Goal: Task Accomplishment & Management: Use online tool/utility

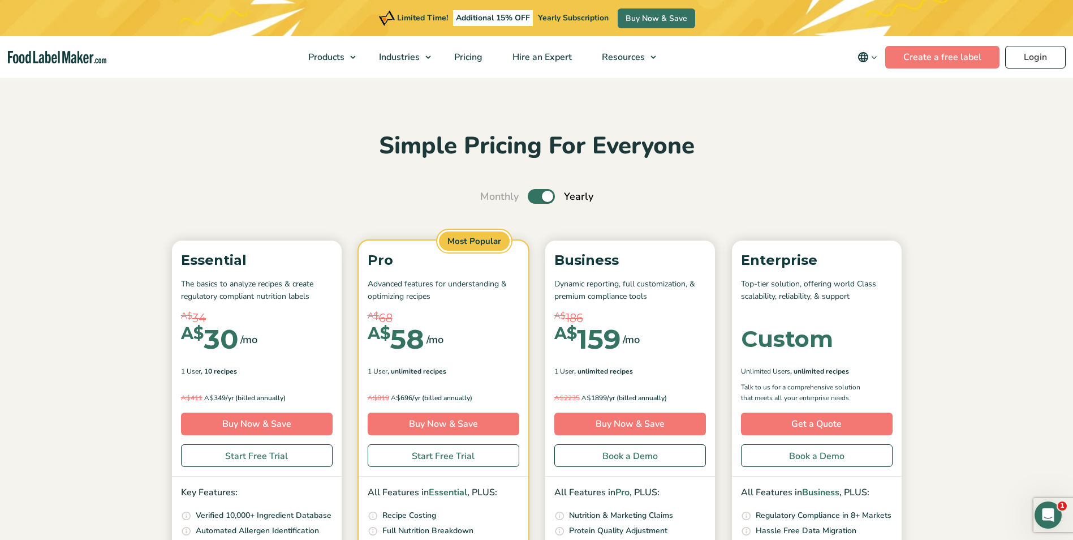
click at [1033, 54] on link "Login" at bounding box center [1035, 57] width 61 height 23
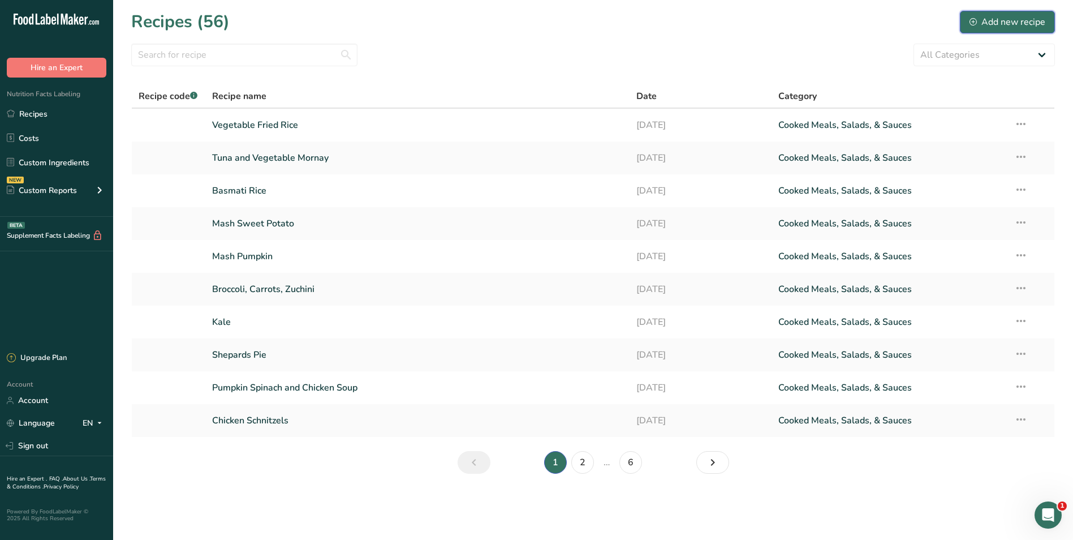
click at [1005, 17] on div "Add new recipe" at bounding box center [1007, 22] width 76 height 14
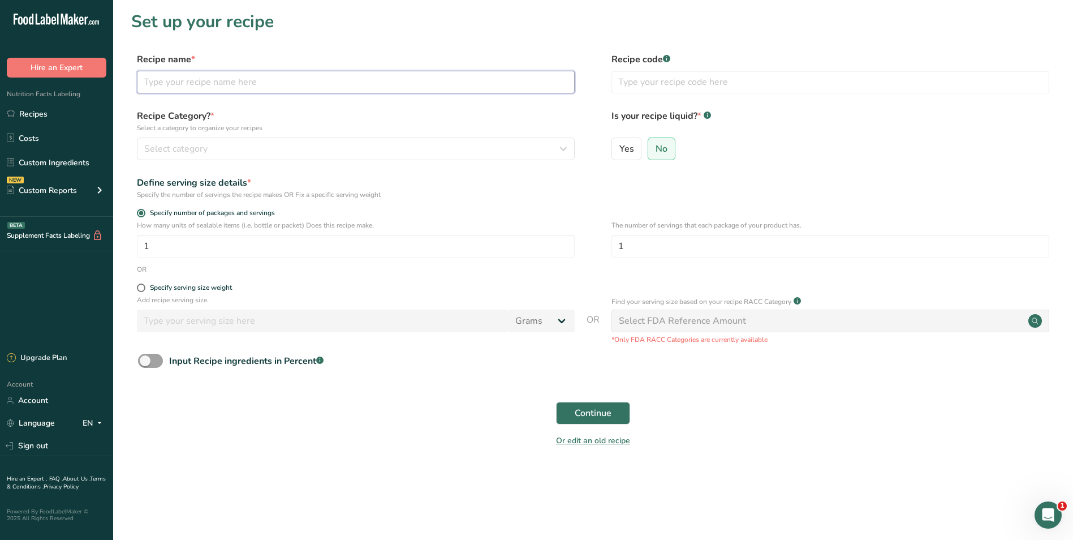
click at [170, 83] on input "text" at bounding box center [356, 82] width 438 height 23
type input "Chicken Spinach and Fetta Lasagne"
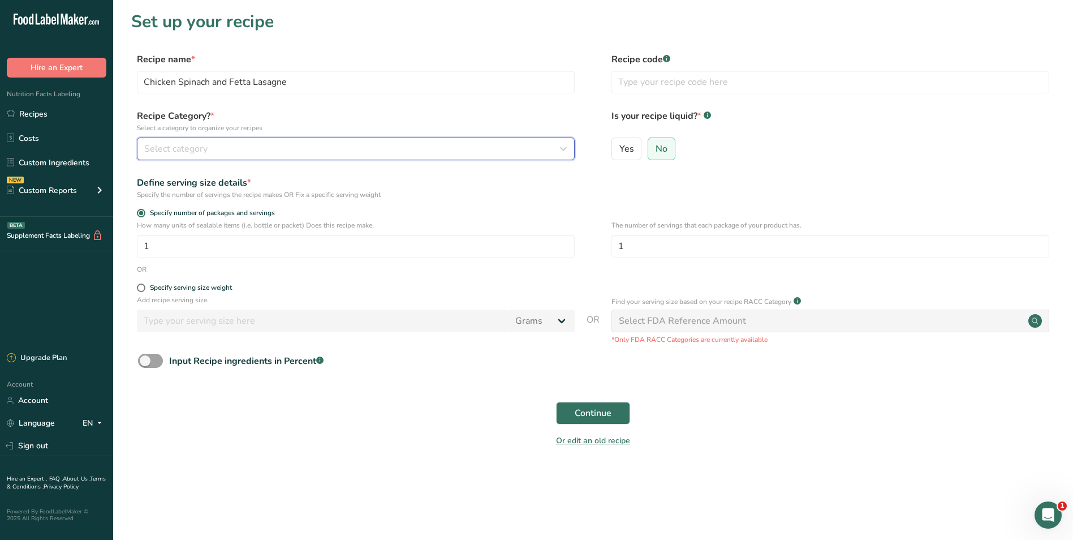
click at [563, 148] on icon "button" at bounding box center [564, 149] width 14 height 20
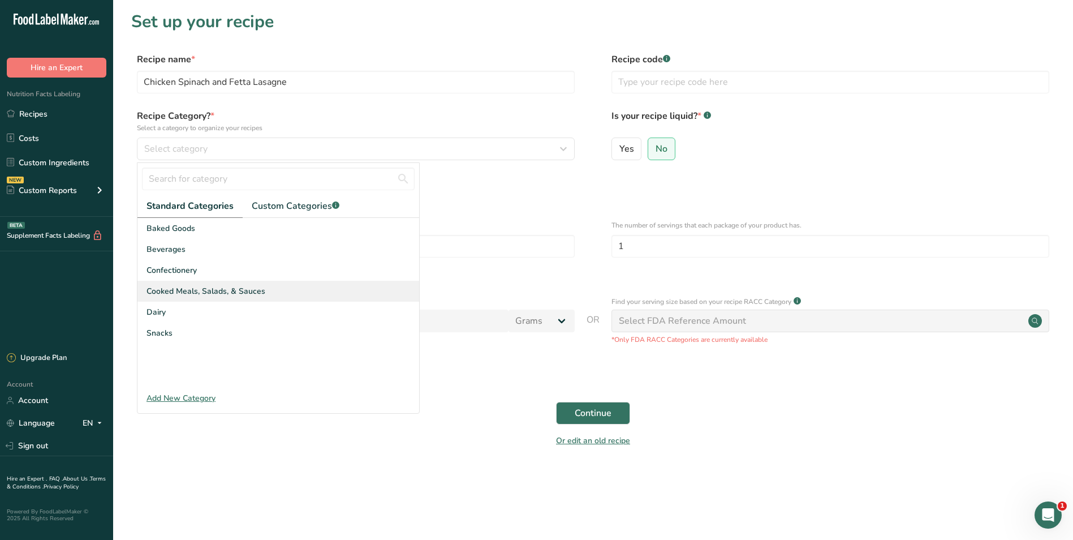
click at [209, 290] on span "Cooked Meals, Salads, & Sauces" at bounding box center [205, 291] width 119 height 12
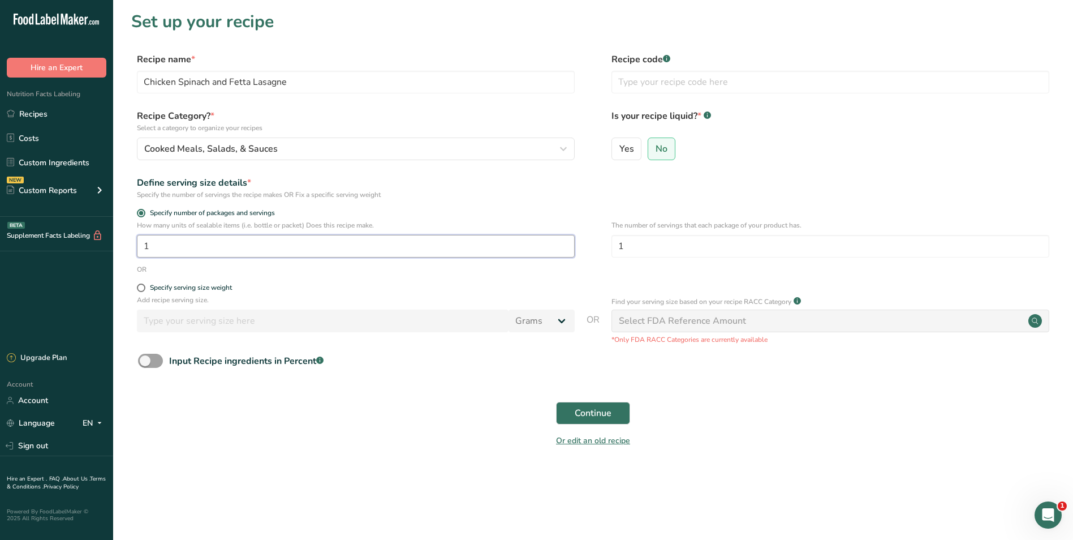
click at [162, 248] on input "1" at bounding box center [356, 246] width 438 height 23
type input "30"
click at [592, 411] on span "Continue" at bounding box center [593, 413] width 37 height 14
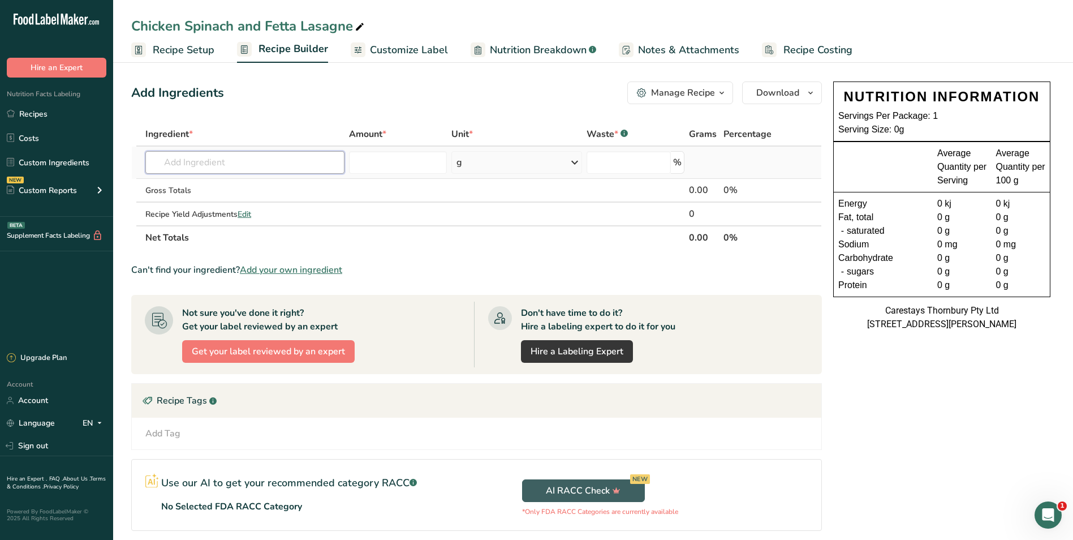
click at [179, 162] on input "text" at bounding box center [244, 162] width 199 height 23
type input "ground chicke"
click at [204, 183] on p "5332 Chicken, ground, raw" at bounding box center [206, 185] width 105 height 12
type input "Chicken, ground, raw"
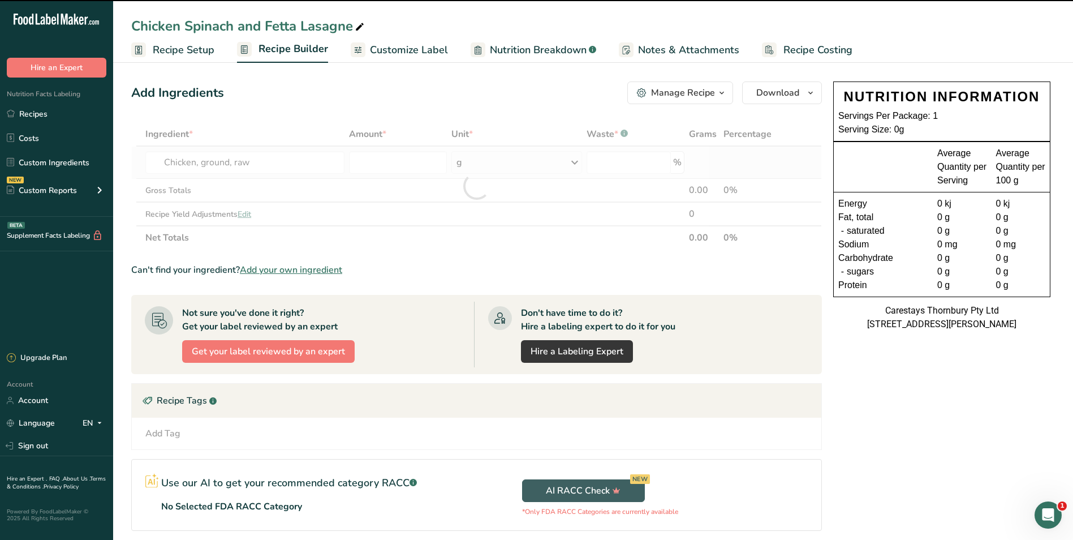
type input "0"
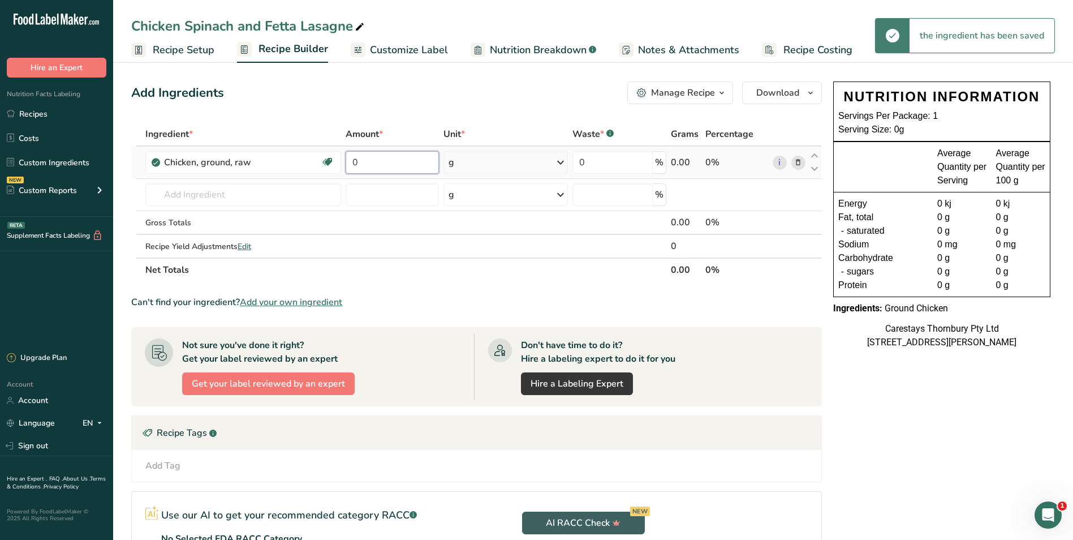
click at [360, 163] on input "0" at bounding box center [393, 162] width 94 height 23
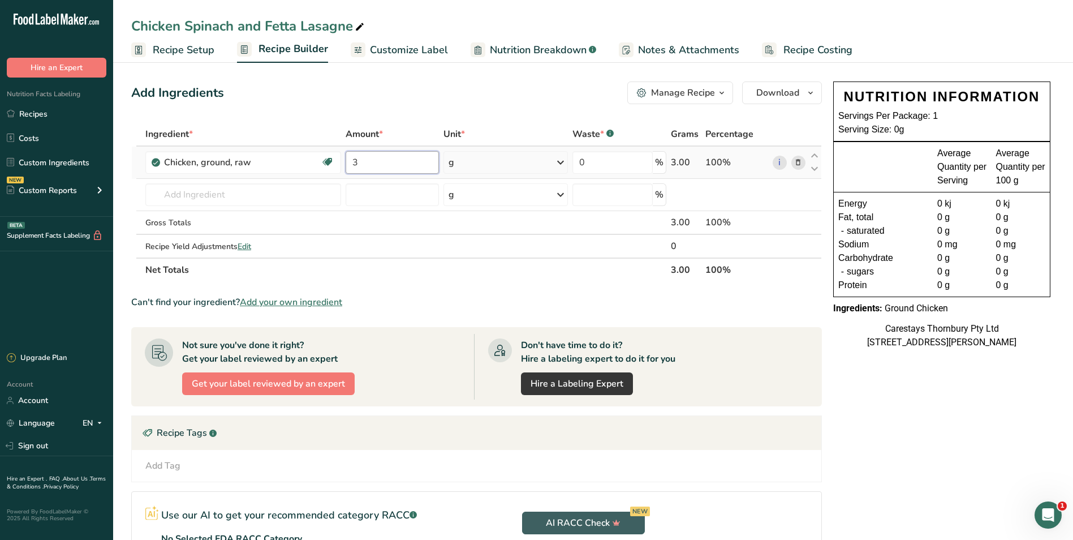
type input "3"
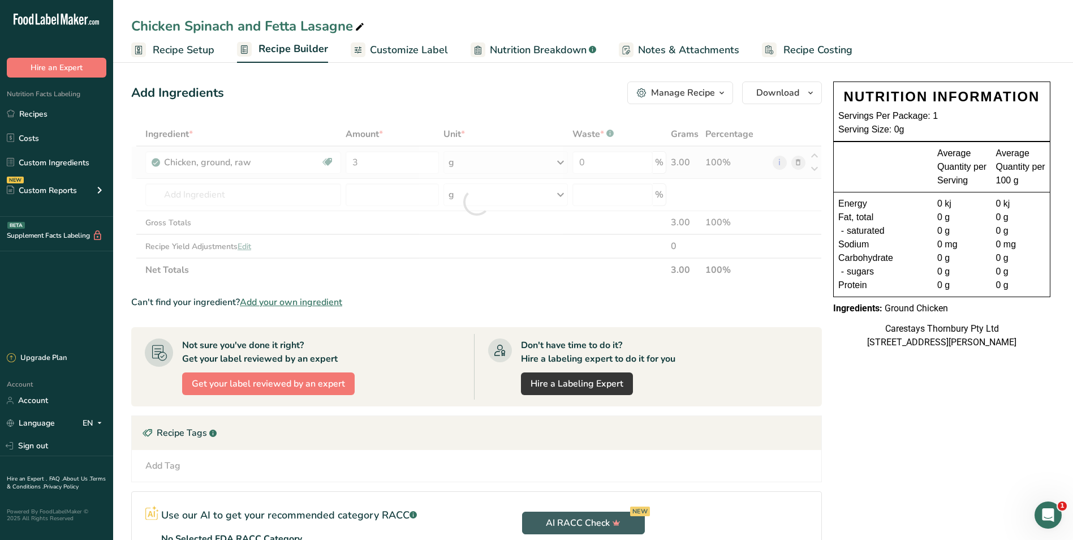
click at [559, 162] on div "Ingredient * Amount * Unit * Waste * .a-a{fill:#347362;}.b-a{fill:#fff;} Grams …" at bounding box center [476, 202] width 691 height 160
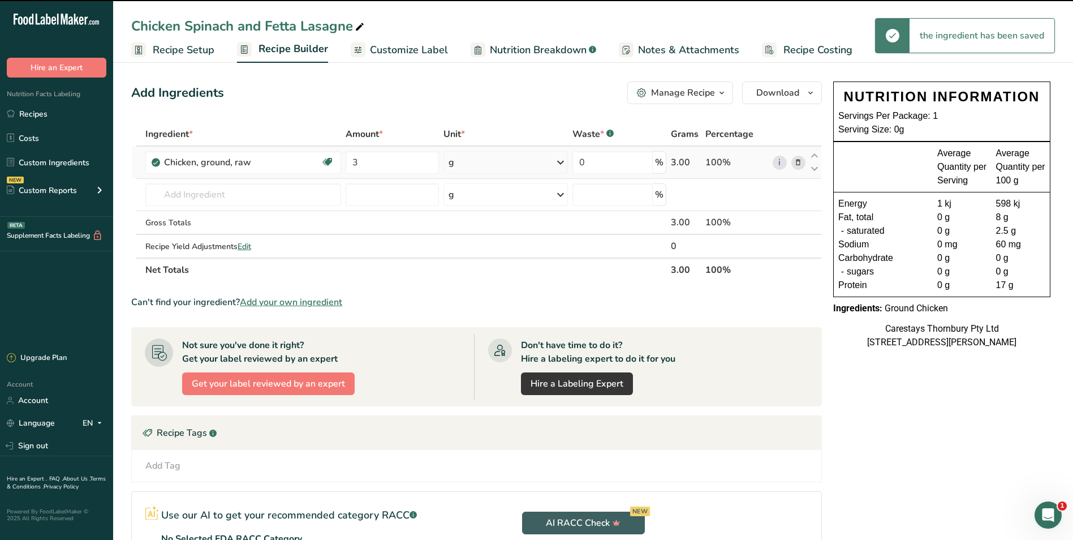
click at [559, 162] on icon at bounding box center [561, 162] width 14 height 20
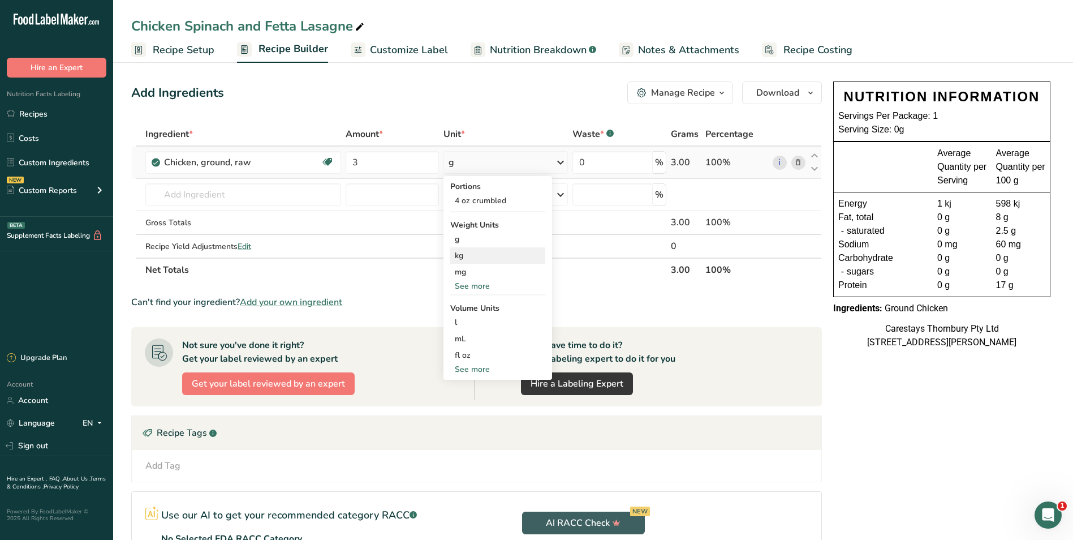
click at [472, 252] on div "kg" at bounding box center [497, 255] width 95 height 16
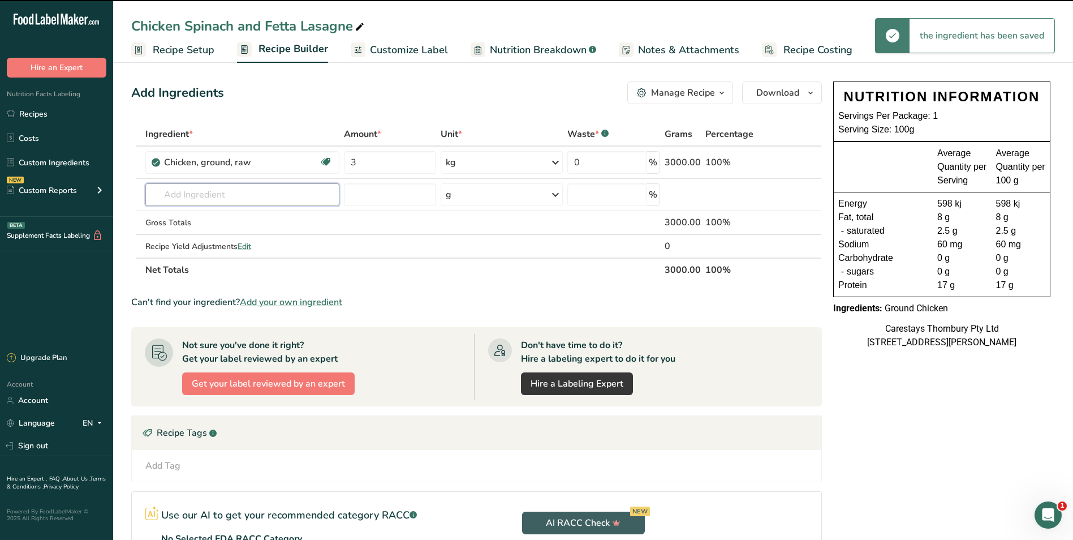
click at [186, 194] on input "text" at bounding box center [242, 194] width 194 height 23
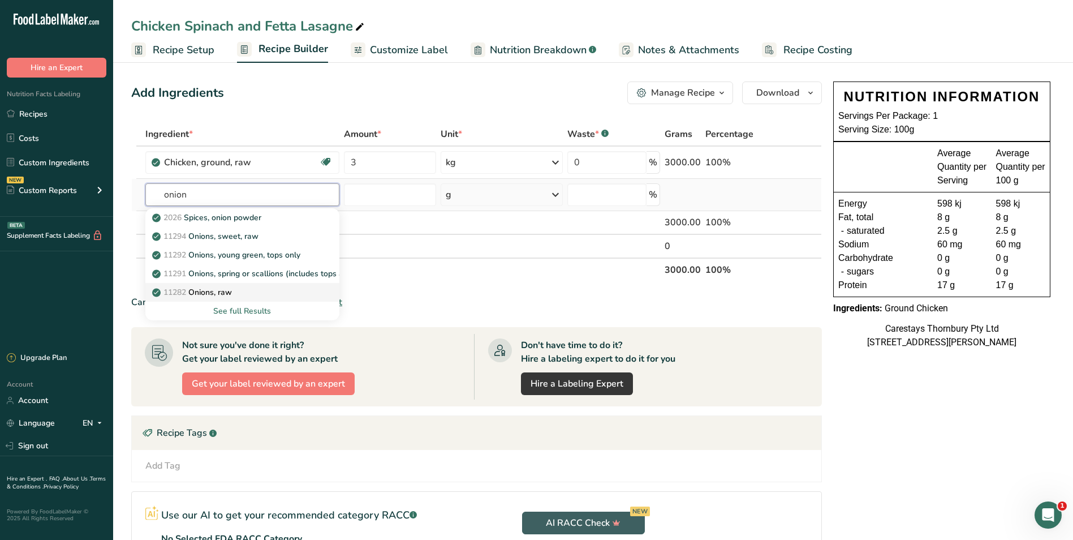
type input "onion"
click at [212, 286] on p "11282 Onions, raw" at bounding box center [192, 292] width 77 height 12
type input "Onions, raw"
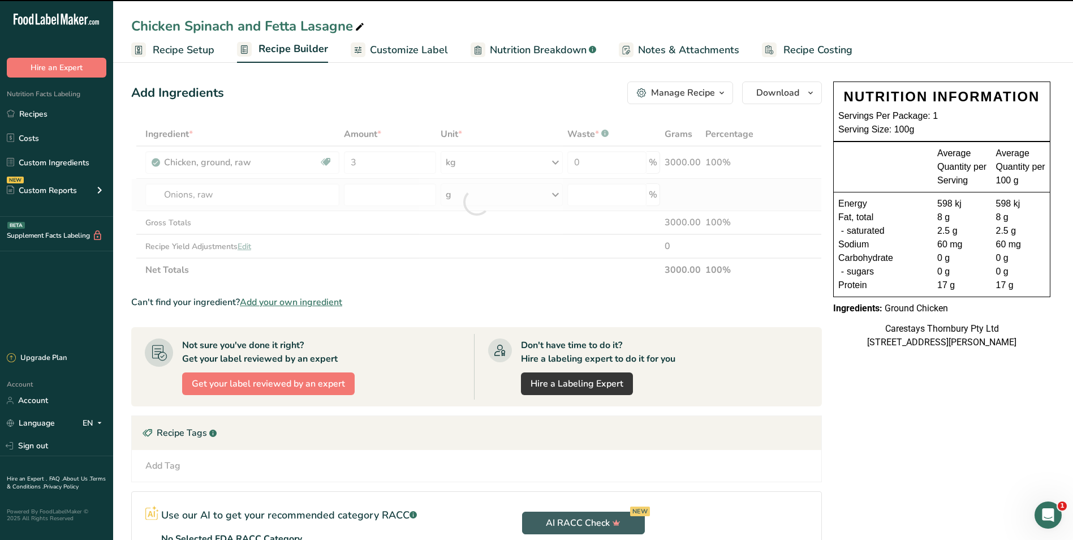
type input "0"
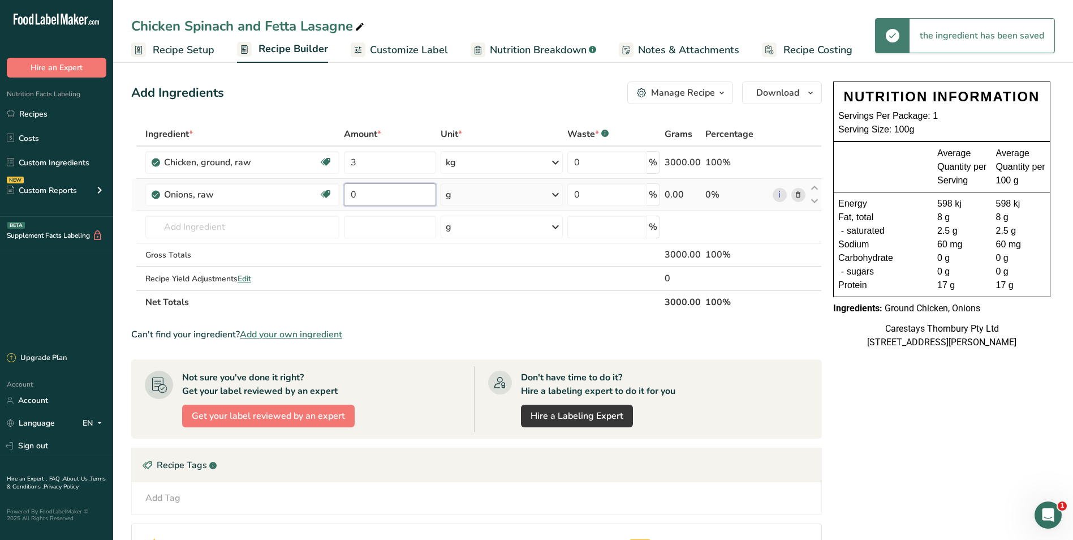
click at [355, 197] on input "0" at bounding box center [390, 194] width 92 height 23
type input "3"
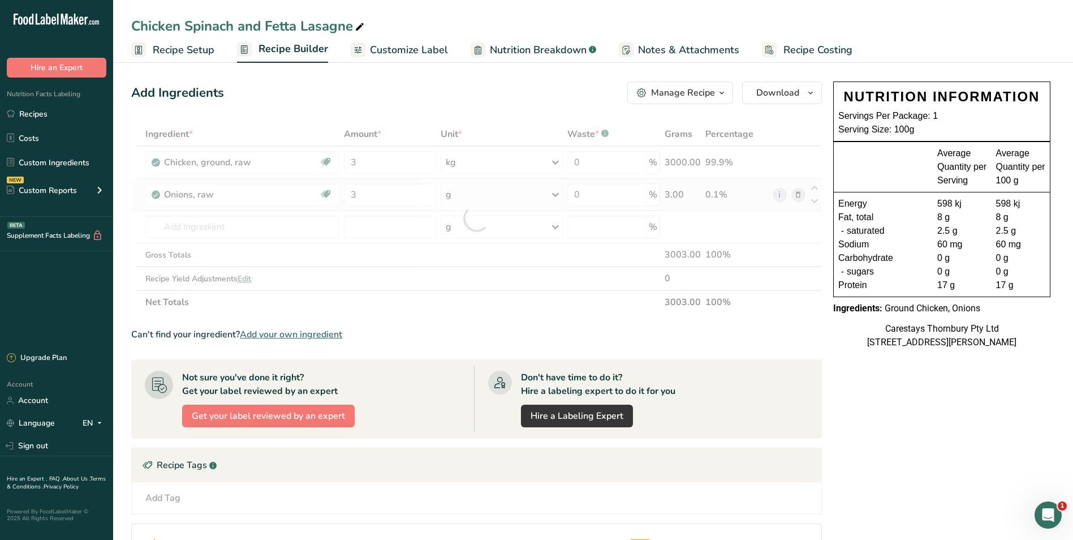
click at [557, 193] on div "Ingredient * Amount * Unit * Waste * .a-a{fill:#347362;}.b-a{fill:#fff;} Grams …" at bounding box center [476, 218] width 691 height 192
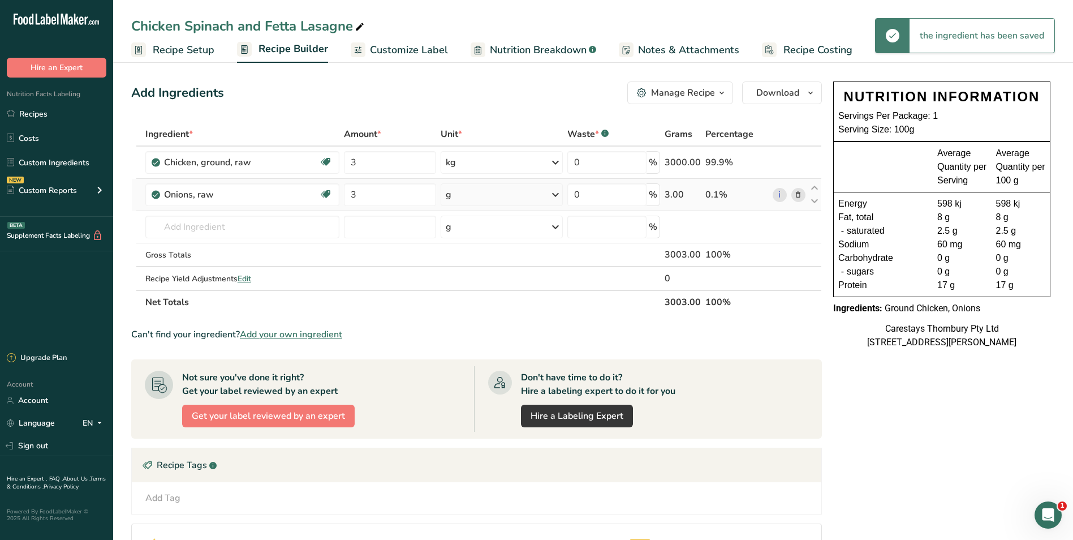
click at [557, 193] on icon at bounding box center [556, 194] width 14 height 20
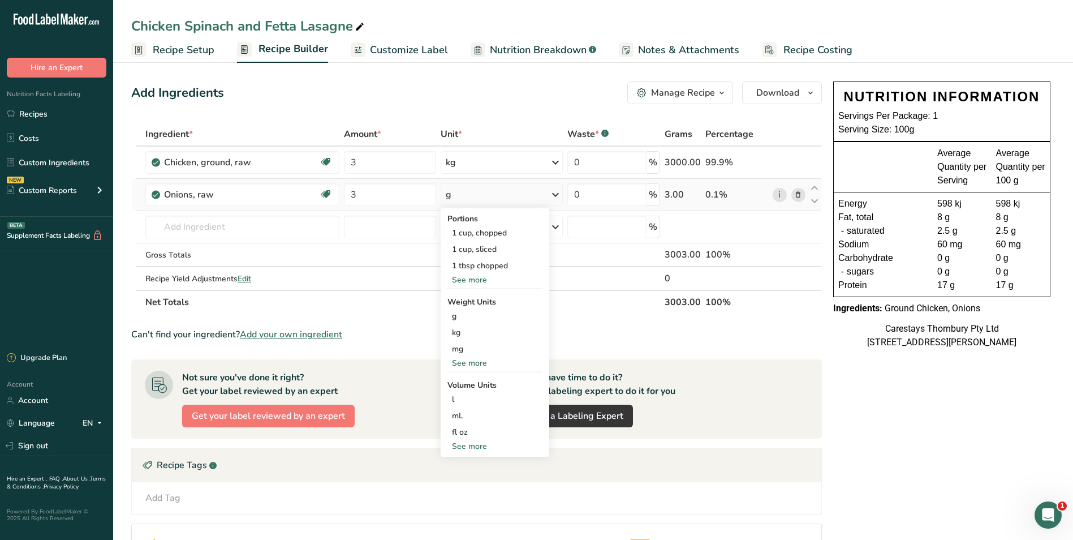
click at [476, 277] on div "See more" at bounding box center [494, 280] width 95 height 12
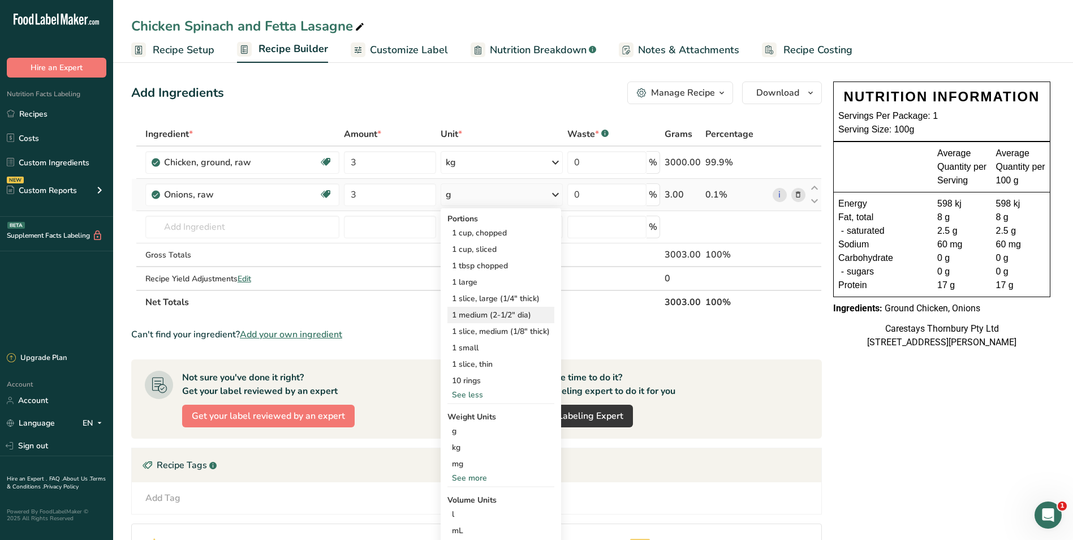
click at [480, 313] on div "1 medium (2-1/2" dia)" at bounding box center [500, 315] width 107 height 16
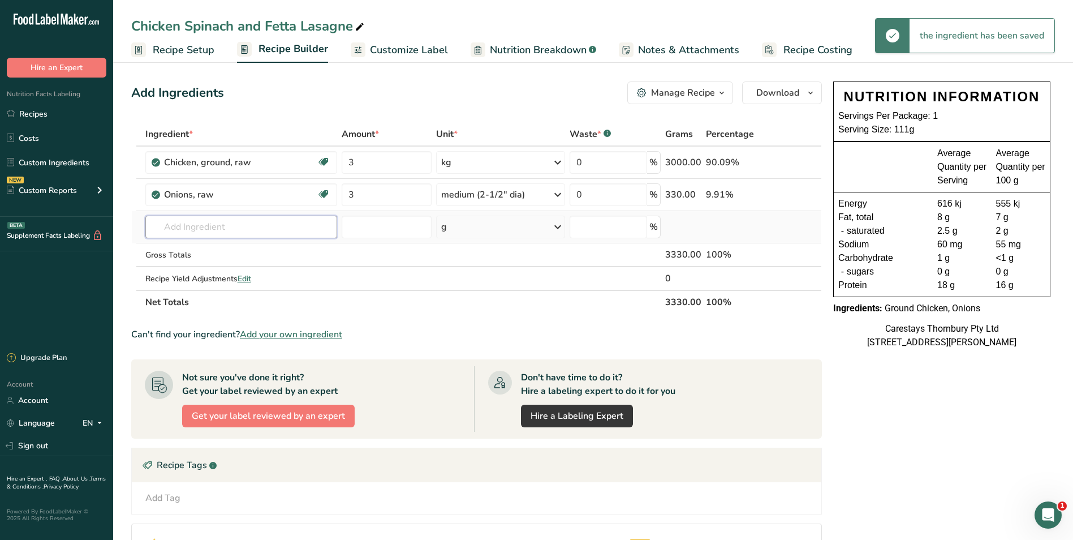
click at [177, 225] on input "text" at bounding box center [241, 226] width 192 height 23
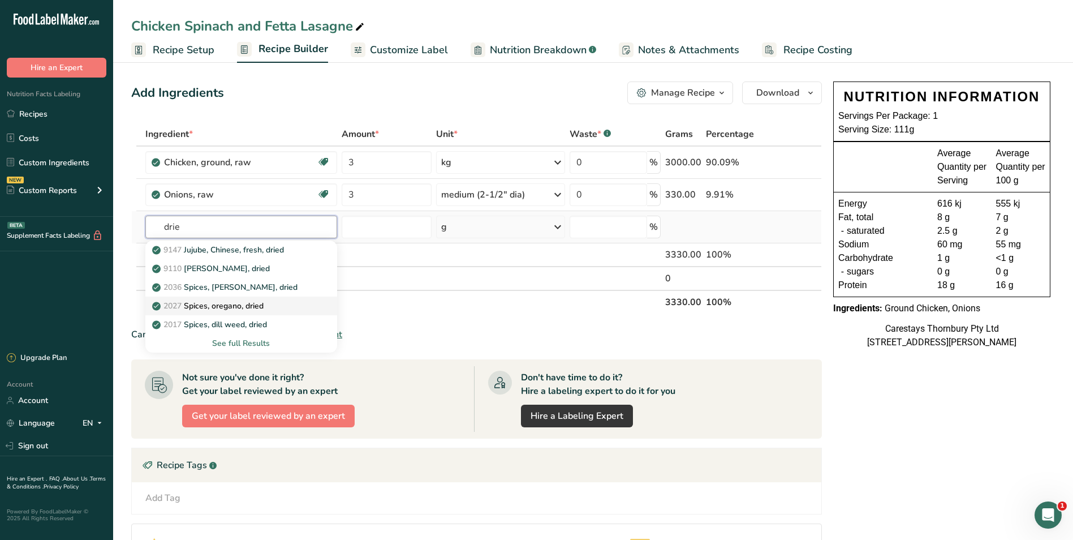
type input "drie"
click at [225, 301] on p "2027 Spices, oregano, dried" at bounding box center [208, 306] width 109 height 12
type input "Spices, oregano, dried"
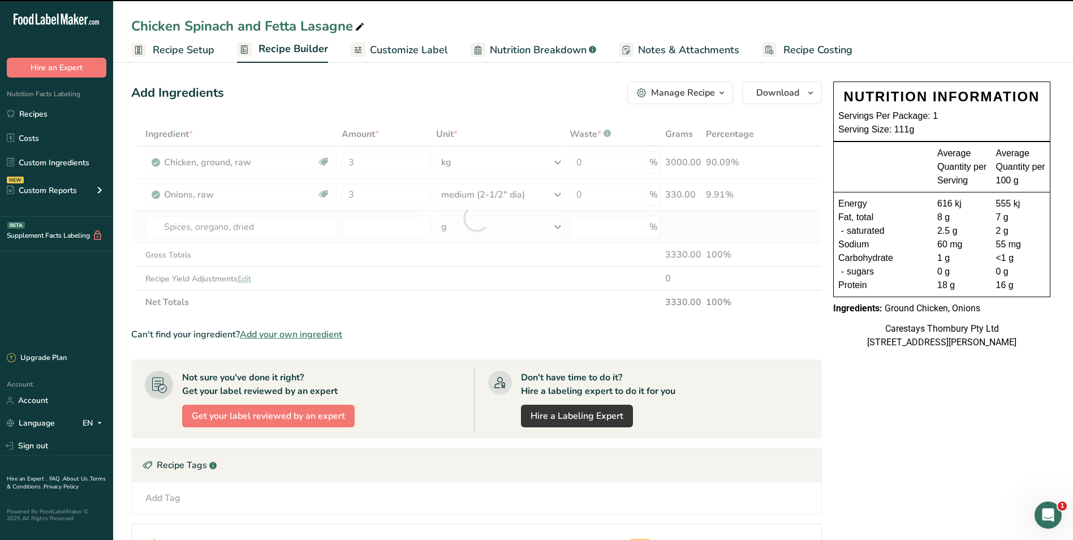
type input "0"
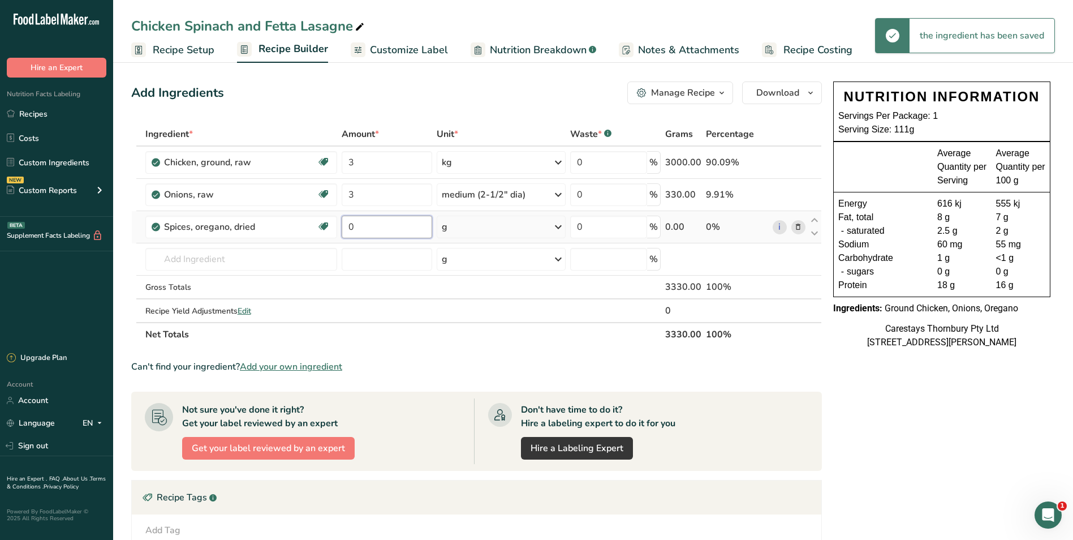
click at [378, 226] on input "0" at bounding box center [387, 226] width 90 height 23
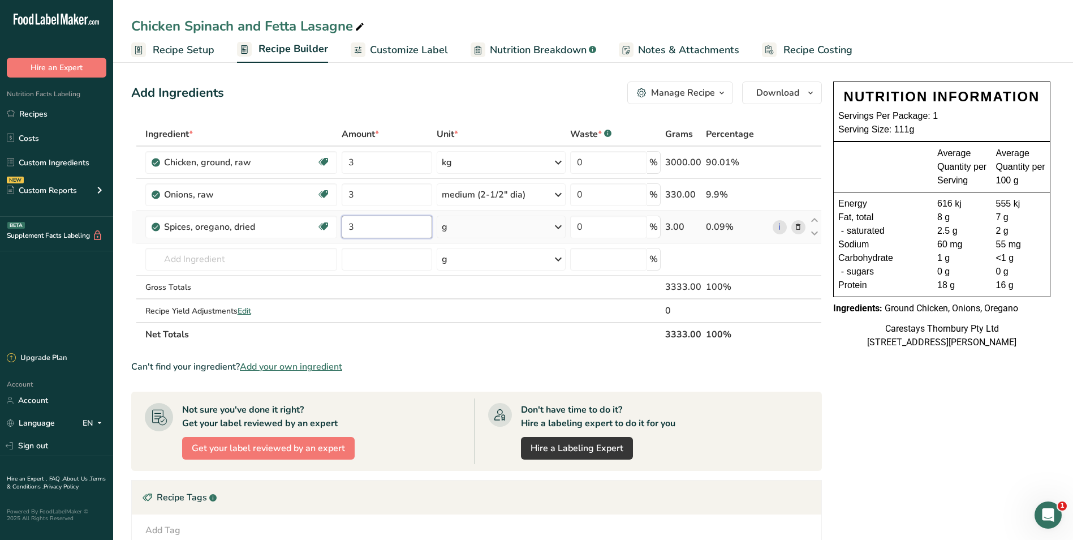
type input "3"
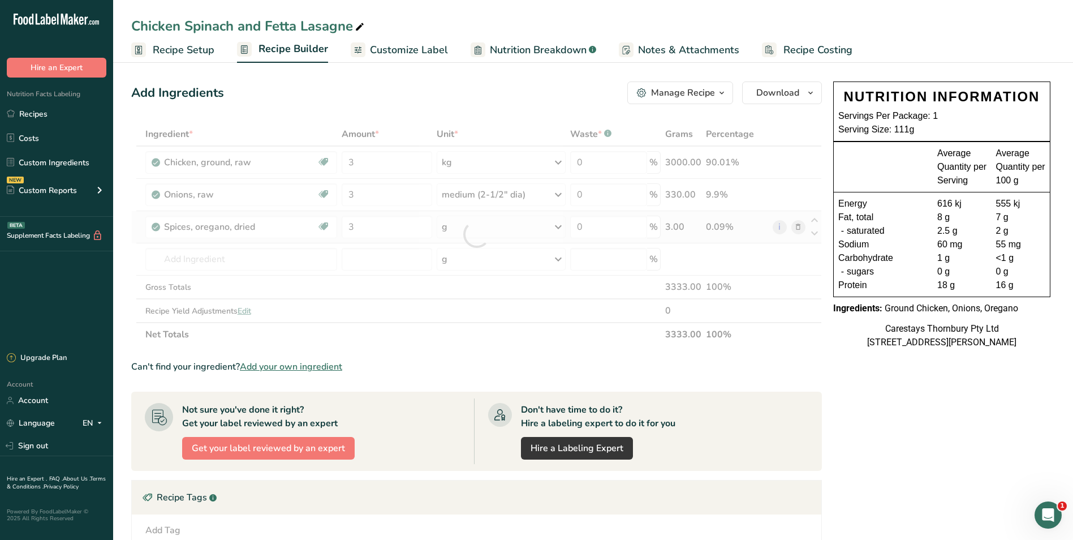
click at [559, 225] on div "Ingredient * Amount * Unit * Waste * .a-a{fill:#347362;}.b-a{fill:#fff;} Grams …" at bounding box center [476, 234] width 691 height 224
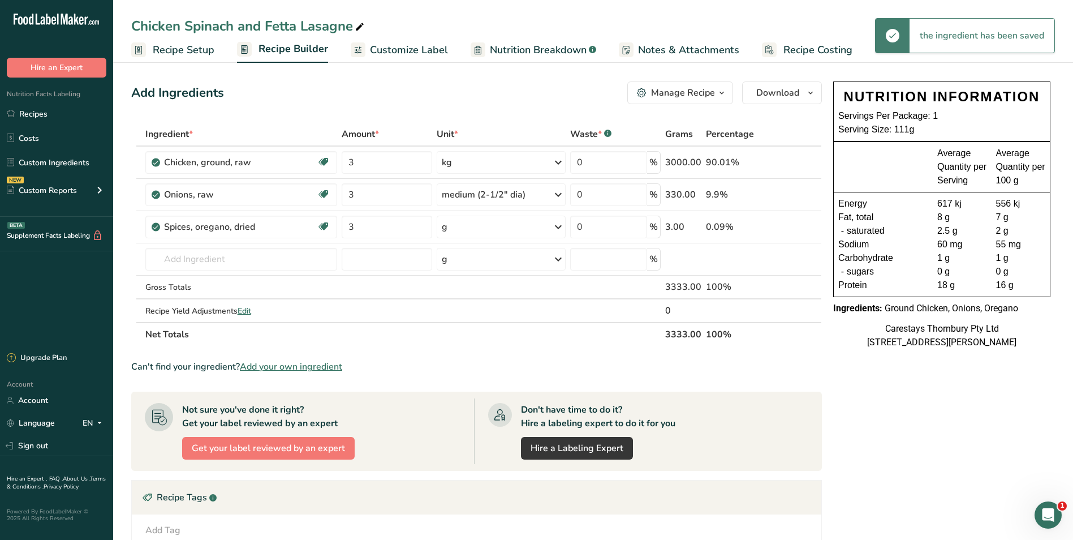
click at [560, 227] on icon at bounding box center [558, 227] width 14 height 20
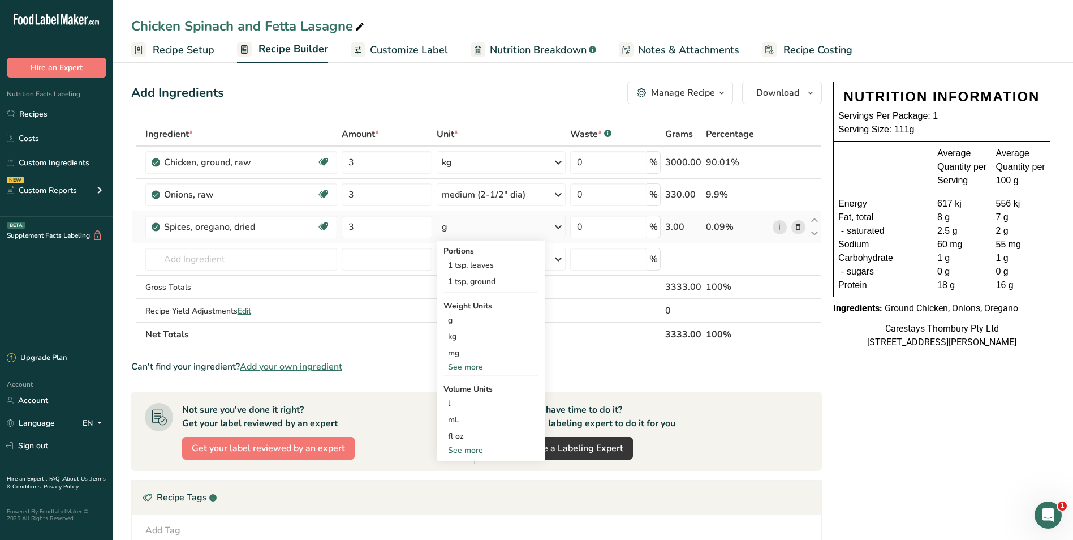
click at [479, 448] on div "See more" at bounding box center [490, 450] width 95 height 12
select select "22"
click at [472, 451] on div "tbsp" at bounding box center [491, 452] width 86 height 12
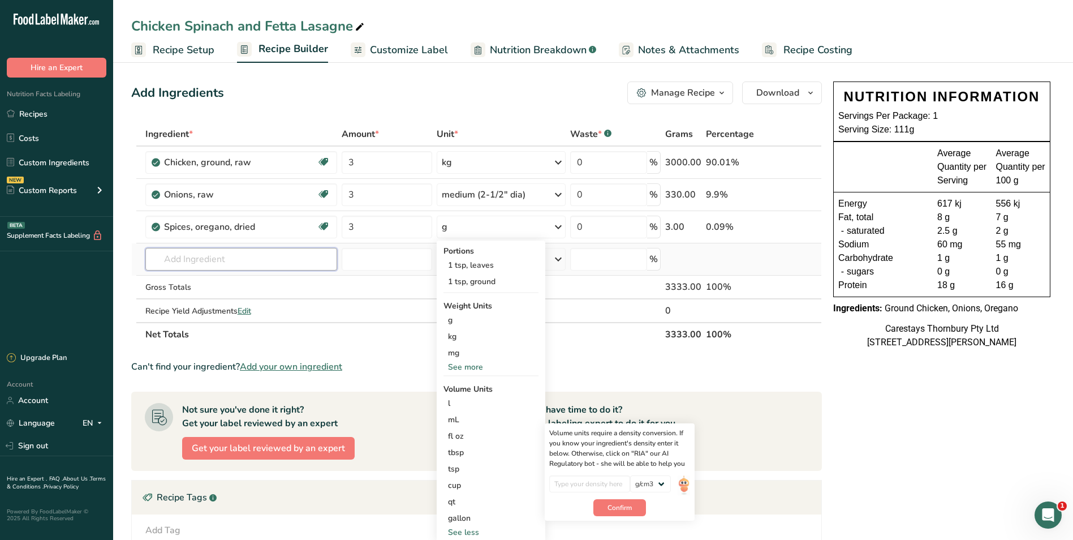
click at [165, 263] on input "text" at bounding box center [241, 259] width 192 height 23
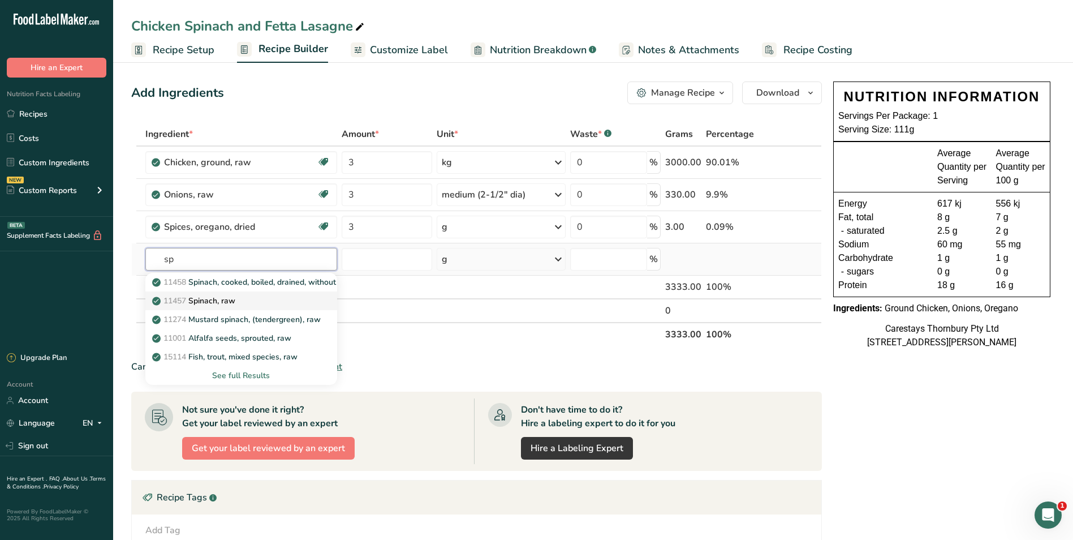
type input "sp"
click at [240, 296] on div "11457 Spinach, raw" at bounding box center [232, 301] width 156 height 12
type input "Spinach, raw"
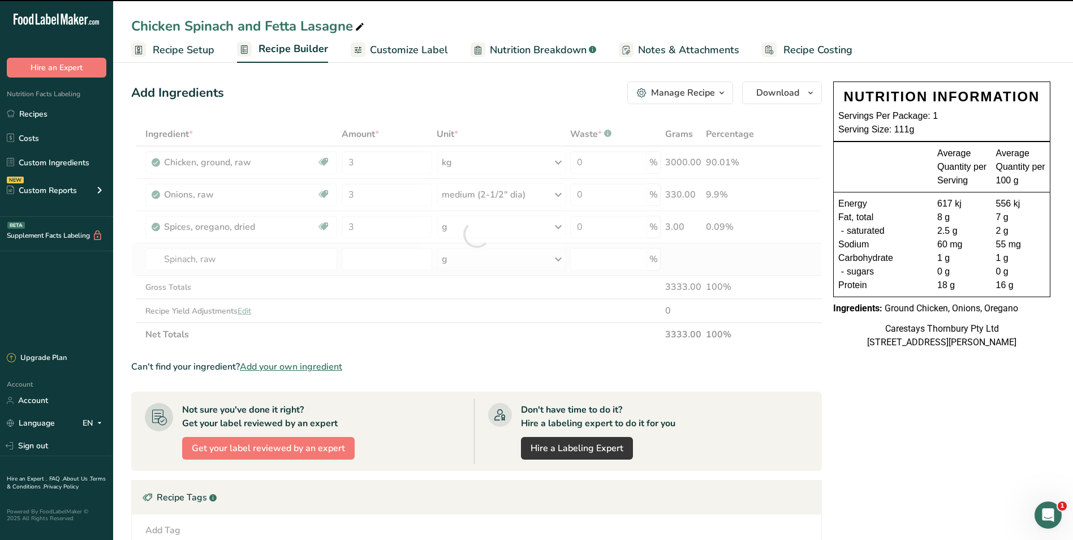
type input "0"
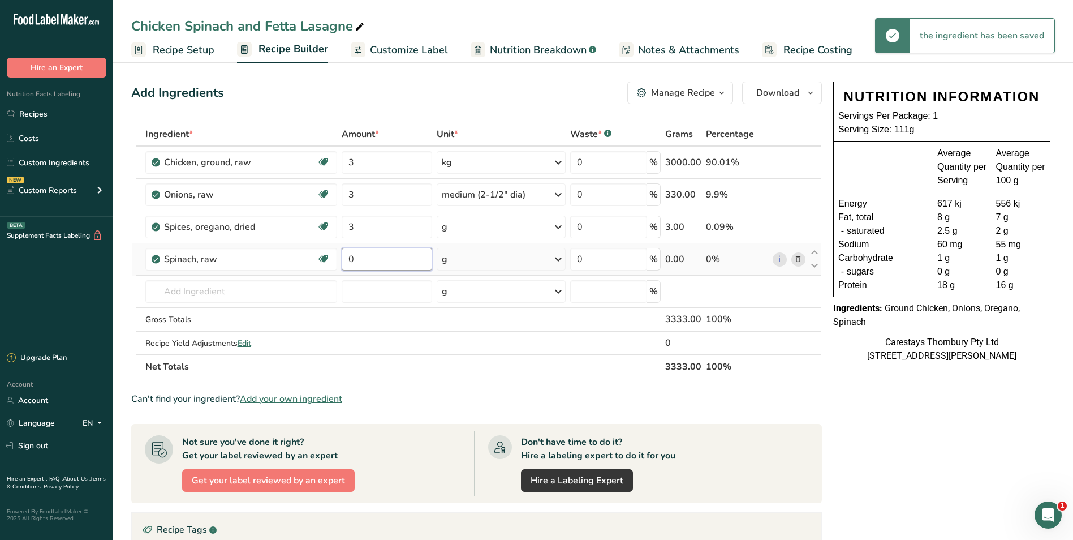
click at [389, 257] on input "0" at bounding box center [387, 259] width 90 height 23
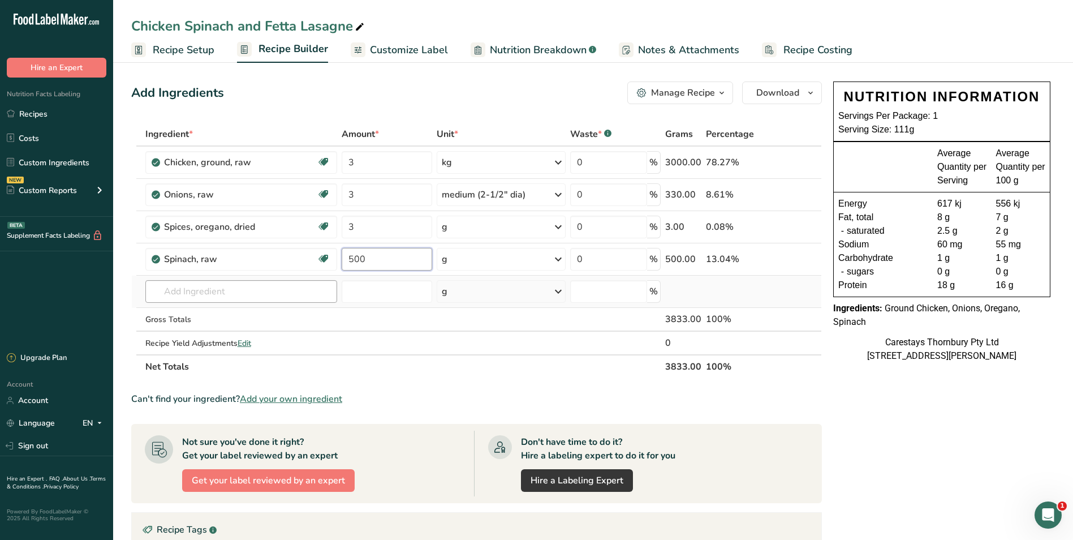
type input "500"
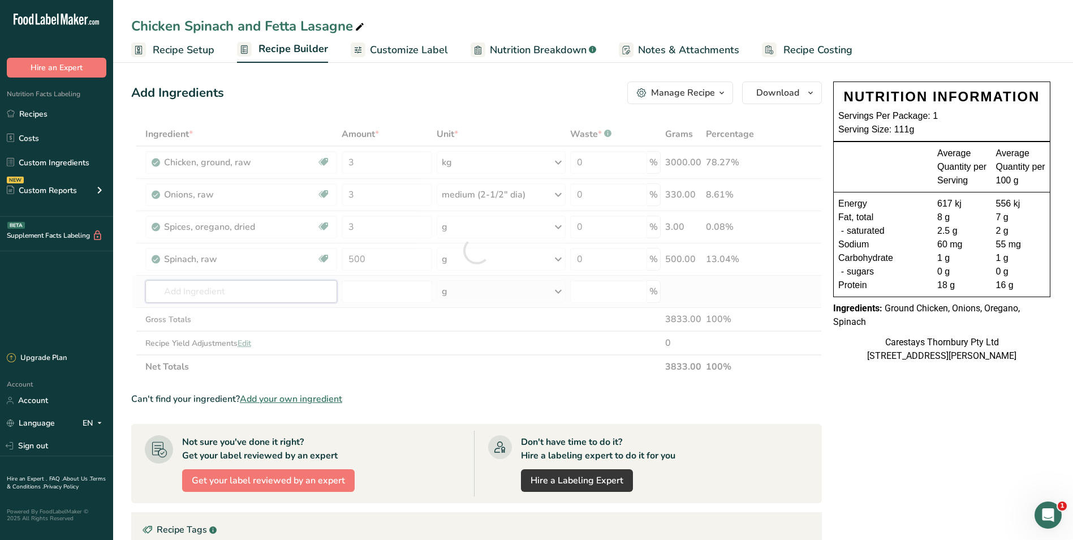
click at [210, 294] on div "Ingredient * Amount * Unit * Waste * .a-a{fill:#347362;}.b-a{fill:#fff;} Grams …" at bounding box center [476, 250] width 691 height 256
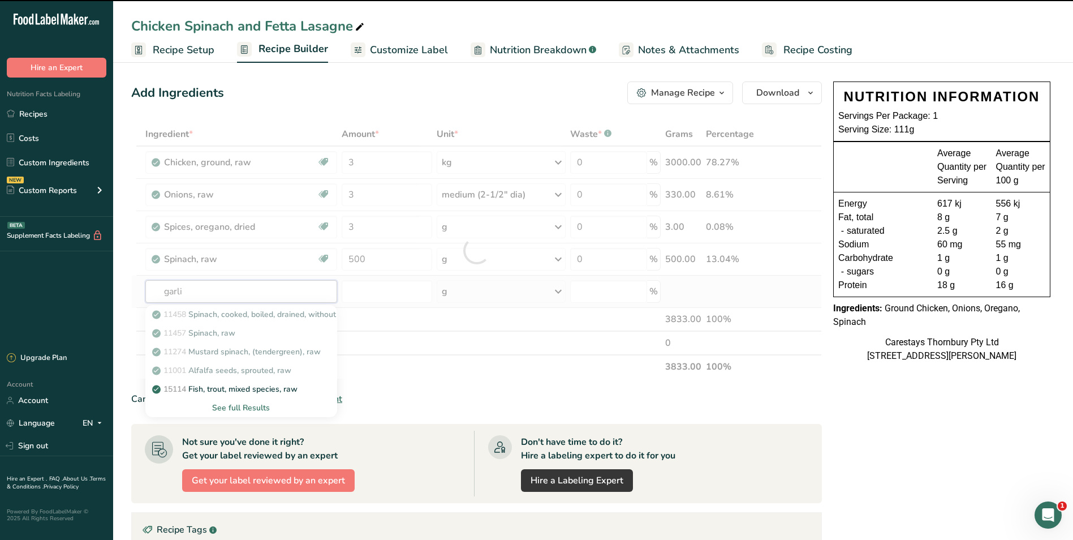
type input "garlic"
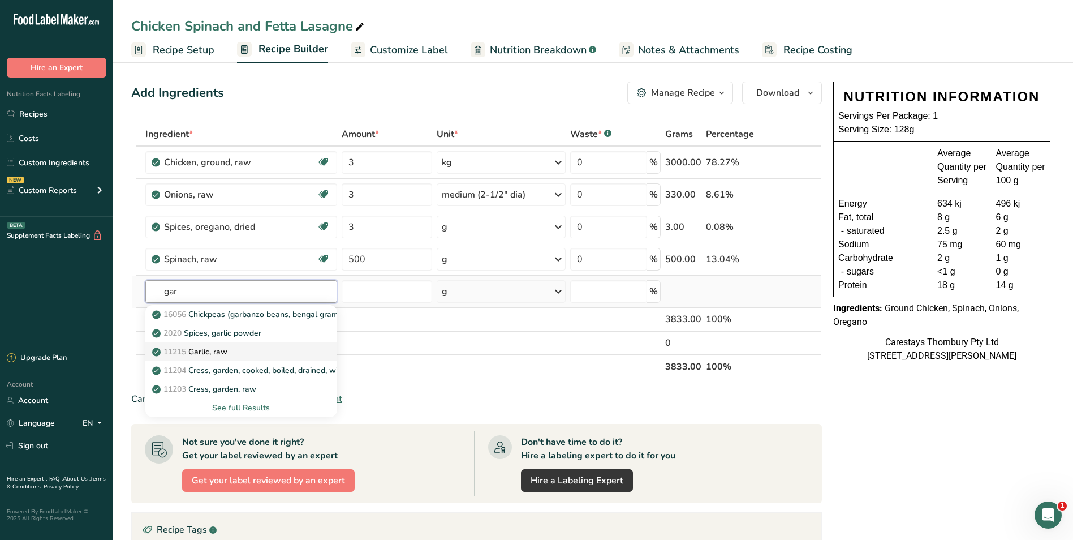
type input "gar"
click at [208, 346] on p "11215 Garlic, raw" at bounding box center [190, 352] width 73 height 12
type input "Garlic, raw"
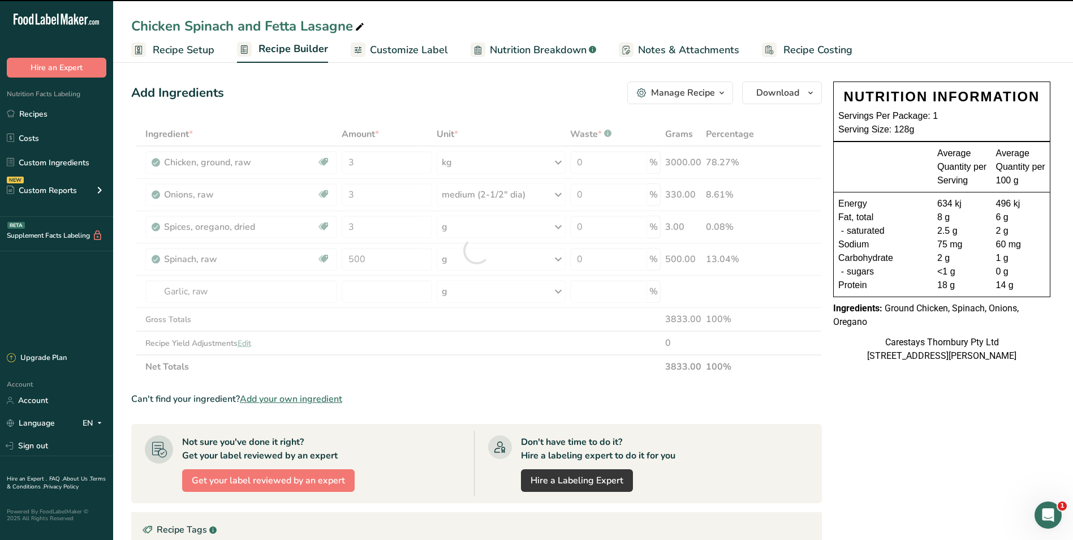
type input "0"
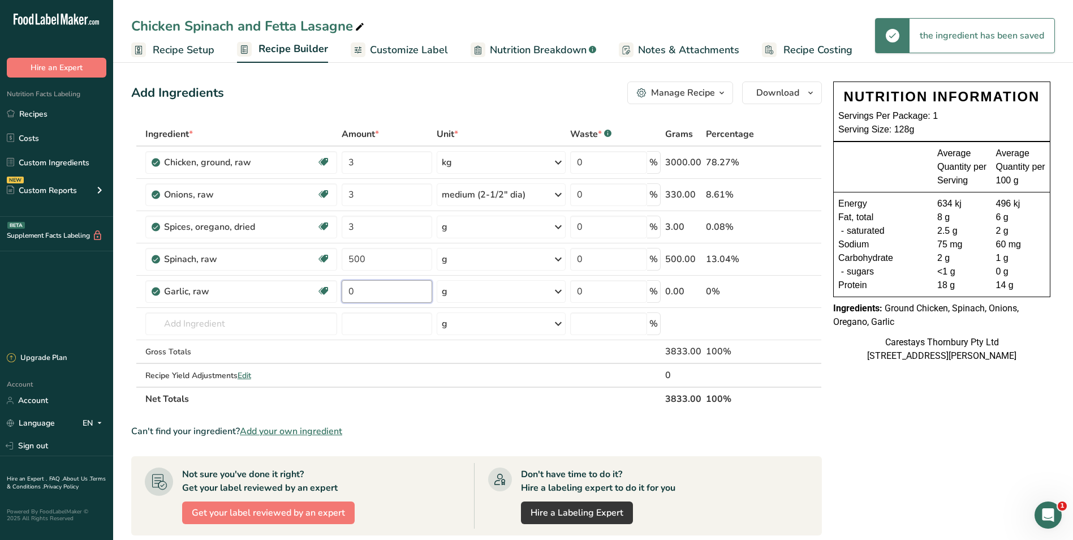
click at [361, 293] on input "0" at bounding box center [387, 291] width 90 height 23
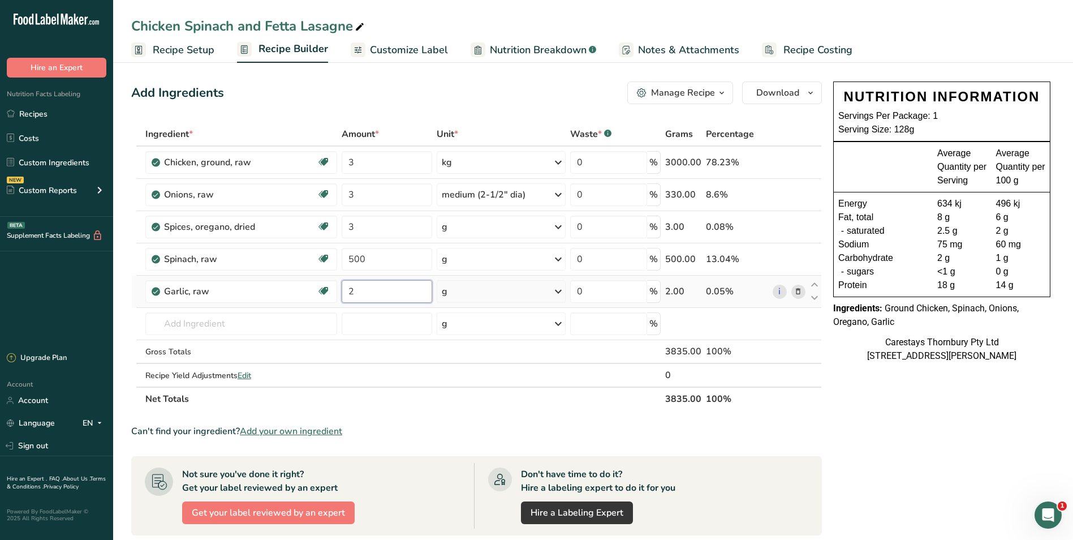
type input "2"
click at [558, 288] on div "Ingredient * Amount * Unit * Waste * .a-a{fill:#347362;}.b-a{fill:#fff;} Grams …" at bounding box center [476, 266] width 691 height 288
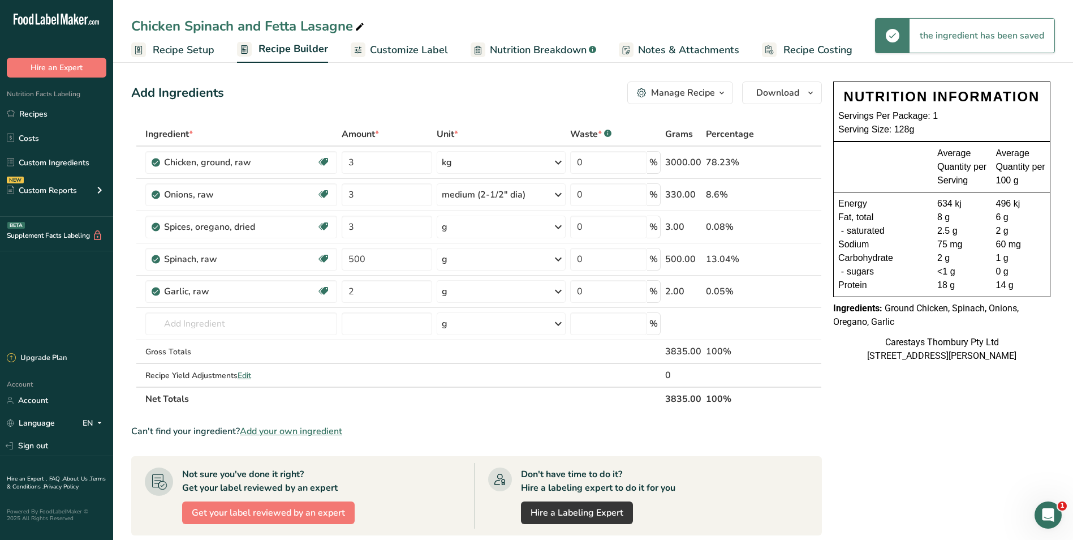
click at [559, 292] on icon at bounding box center [558, 291] width 14 height 20
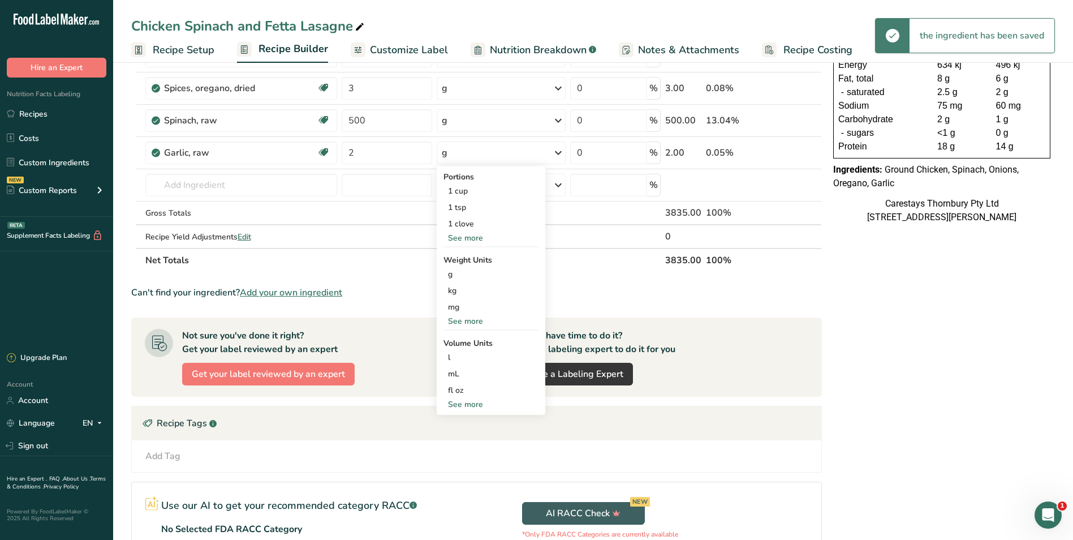
scroll to position [170, 0]
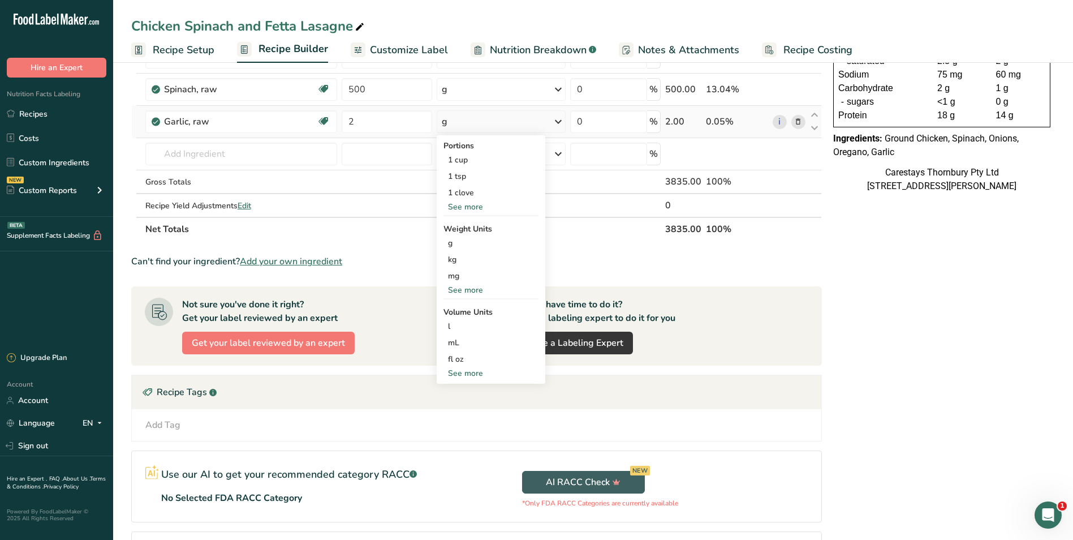
click at [475, 371] on div "See more" at bounding box center [490, 373] width 95 height 12
select select "22"
click at [477, 374] on div "tbsp" at bounding box center [491, 375] width 86 height 12
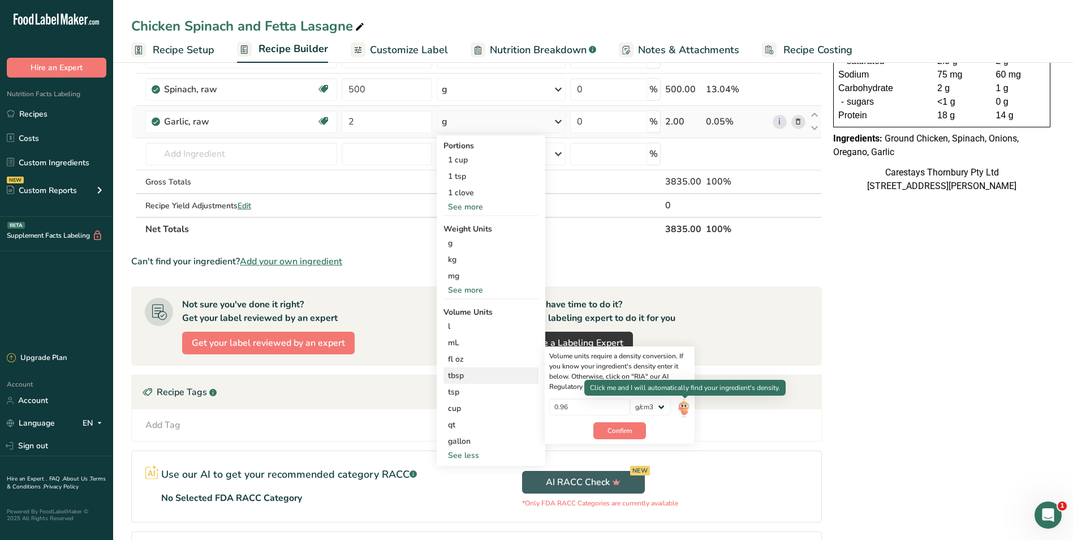
click at [683, 403] on img at bounding box center [684, 408] width 12 height 20
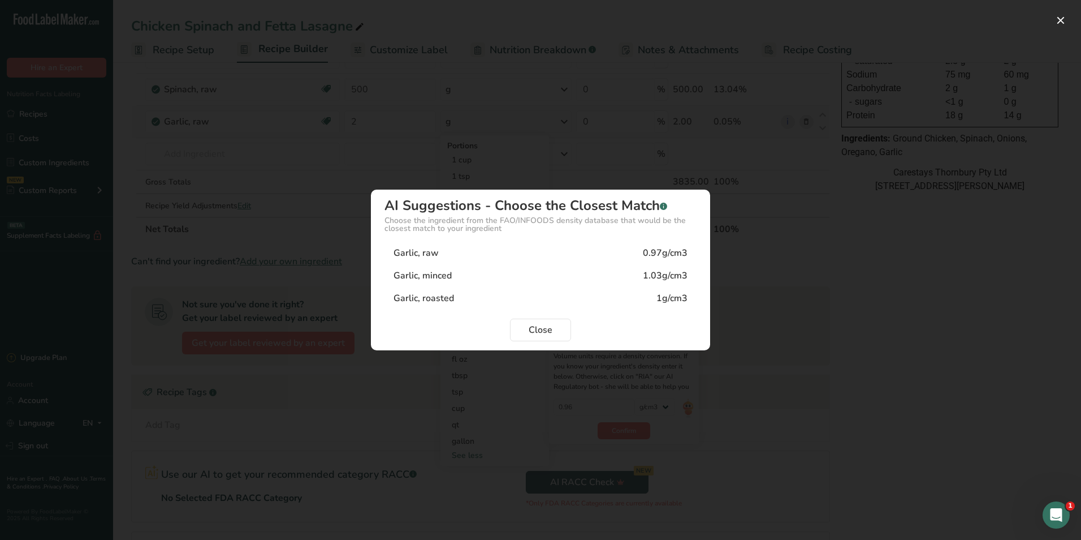
click at [412, 271] on div "Garlic, minced" at bounding box center [423, 276] width 58 height 14
type input "1.03"
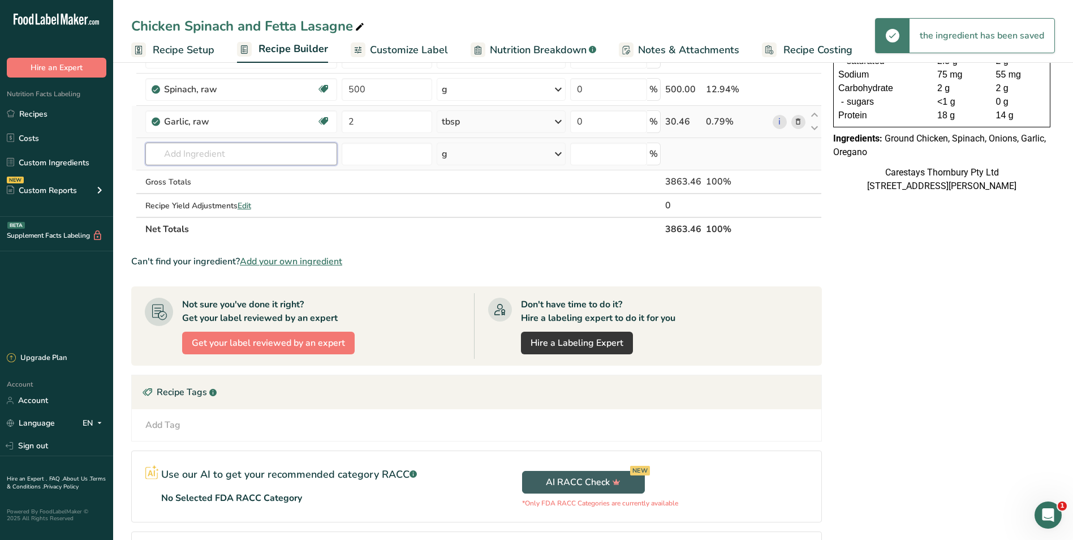
click at [199, 160] on input "text" at bounding box center [241, 154] width 192 height 23
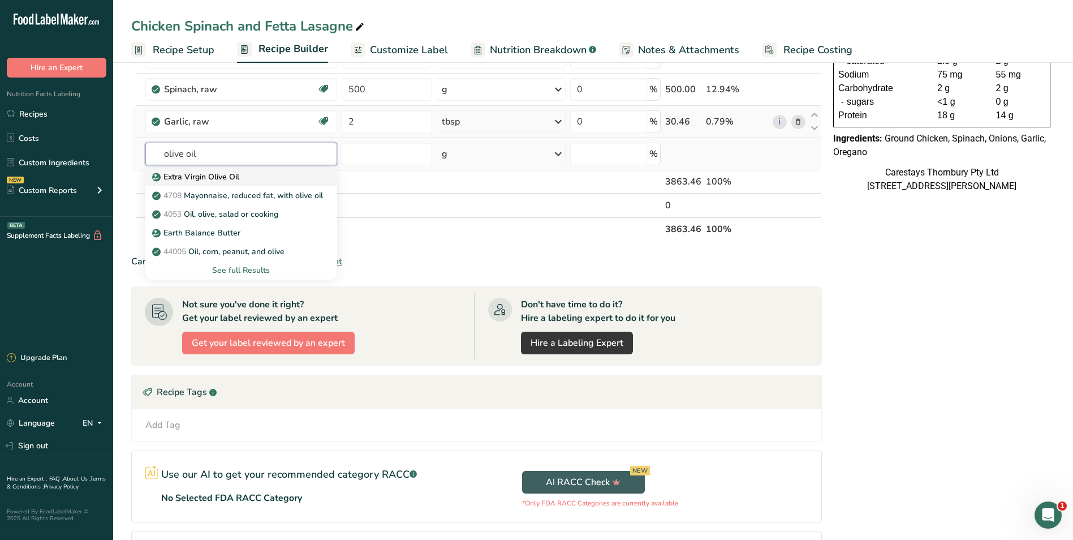
type input "olive oil"
click at [199, 177] on p "Extra Virgin Olive Oil" at bounding box center [196, 177] width 85 height 12
type input "Extra Virgin Olive Oil"
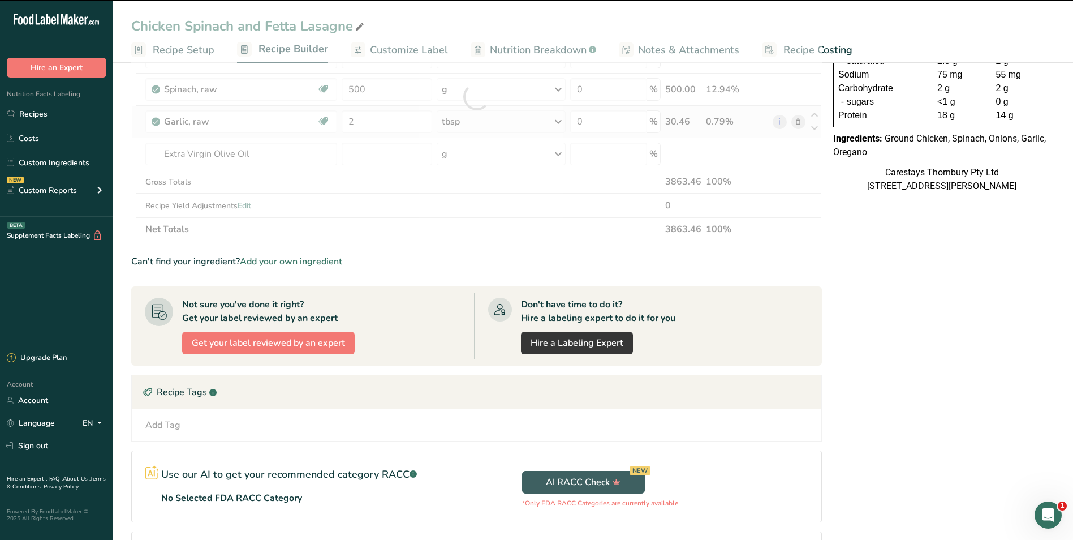
type input "0"
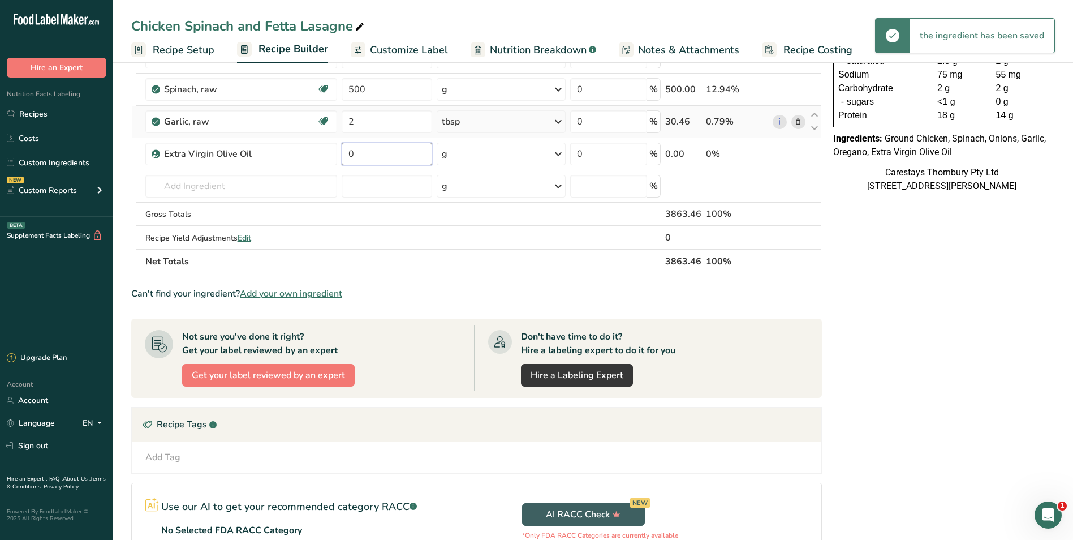
click at [366, 152] on input "0" at bounding box center [387, 154] width 90 height 23
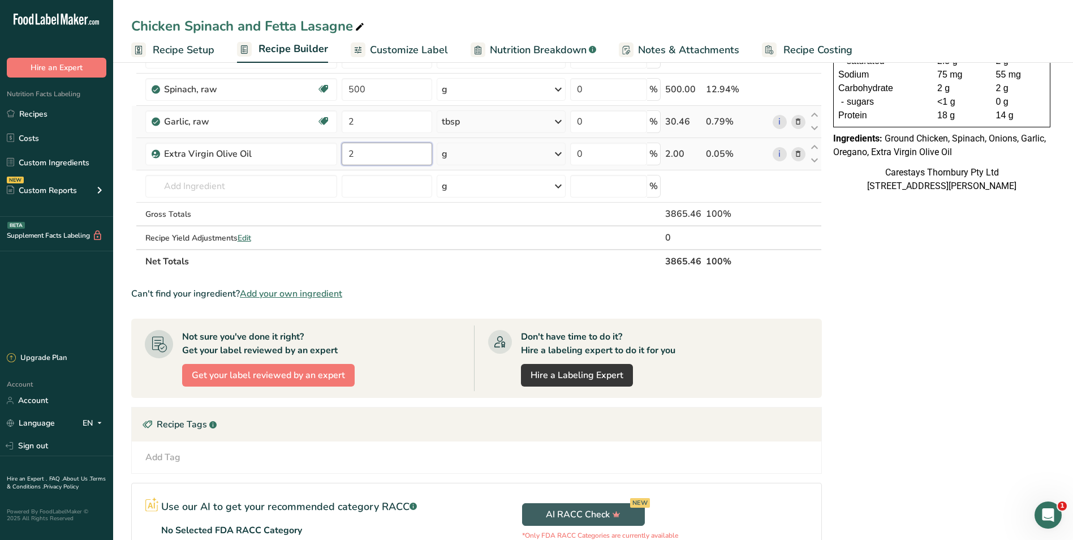
type input "2"
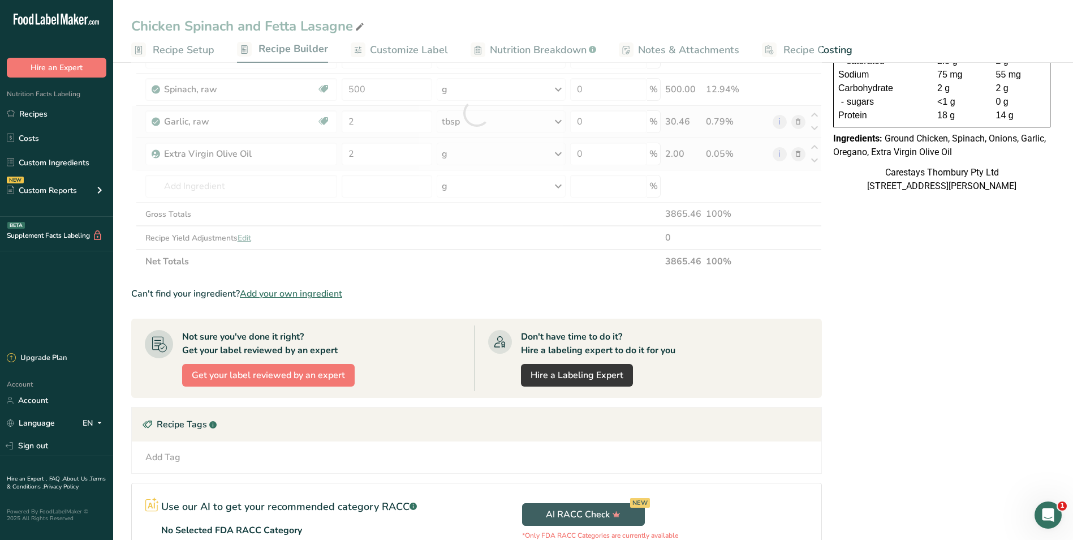
click at [558, 152] on div "Ingredient * Amount * Unit * Waste * .a-a{fill:#347362;}.b-a{fill:#fff;} Grams …" at bounding box center [476, 112] width 691 height 321
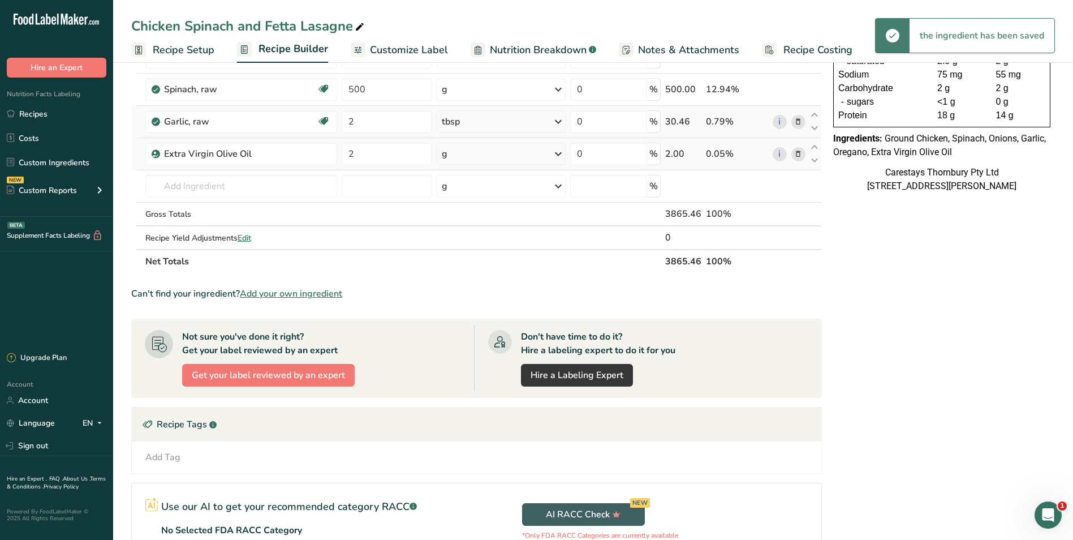
click at [558, 152] on icon at bounding box center [558, 154] width 14 height 20
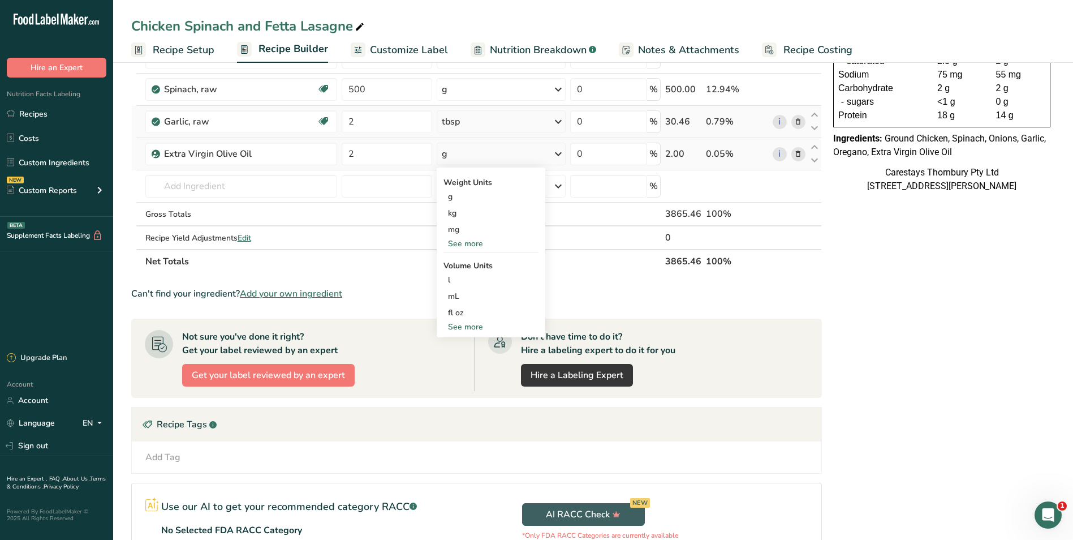
click at [462, 324] on div "See more" at bounding box center [490, 327] width 95 height 12
click at [462, 329] on div "tbsp" at bounding box center [491, 329] width 86 height 12
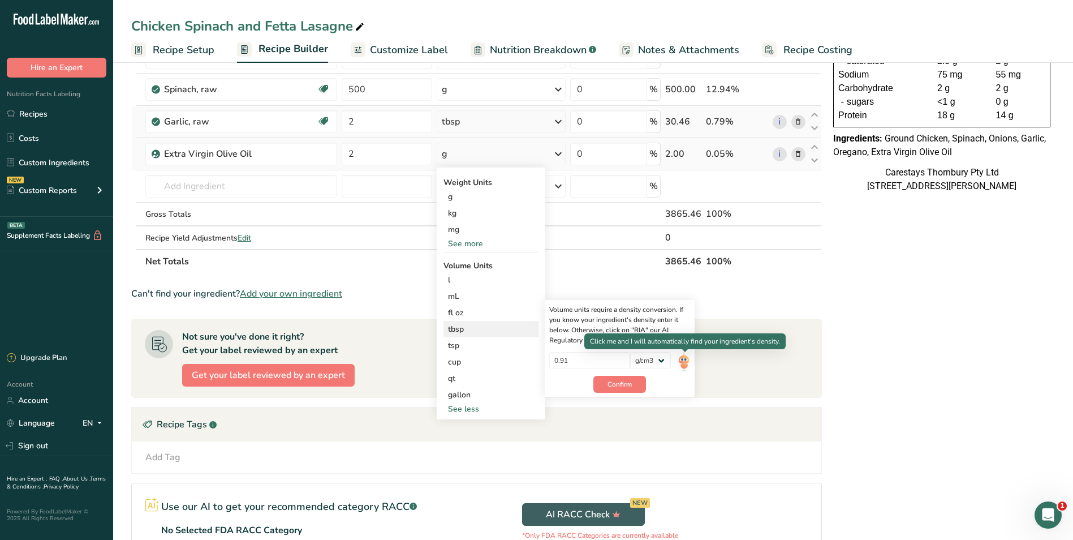
click at [687, 360] on img at bounding box center [684, 362] width 12 height 20
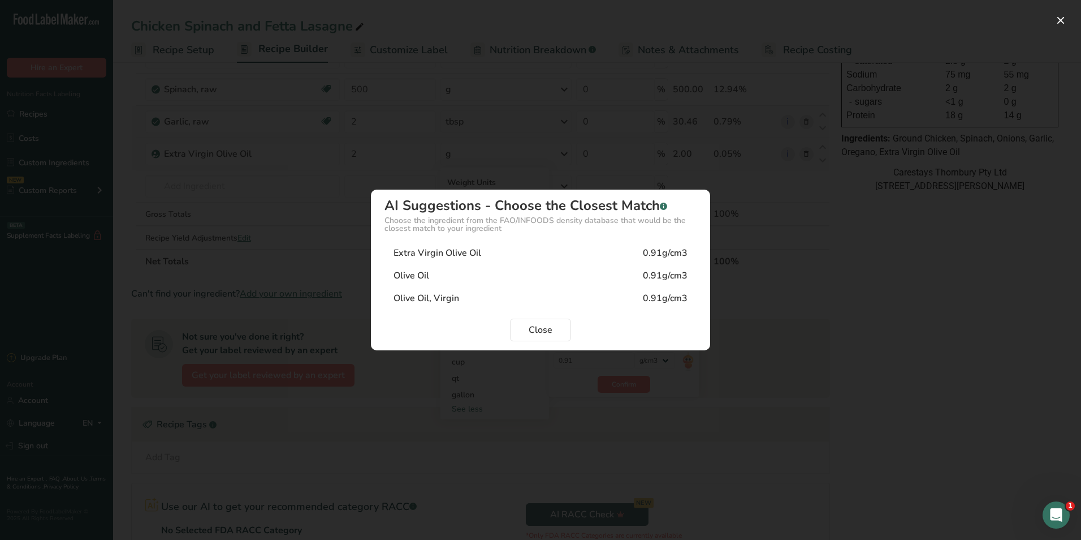
click at [482, 256] on div "Extra Virgin Olive Oil 0.91g/cm3" at bounding box center [541, 253] width 312 height 23
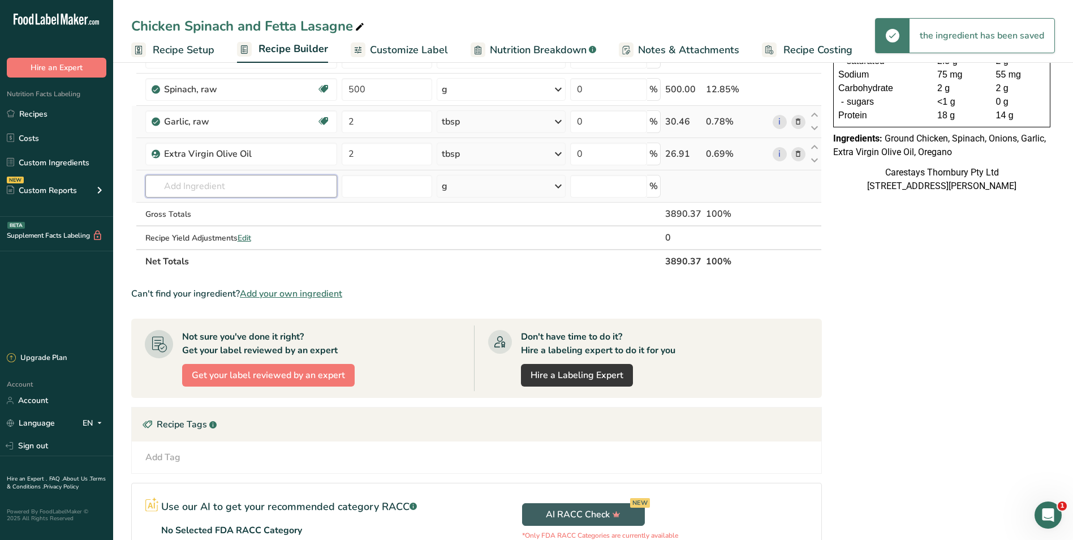
click at [201, 183] on input "text" at bounding box center [241, 186] width 192 height 23
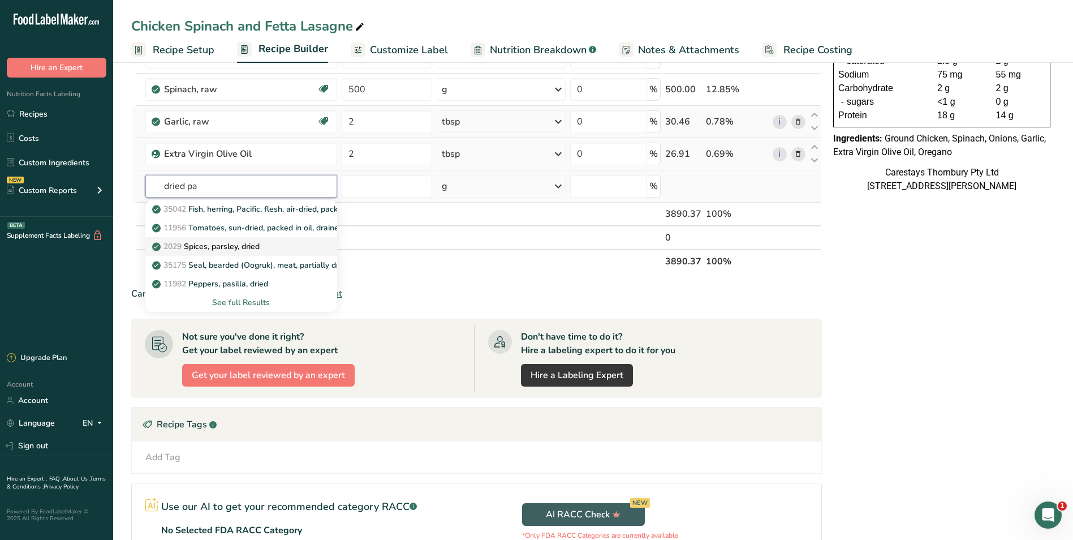
type input "dried pa"
click at [209, 245] on p "2029 Spices, parsley, dried" at bounding box center [206, 246] width 105 height 12
type input "Spices, parsley, dried"
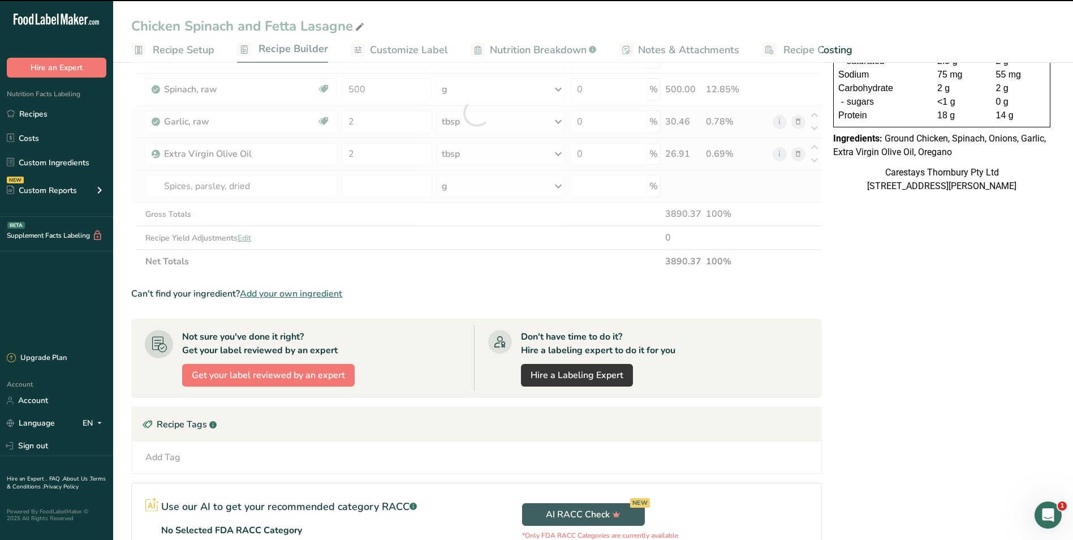
type input "0"
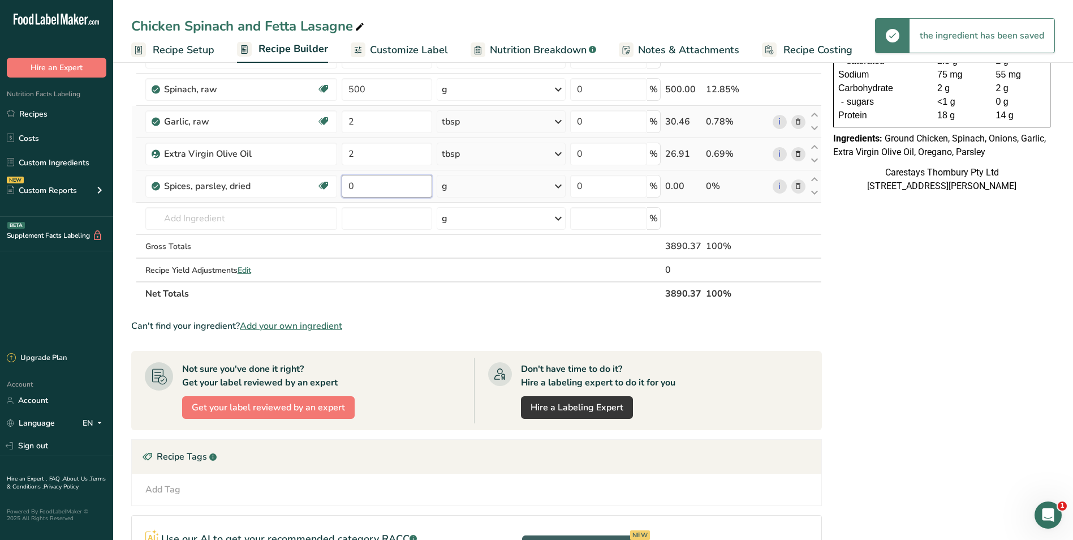
click at [375, 188] on input "0" at bounding box center [387, 186] width 90 height 23
type input "2"
click at [559, 184] on div "Ingredient * Amount * Unit * Waste * .a-a{fill:#347362;}.b-a{fill:#fff;} Grams …" at bounding box center [476, 128] width 691 height 353
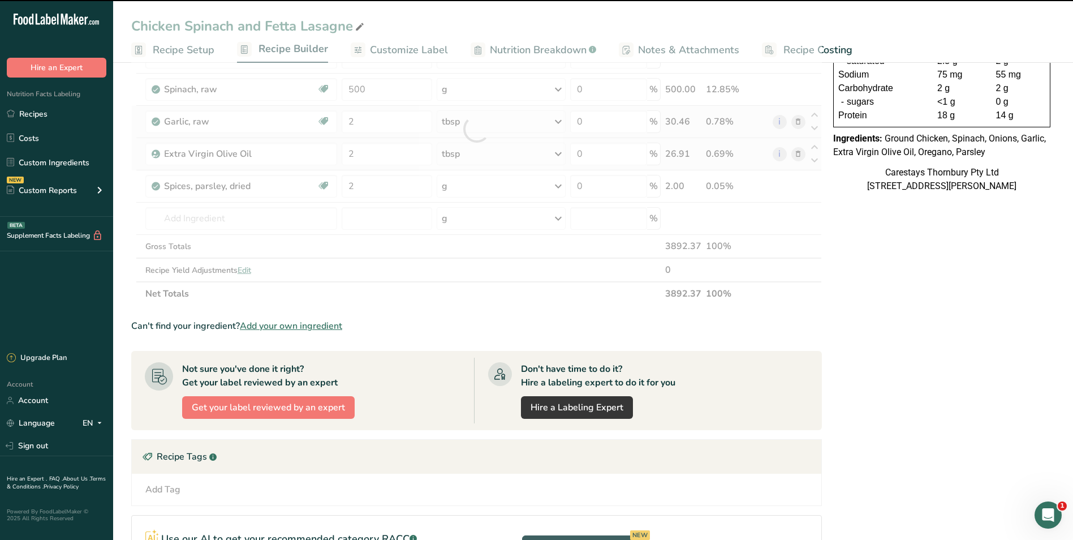
click at [559, 186] on div at bounding box center [476, 128] width 691 height 353
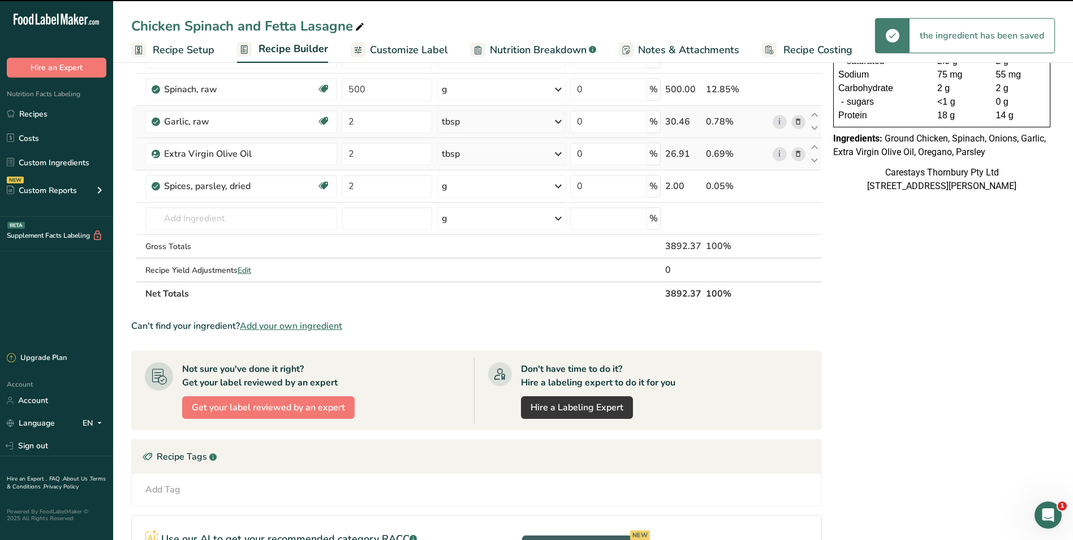
click at [559, 186] on icon at bounding box center [558, 186] width 14 height 20
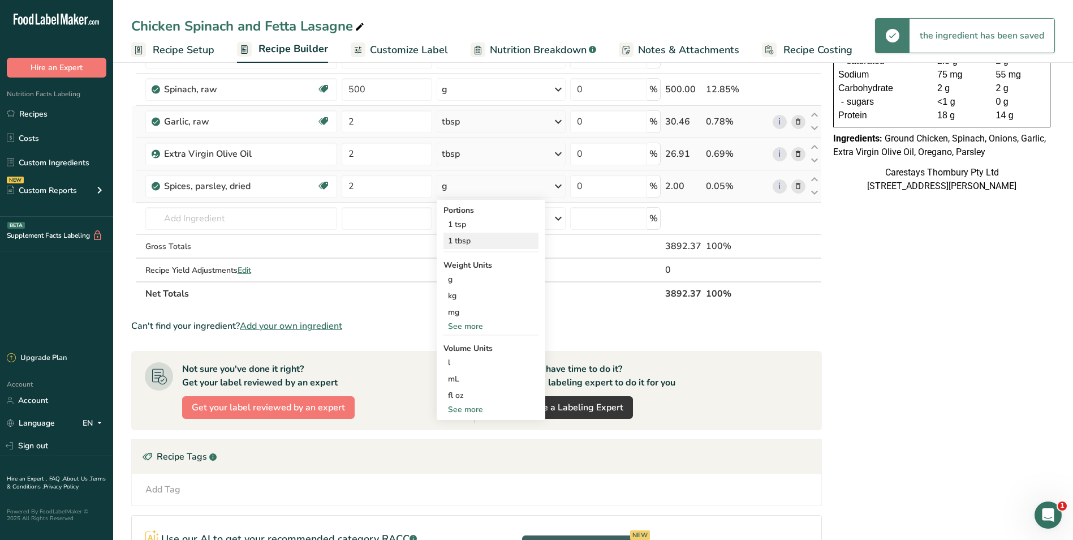
click at [501, 242] on div "1 tbsp" at bounding box center [490, 240] width 95 height 16
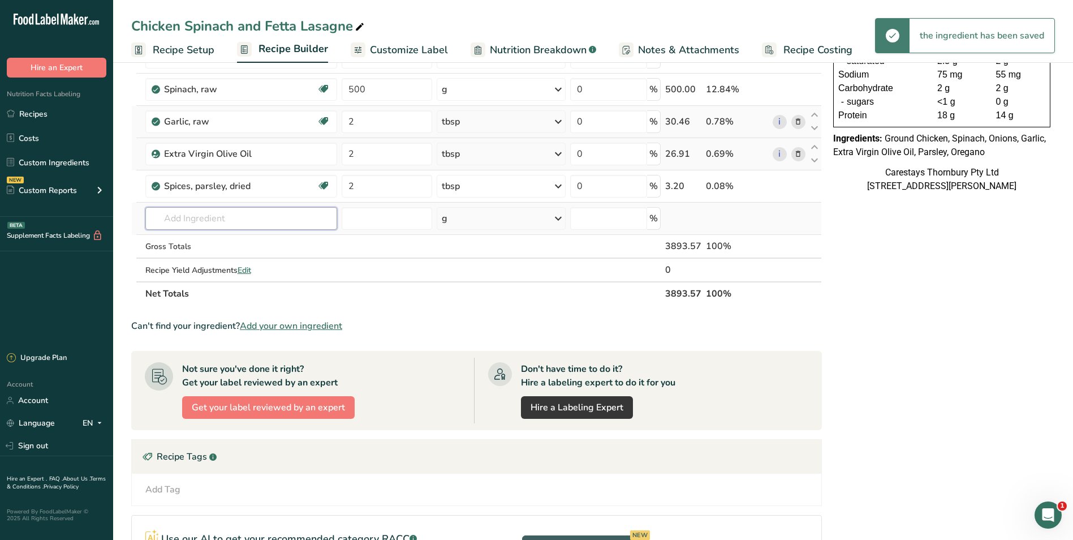
click at [180, 222] on input "text" at bounding box center [241, 218] width 192 height 23
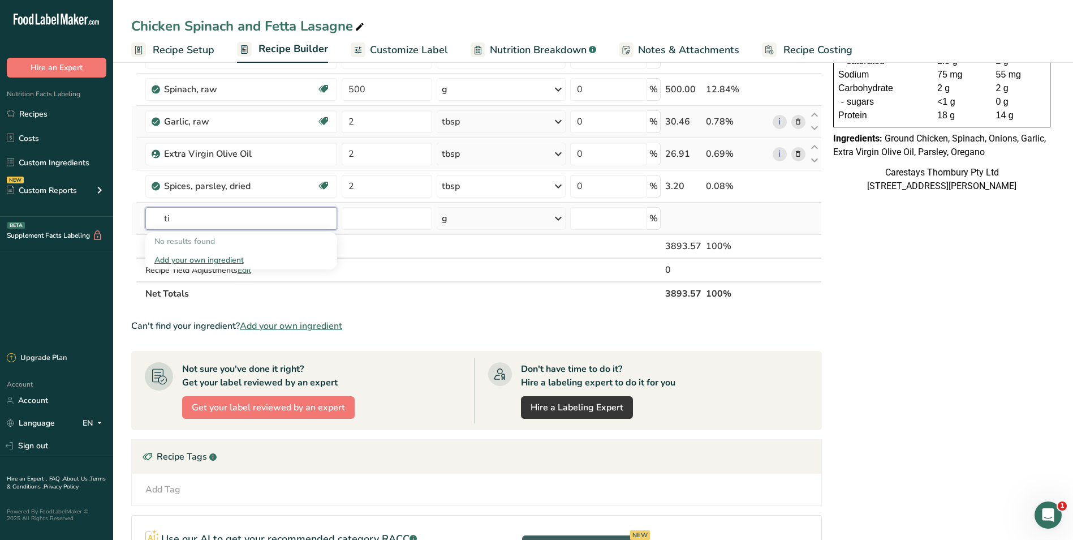
type input "t"
type input "crushed"
click at [200, 238] on p "11693 Tomatoes, crushed, canned" at bounding box center [220, 241] width 133 height 12
type input "Tomatoes, crushed, canned"
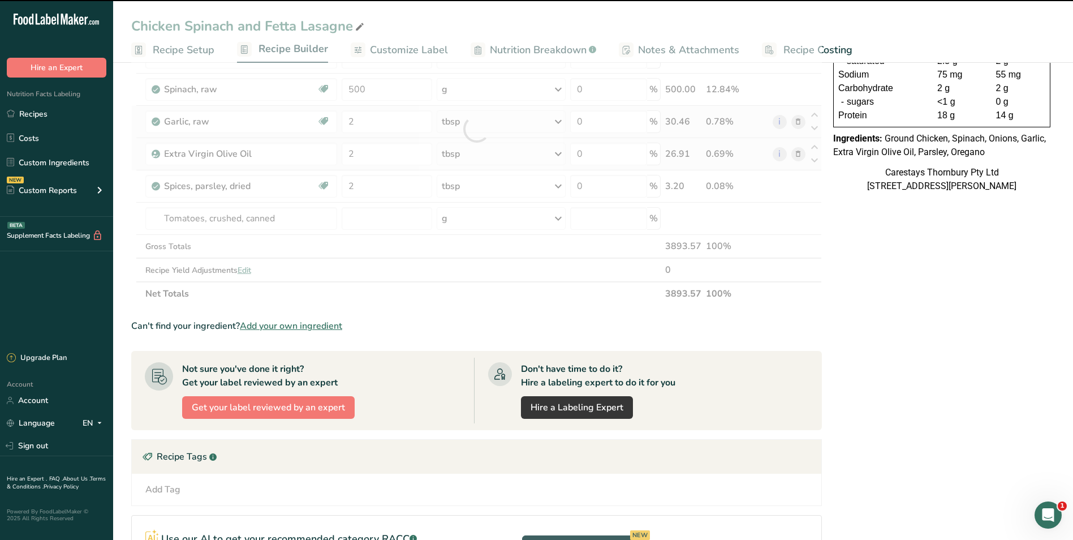
type input "0"
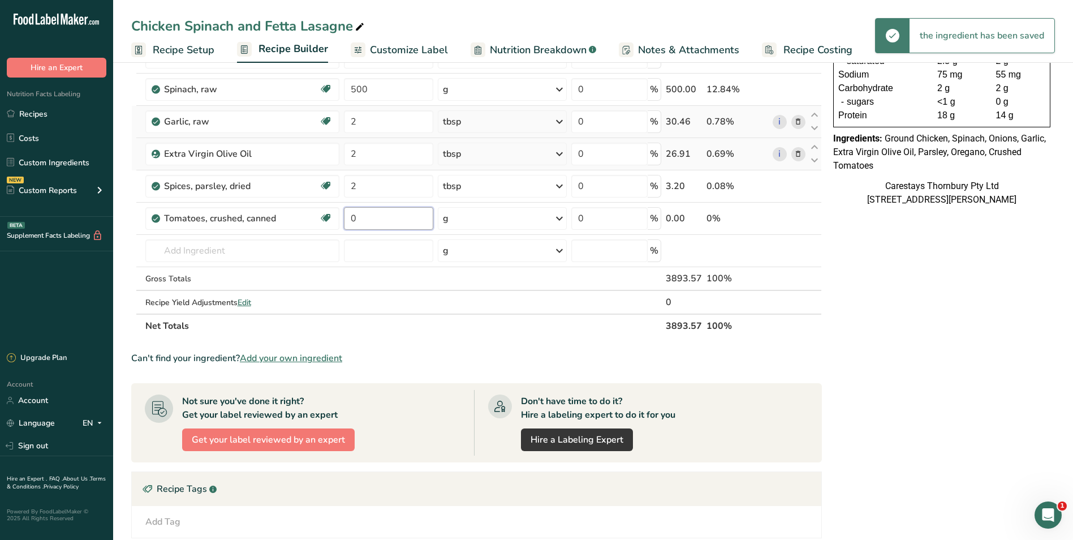
click at [361, 215] on input "0" at bounding box center [388, 218] width 89 height 23
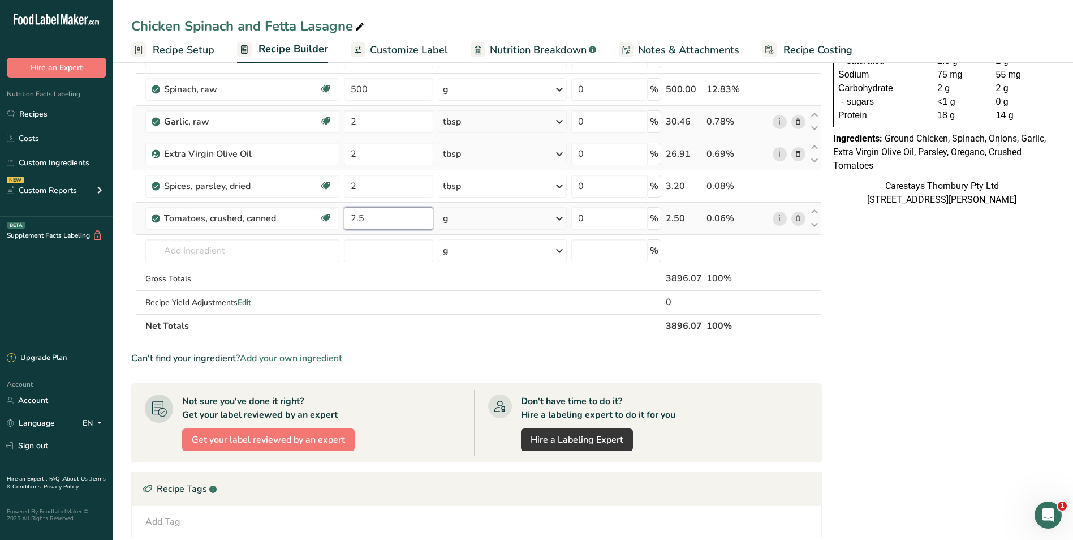
type input "2.5"
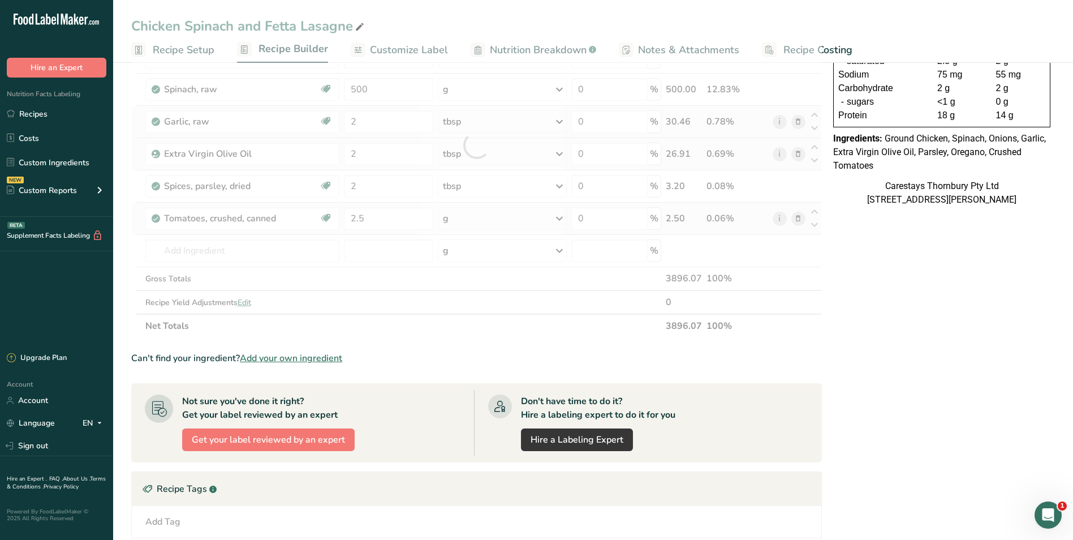
click at [559, 216] on div "Ingredient * Amount * Unit * Waste * .a-a{fill:#347362;}.b-a{fill:#fff;} Grams …" at bounding box center [476, 144] width 691 height 385
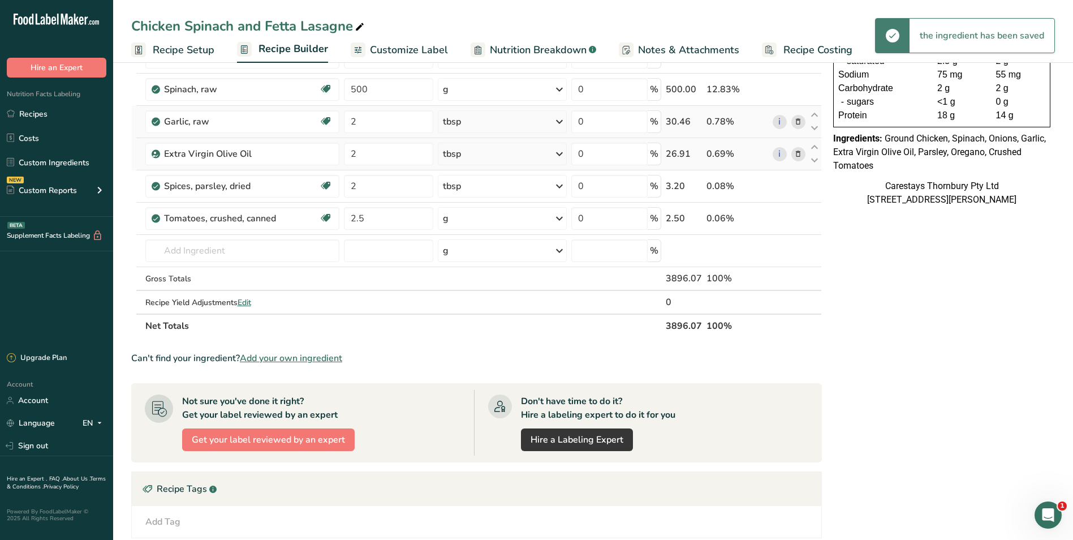
click at [559, 218] on icon at bounding box center [560, 218] width 14 height 20
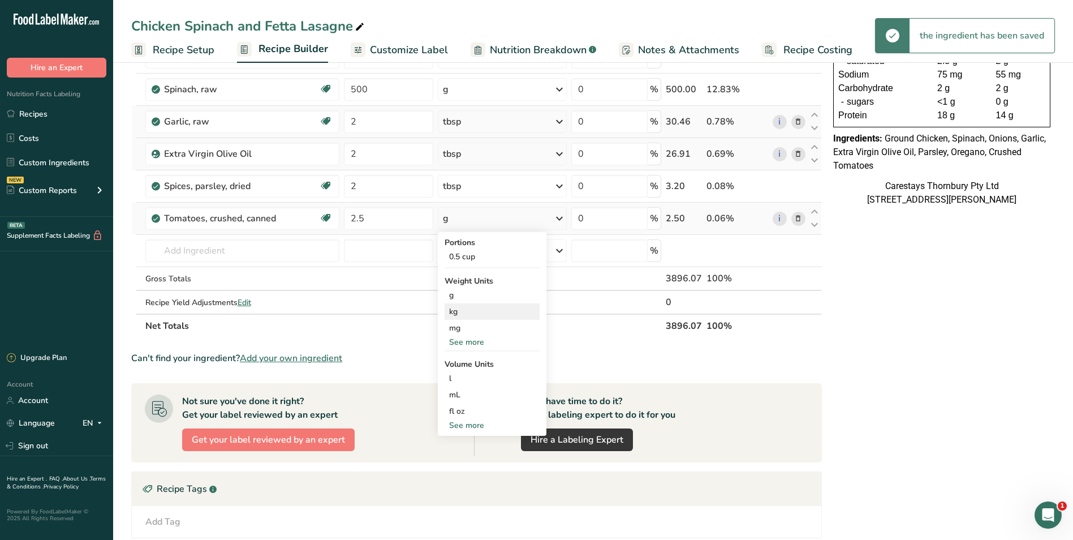
click at [472, 310] on div "kg" at bounding box center [492, 311] width 95 height 16
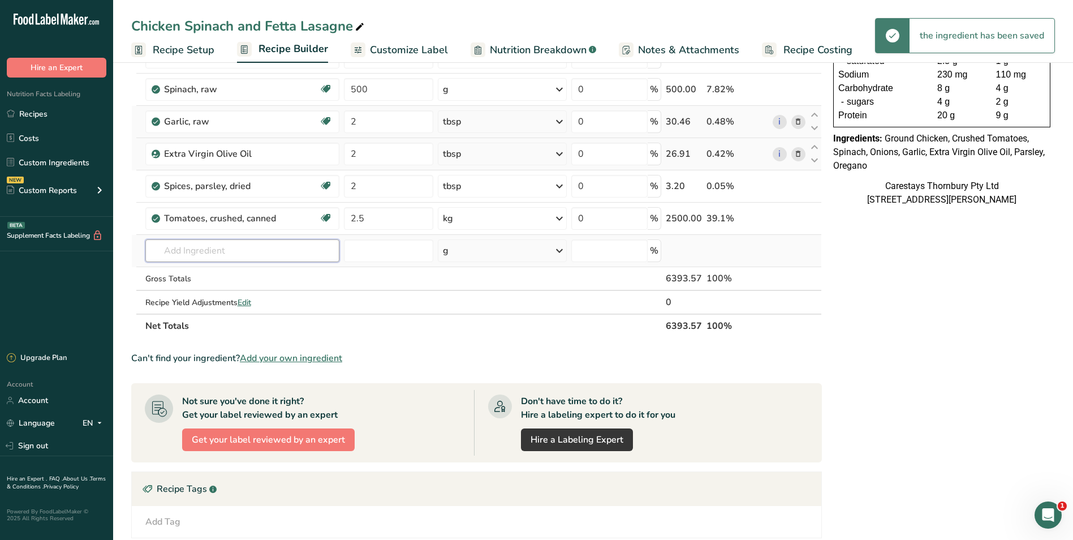
click at [179, 251] on input "text" at bounding box center [242, 250] width 195 height 23
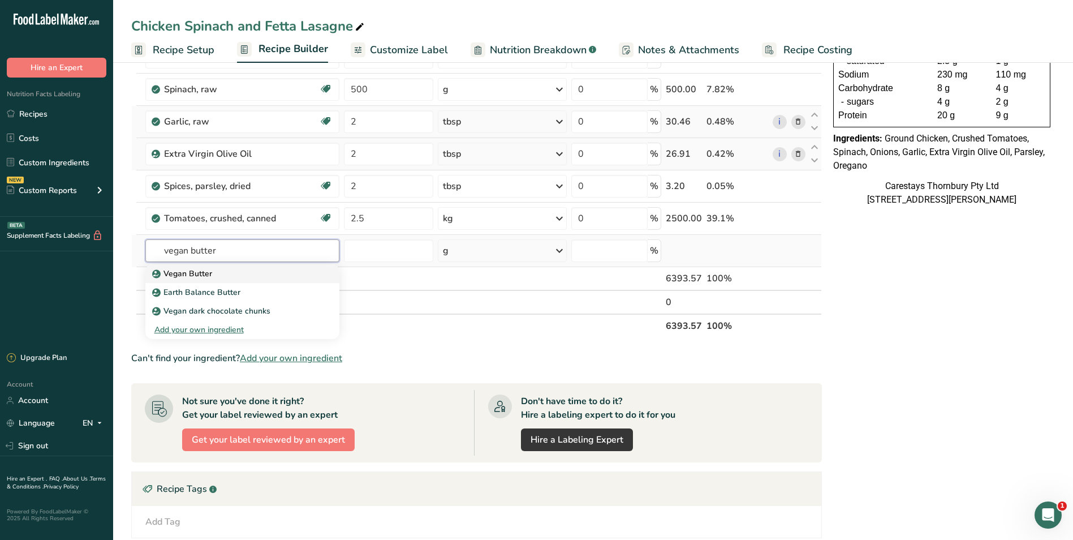
type input "vegan butter"
click at [185, 274] on p "Vegan Butter" at bounding box center [183, 274] width 58 height 12
type input "Vegan Butter"
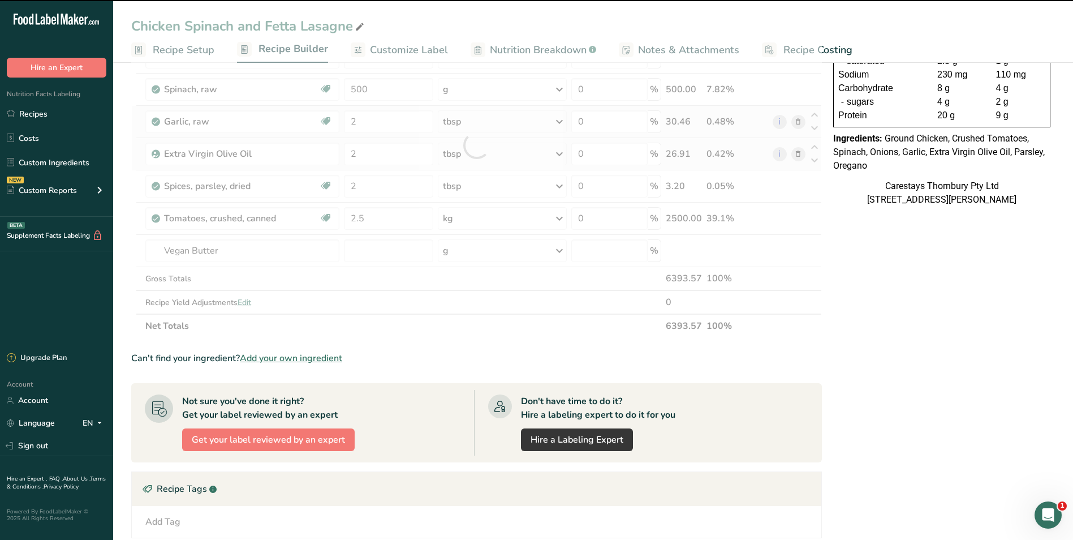
type input "0"
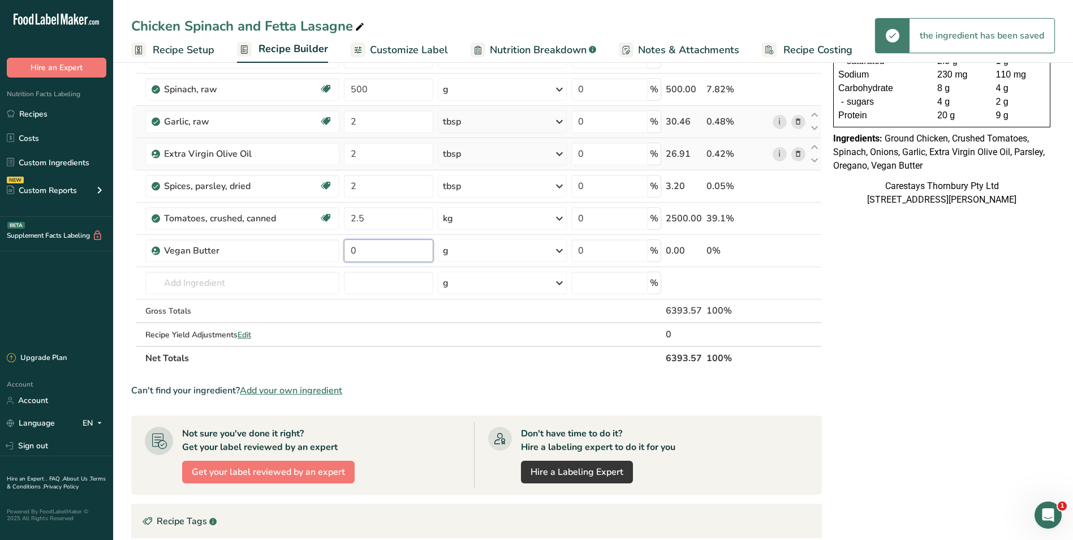
click at [364, 253] on input "0" at bounding box center [388, 250] width 89 height 23
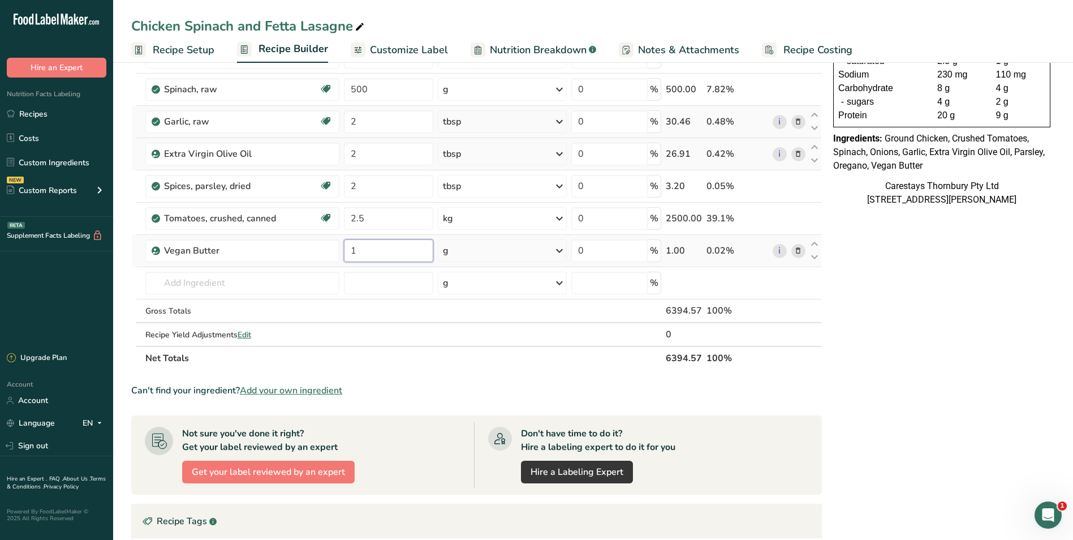
type input "1"
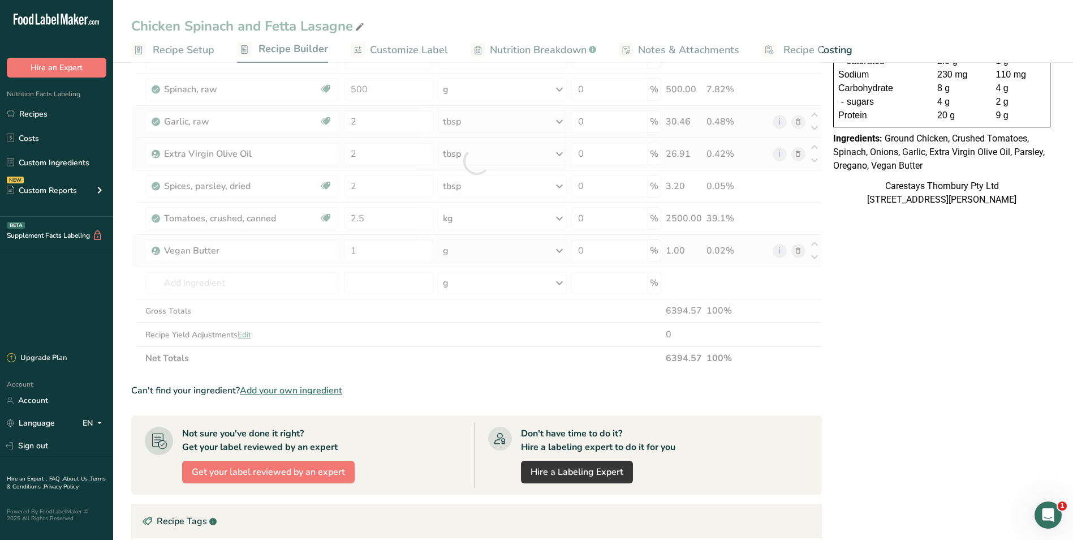
click at [559, 249] on div "Ingredient * Amount * Unit * Waste * .a-a{fill:#347362;}.b-a{fill:#fff;} Grams …" at bounding box center [476, 160] width 691 height 417
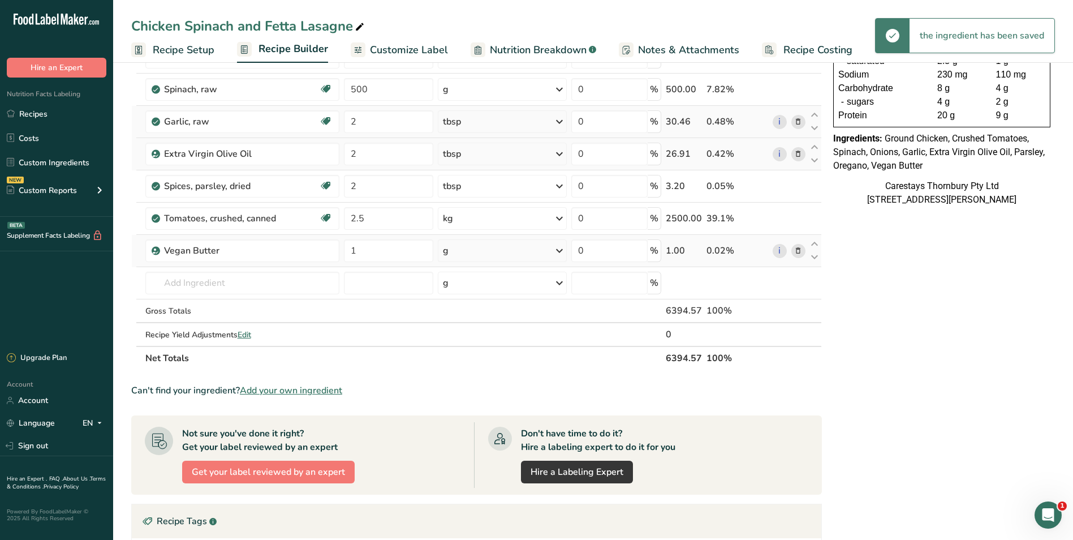
click at [559, 249] on icon at bounding box center [560, 250] width 14 height 20
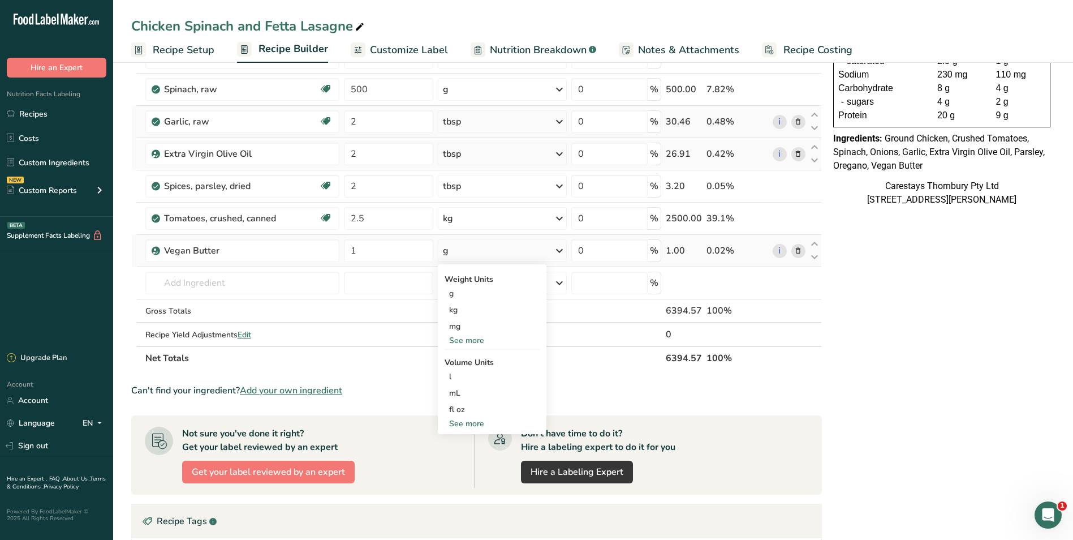
click at [464, 423] on div "See more" at bounding box center [492, 423] width 95 height 12
select select "22"
click at [460, 454] on div "cup" at bounding box center [492, 458] width 86 height 12
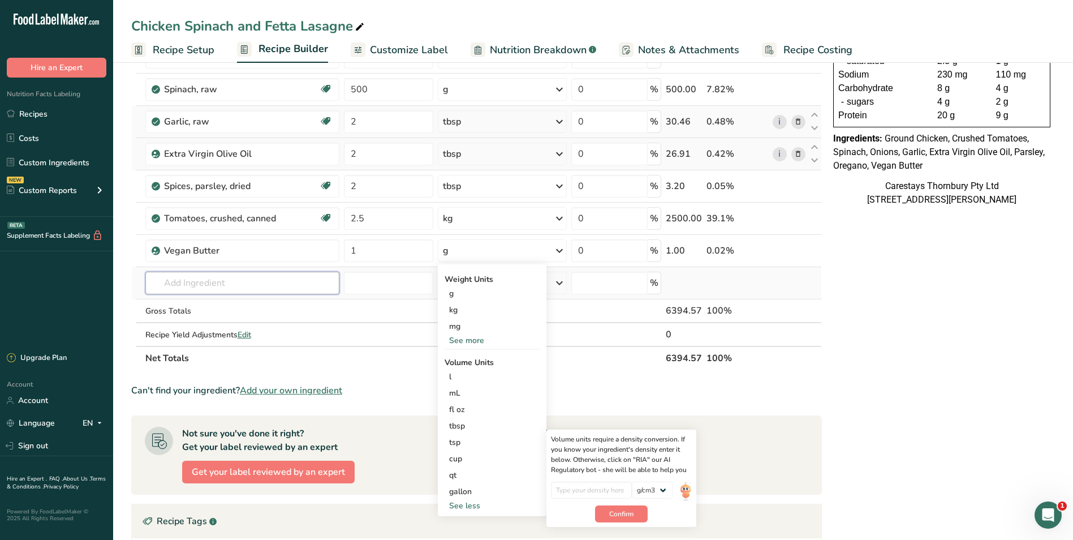
click at [197, 283] on input "text" at bounding box center [242, 282] width 195 height 23
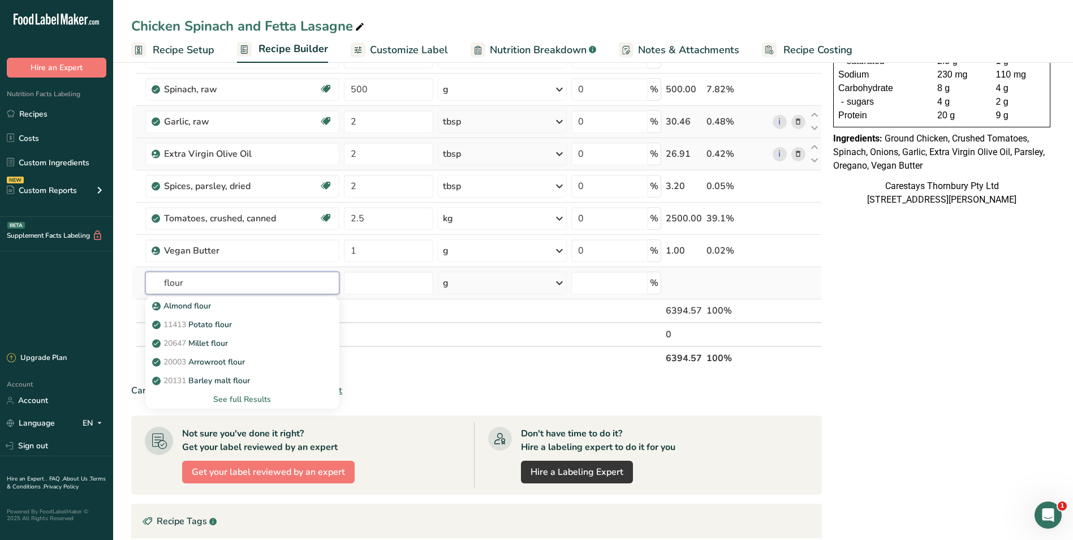
type input "flour"
click at [230, 396] on div "See full Results" at bounding box center [242, 399] width 176 height 12
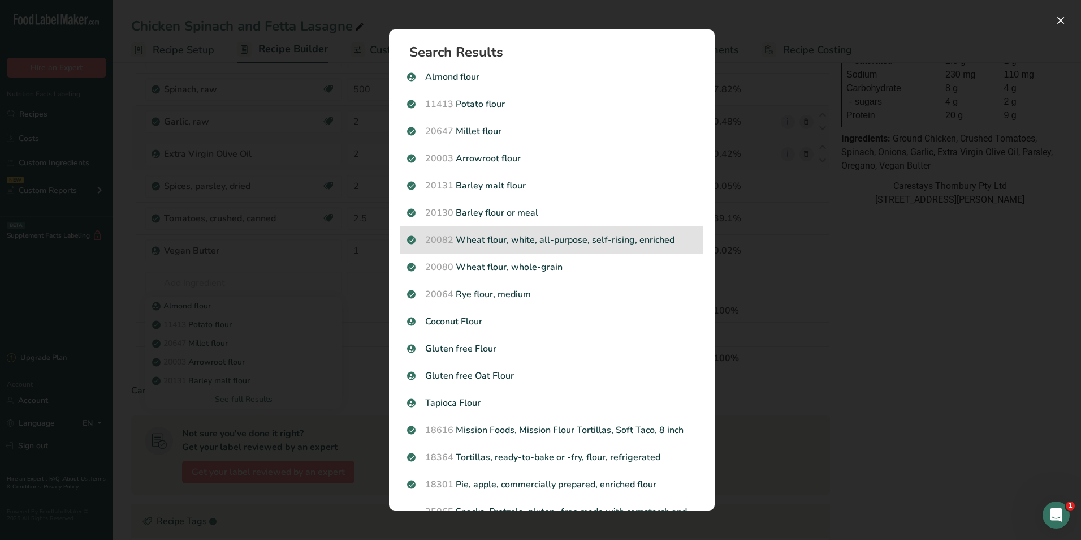
click at [557, 242] on p "20082 Wheat flour, white, all-purpose, self-rising, enriched" at bounding box center [552, 240] width 290 height 14
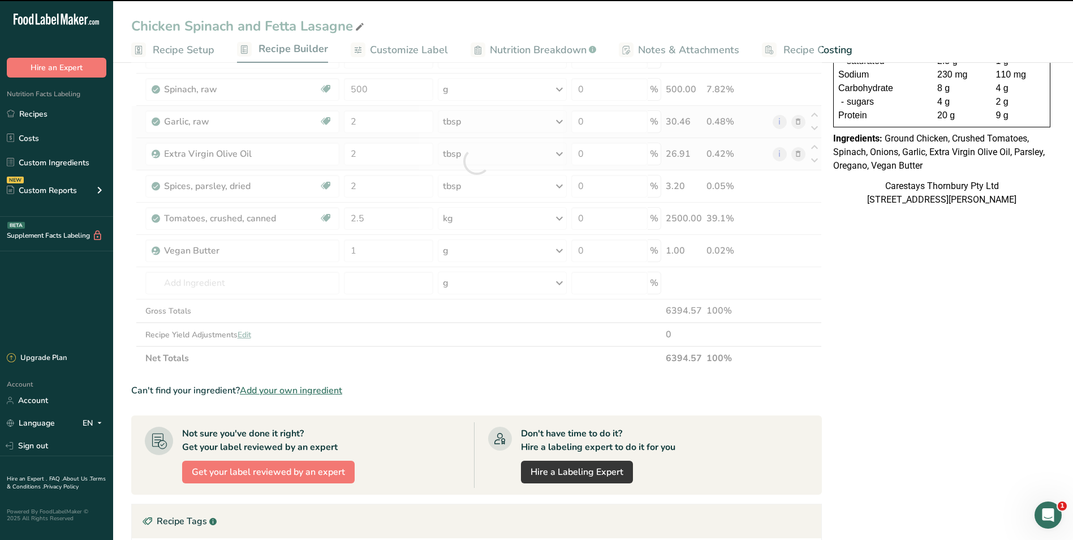
type input "0"
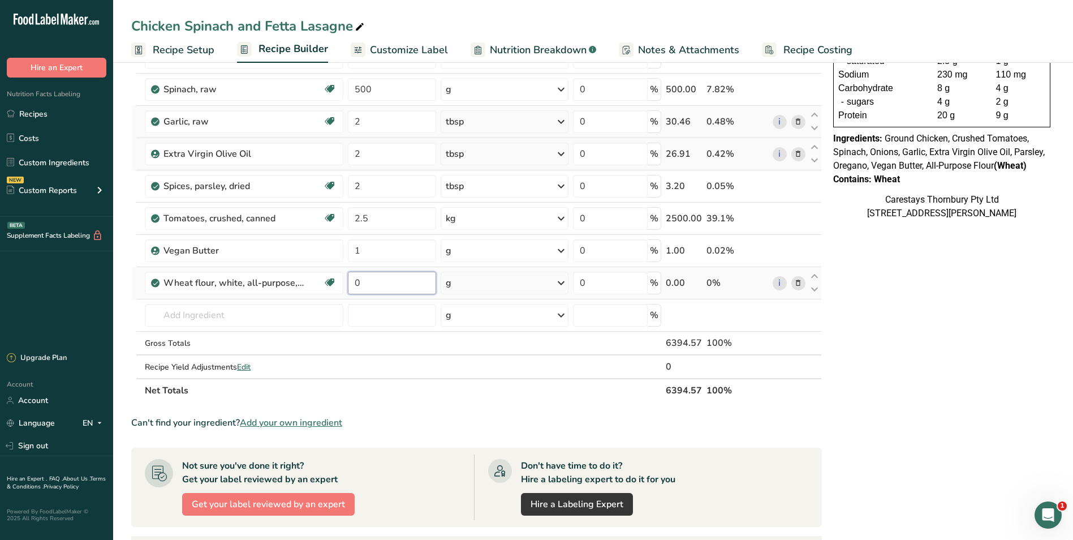
click at [369, 282] on input "0" at bounding box center [392, 282] width 88 height 23
type input "1"
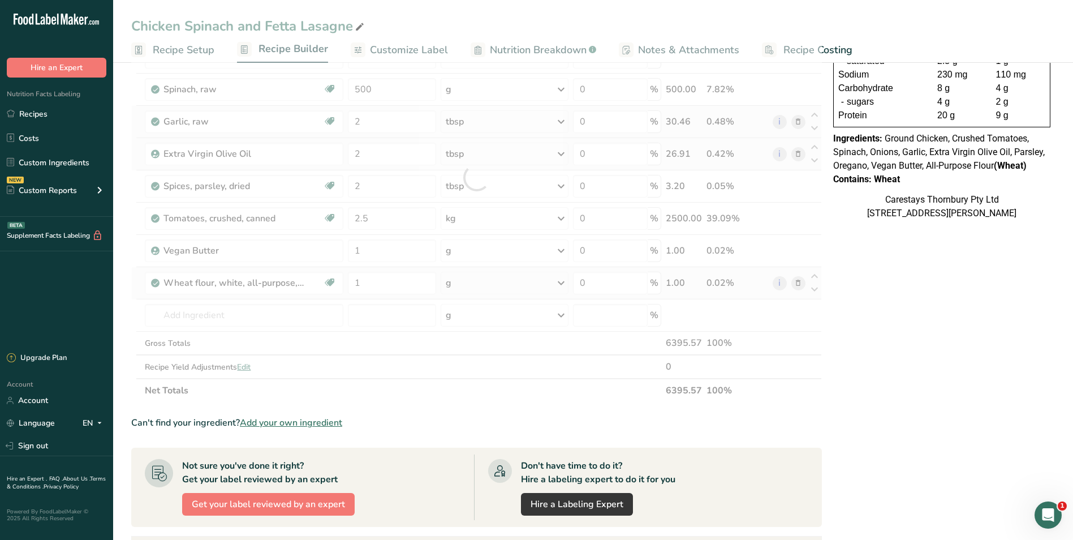
click at [563, 282] on div "Ingredient * Amount * Unit * Waste * .a-a{fill:#347362;}.b-a{fill:#fff;} Grams …" at bounding box center [476, 177] width 691 height 450
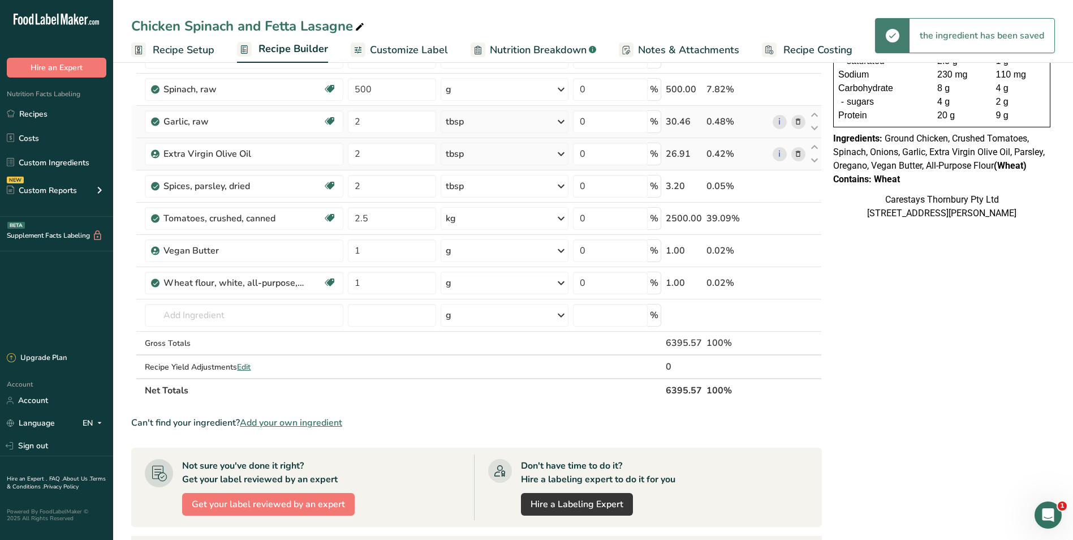
click at [561, 282] on icon at bounding box center [561, 283] width 14 height 20
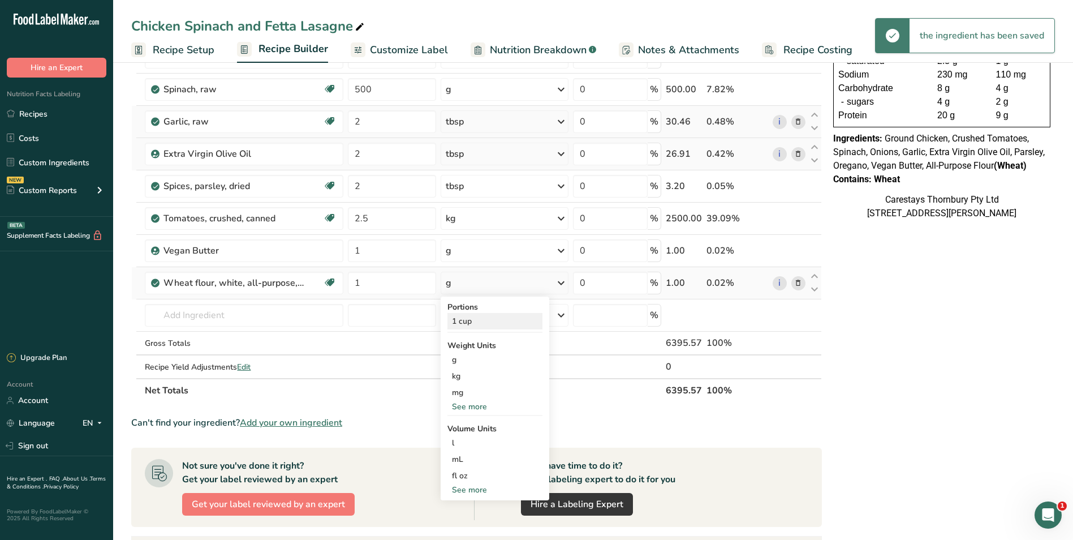
click at [487, 317] on div "1 cup" at bounding box center [494, 321] width 95 height 16
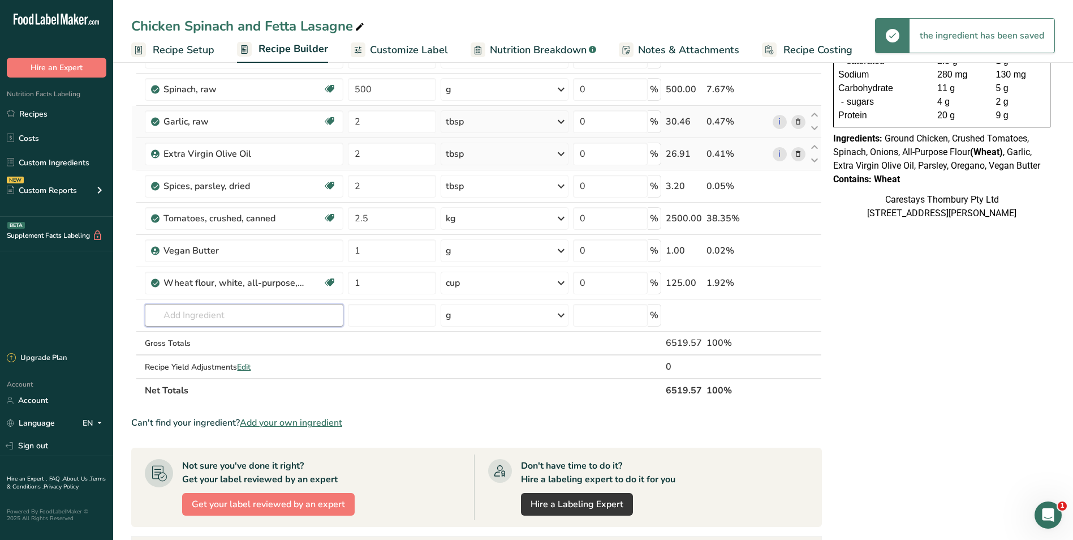
click at [184, 313] on input "text" at bounding box center [244, 315] width 199 height 23
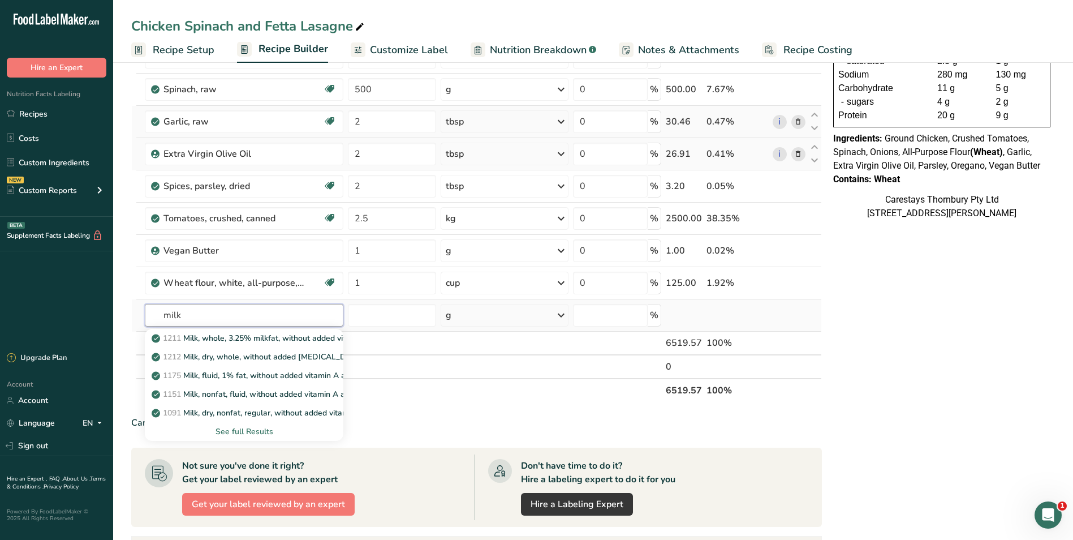
type input "milk"
click at [239, 432] on div "See full Results" at bounding box center [244, 431] width 180 height 12
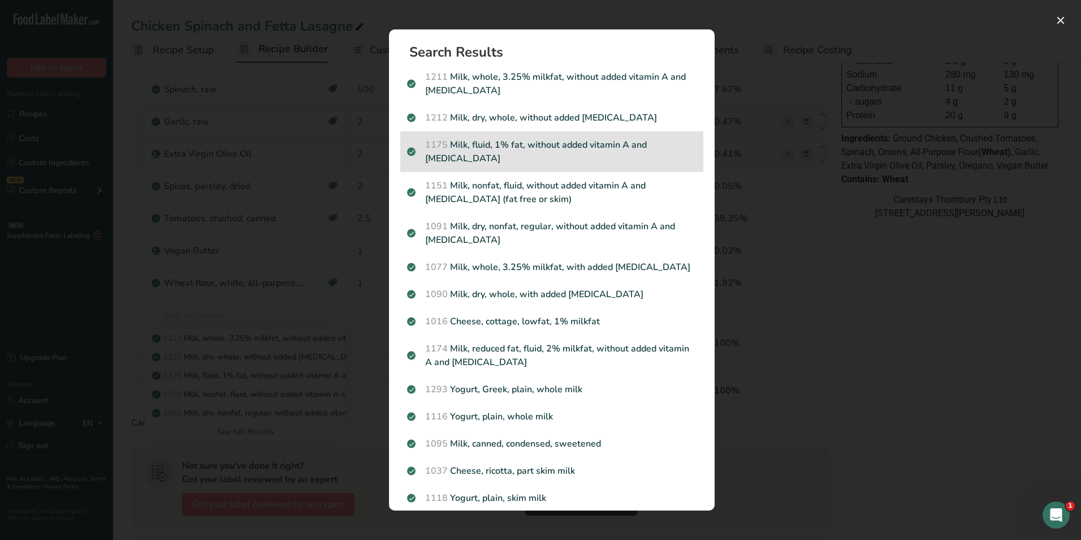
click at [476, 141] on p "1175 Milk, fluid, 1% fat, without added vitamin A and [MEDICAL_DATA]" at bounding box center [552, 151] width 290 height 27
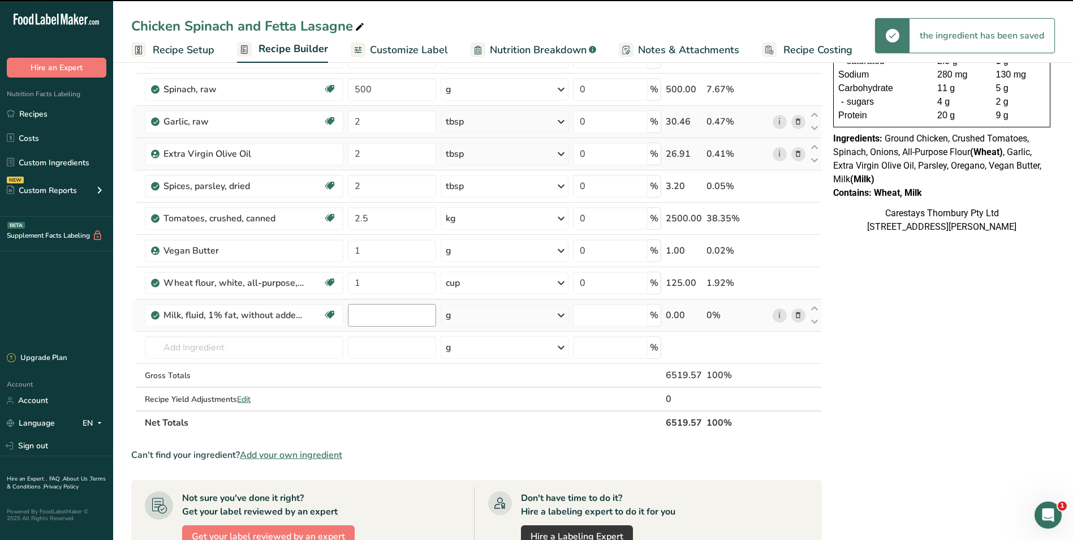
type input "0"
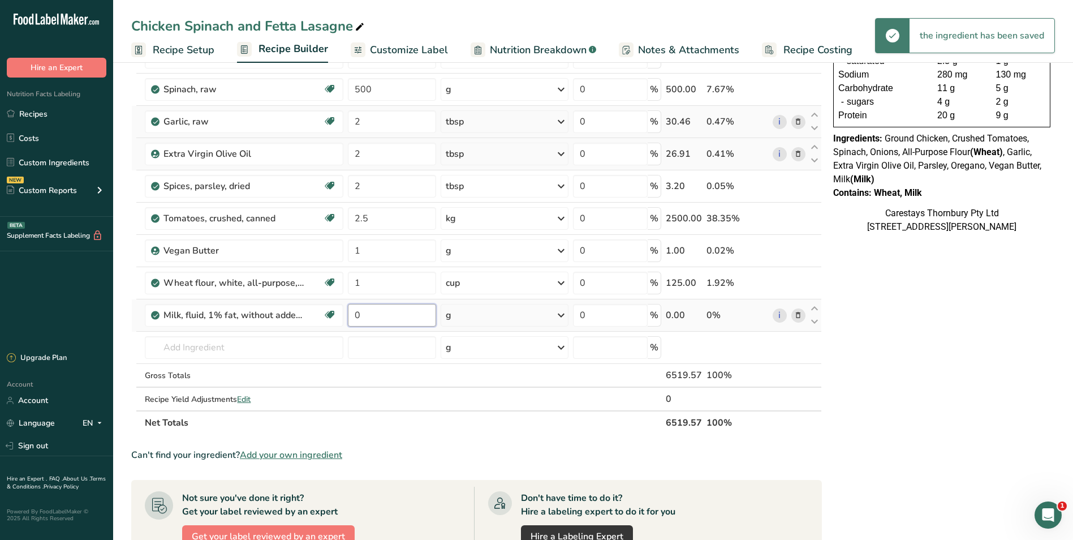
click at [369, 314] on input "0" at bounding box center [392, 315] width 88 height 23
type input "3"
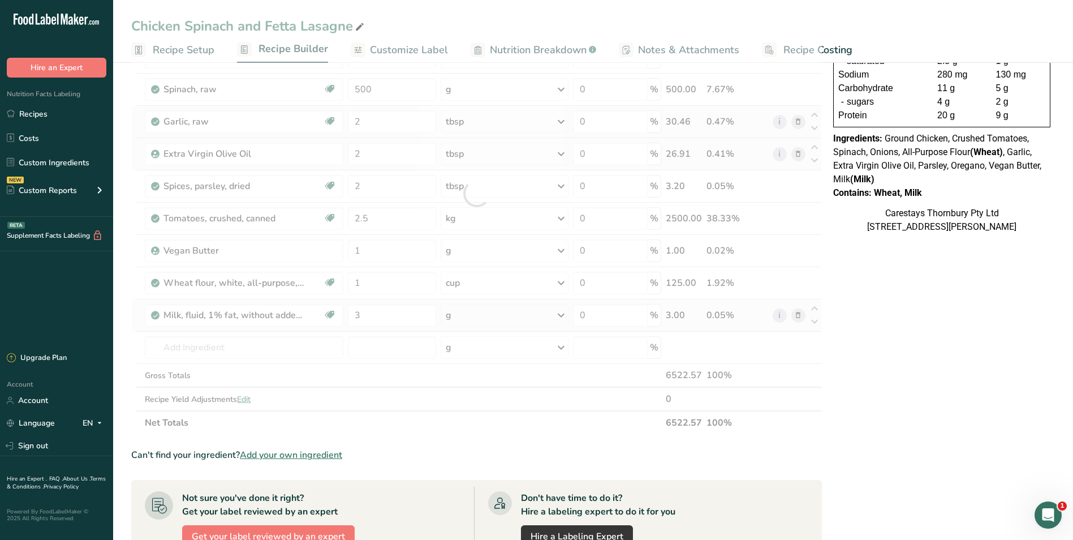
click at [561, 313] on div "Ingredient * Amount * Unit * Waste * .a-a{fill:#347362;}.b-a{fill:#fff;} Grams …" at bounding box center [476, 193] width 691 height 482
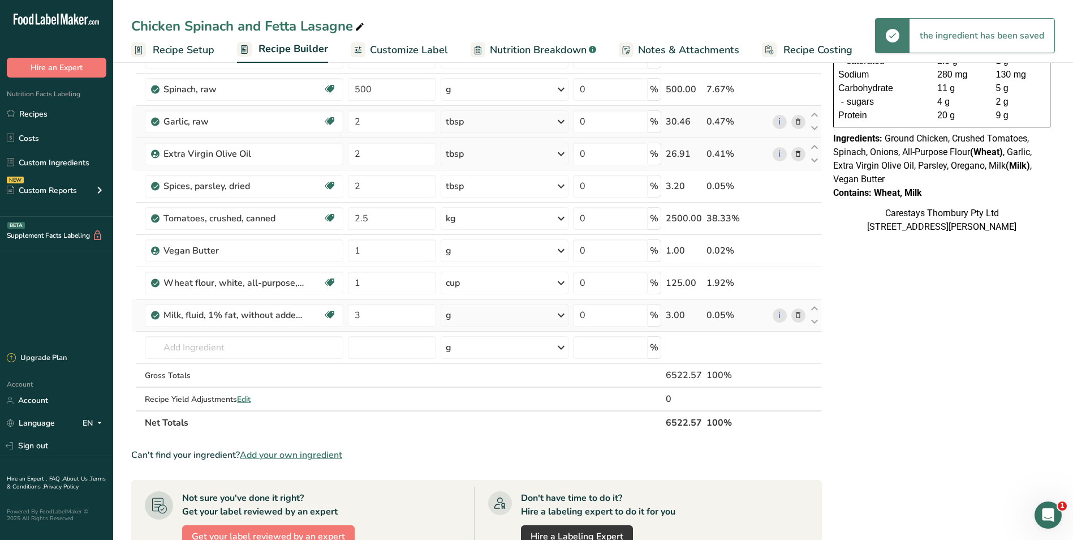
click at [561, 313] on icon at bounding box center [561, 315] width 14 height 20
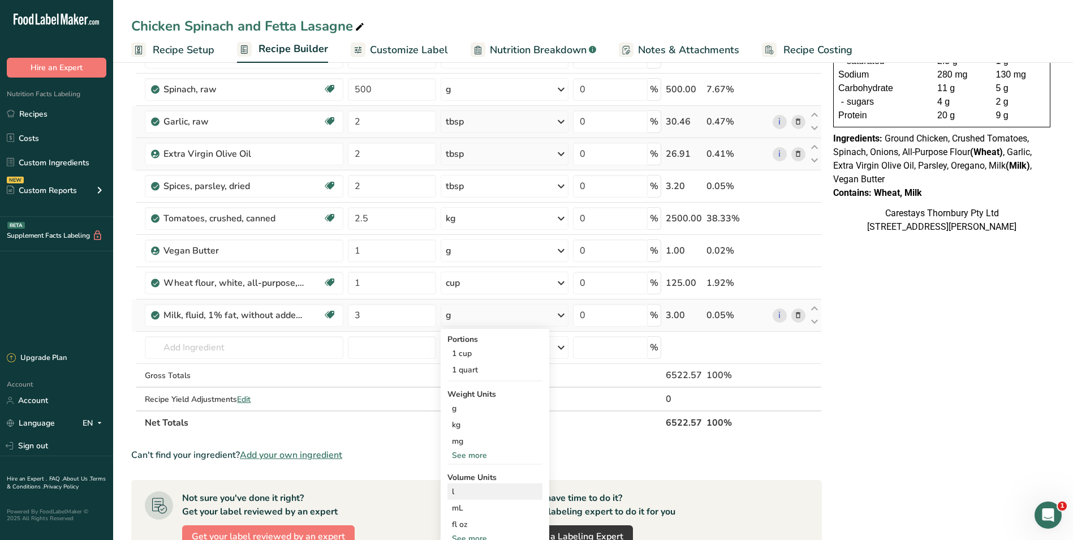
click at [477, 493] on div "l" at bounding box center [495, 491] width 86 height 12
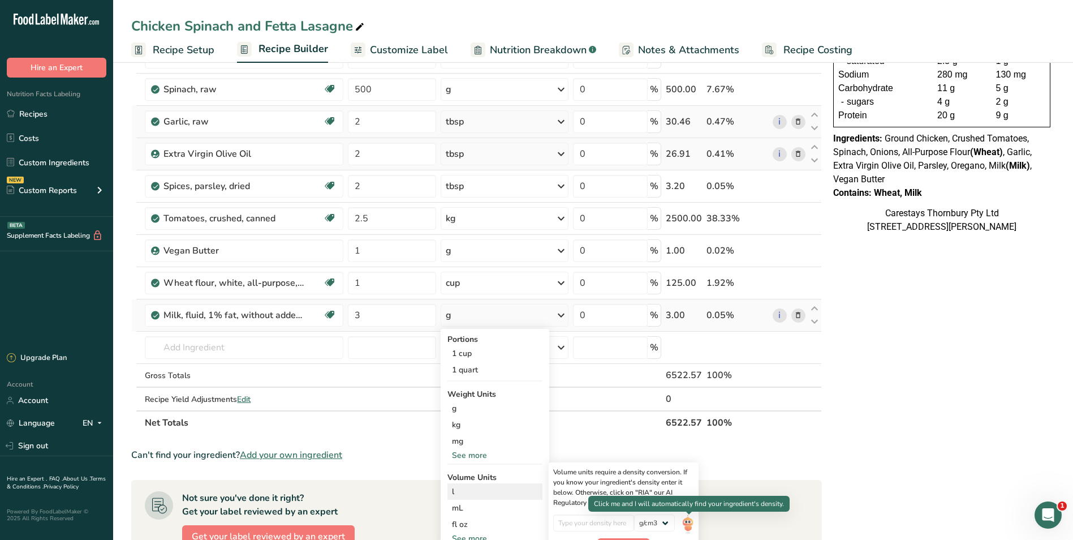
click at [687, 522] on img at bounding box center [688, 524] width 12 height 20
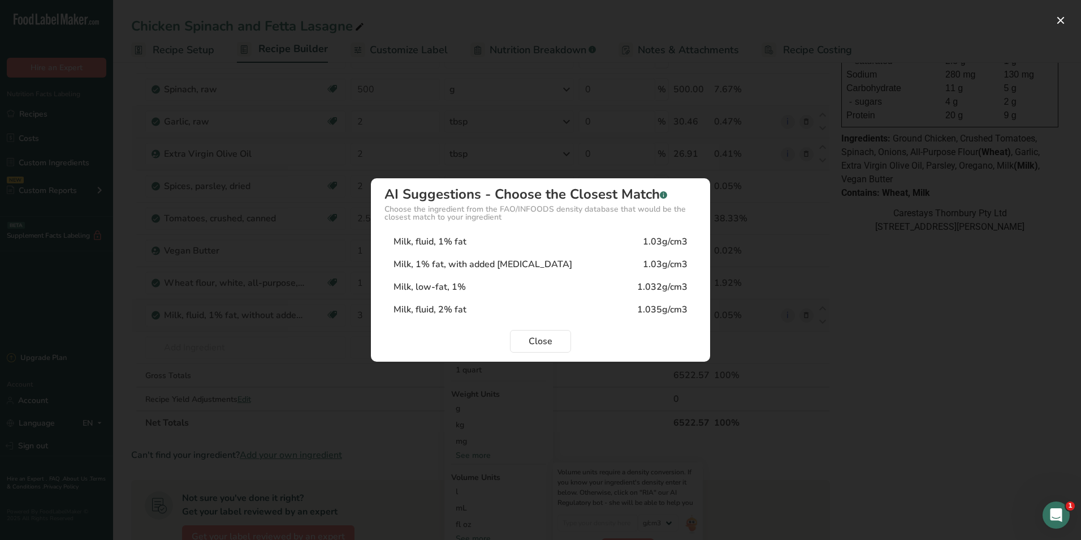
click at [462, 234] on div "Milk, fluid, 1% fat 1.03g/cm3" at bounding box center [541, 241] width 312 height 23
type input "1.03"
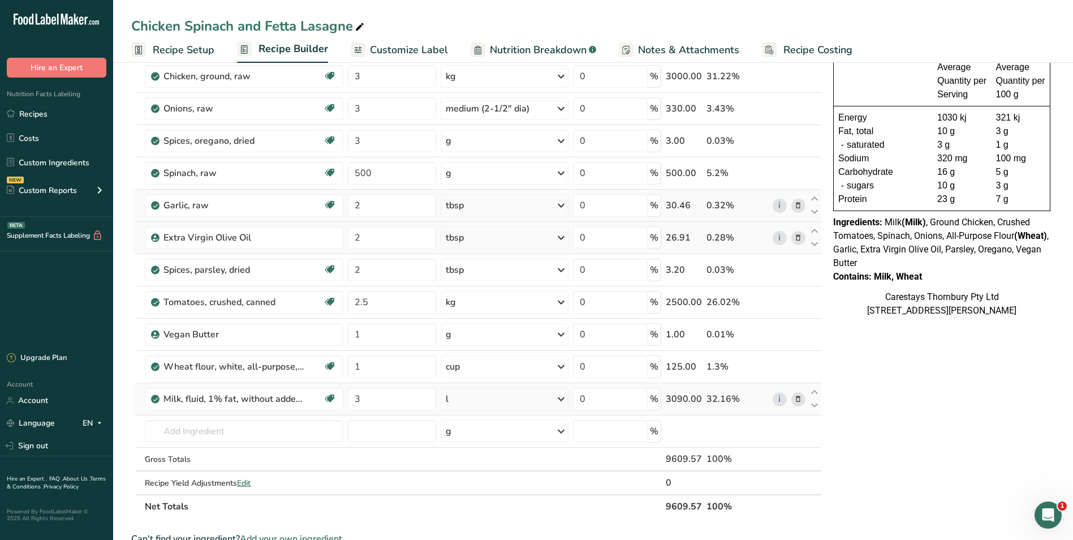
scroll to position [113, 0]
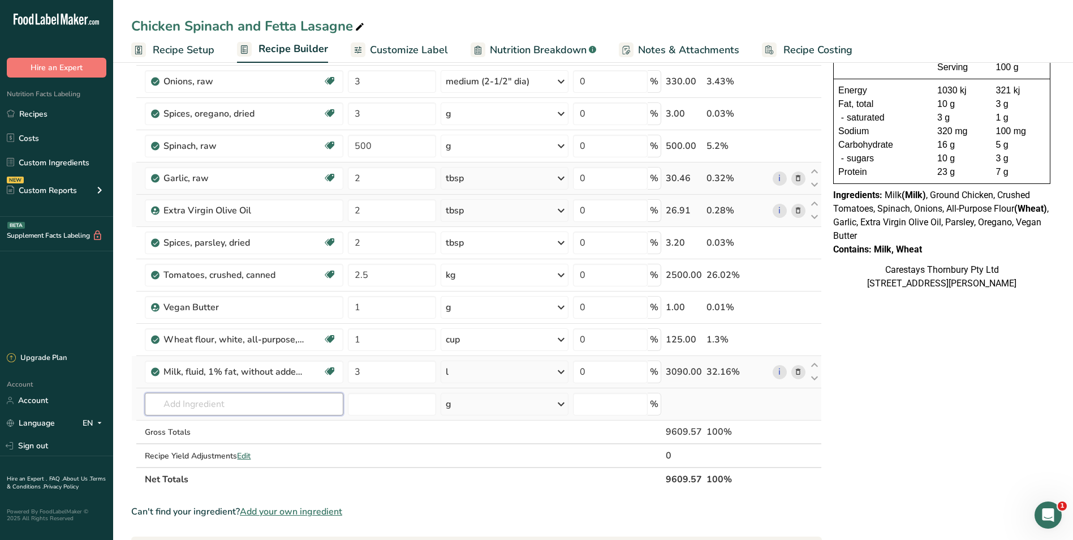
click at [173, 405] on input "text" at bounding box center [244, 404] width 199 height 23
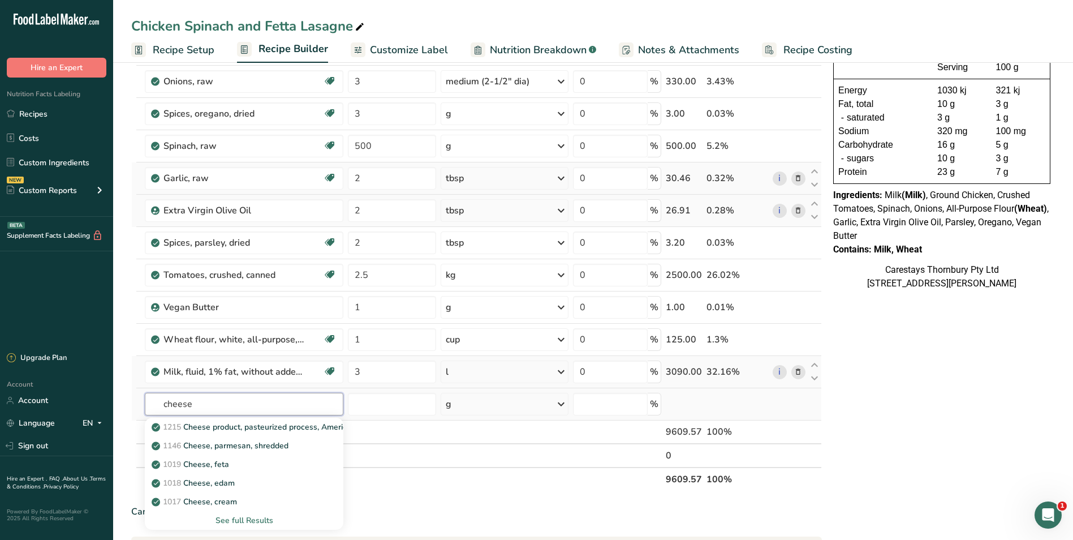
type input "cheese"
click at [259, 516] on div "See full Results" at bounding box center [244, 520] width 180 height 12
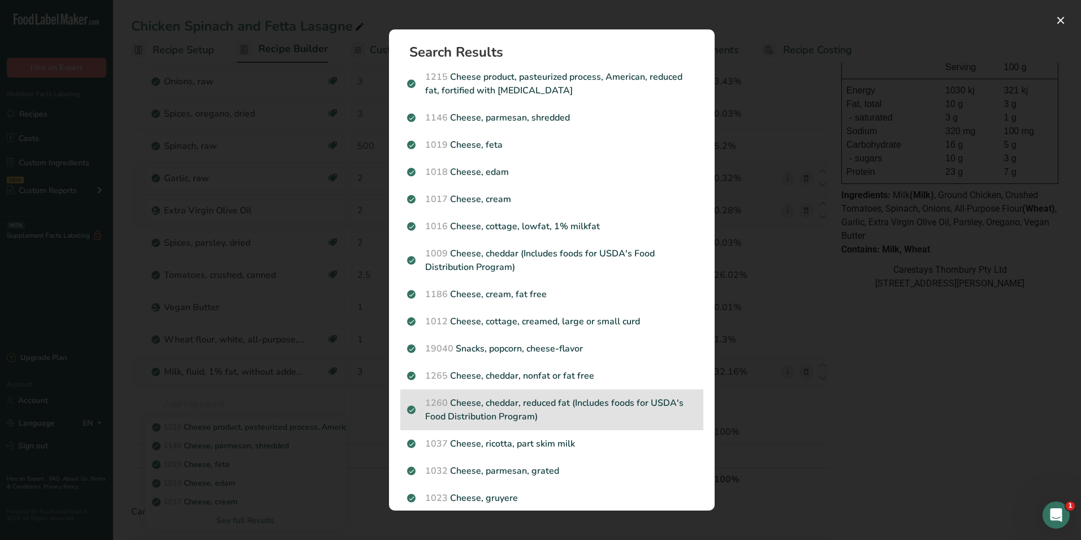
click at [487, 405] on p "1260 Cheese, cheddar, reduced fat (Includes foods for USDA's Food Distribution …" at bounding box center [552, 409] width 290 height 27
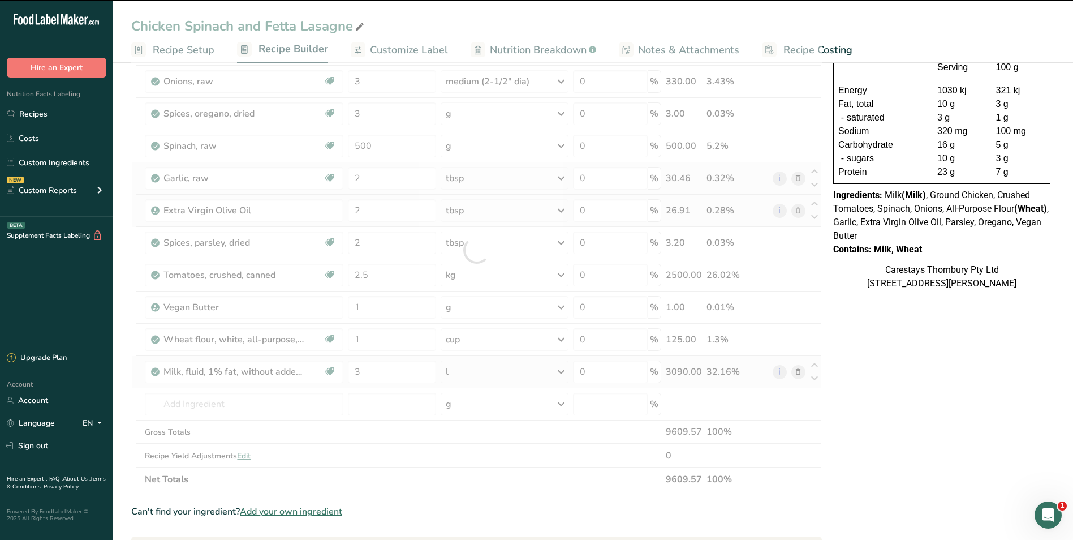
type input "0"
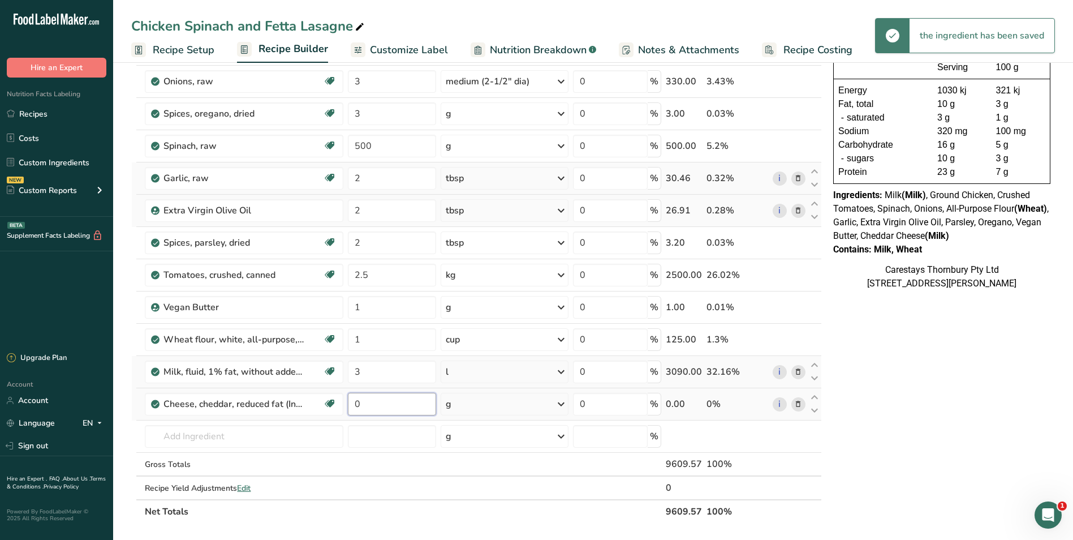
click at [380, 409] on input "0" at bounding box center [392, 404] width 88 height 23
type input "3"
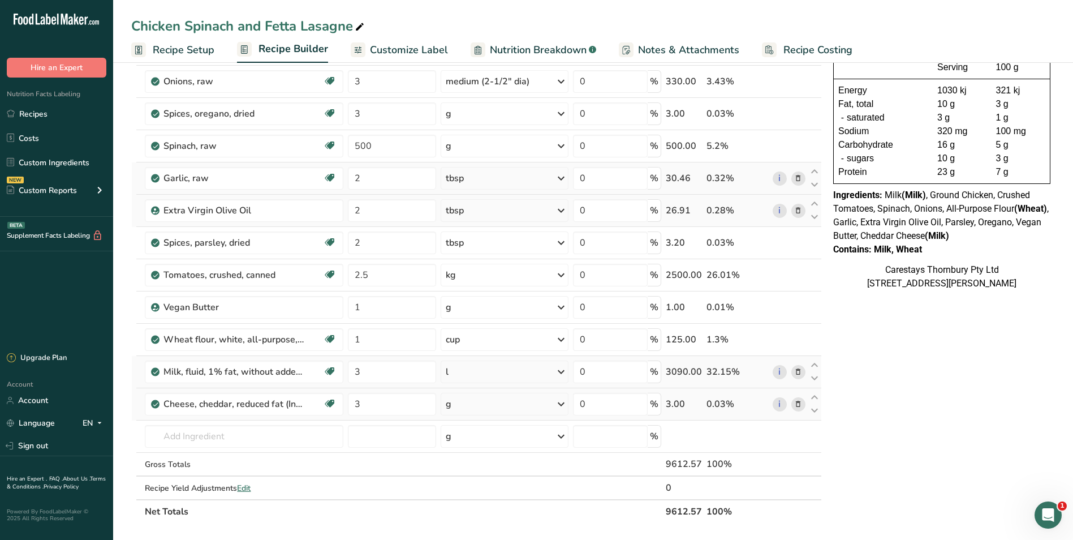
click at [563, 403] on div "Ingredient * Amount * Unit * Waste * .a-a{fill:#347362;}.b-a{fill:#fff;} Grams …" at bounding box center [476, 266] width 691 height 514
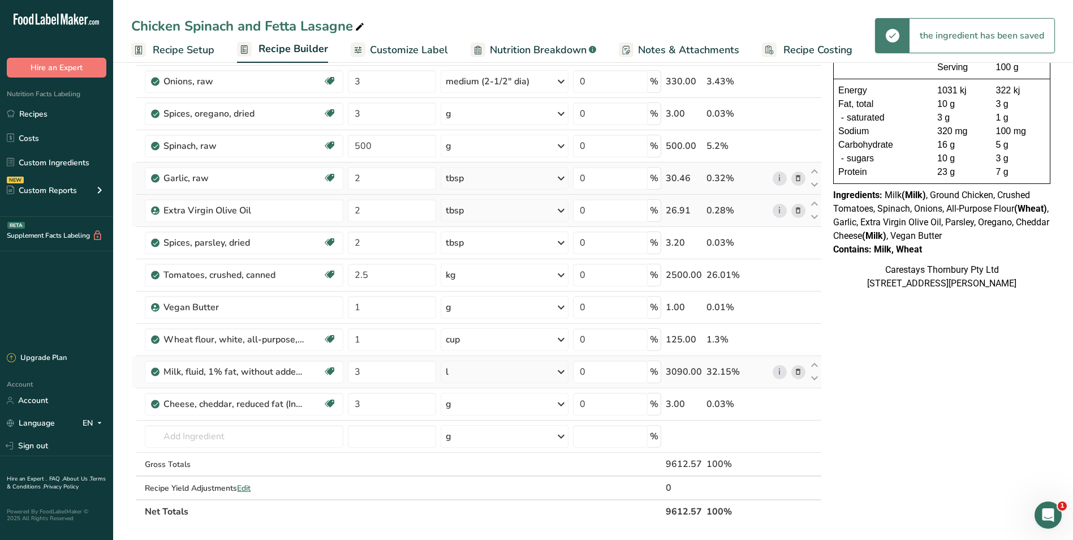
click at [562, 403] on icon at bounding box center [561, 404] width 14 height 20
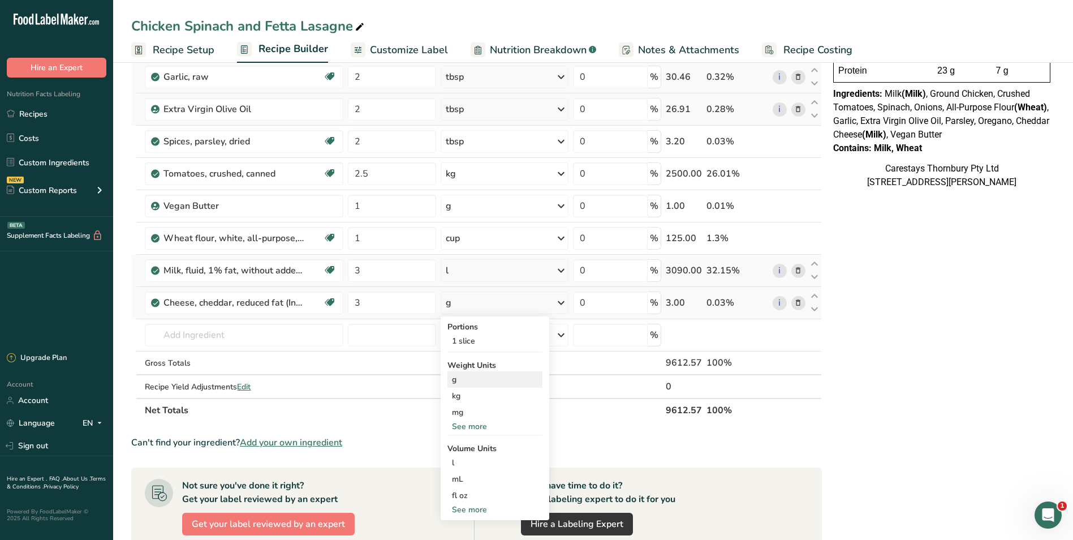
scroll to position [226, 0]
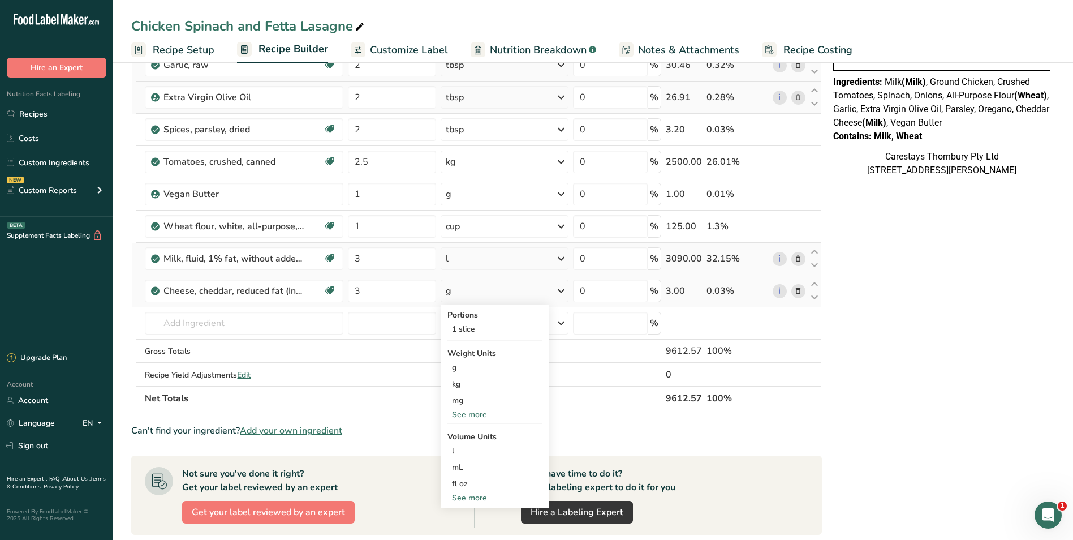
click at [472, 493] on div "See more" at bounding box center [494, 498] width 95 height 12
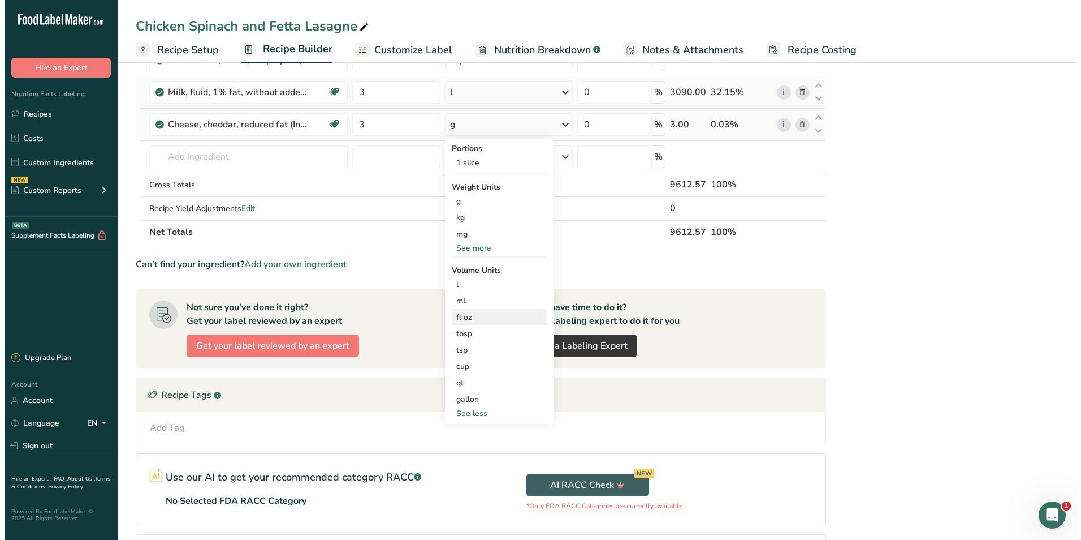
scroll to position [396, 0]
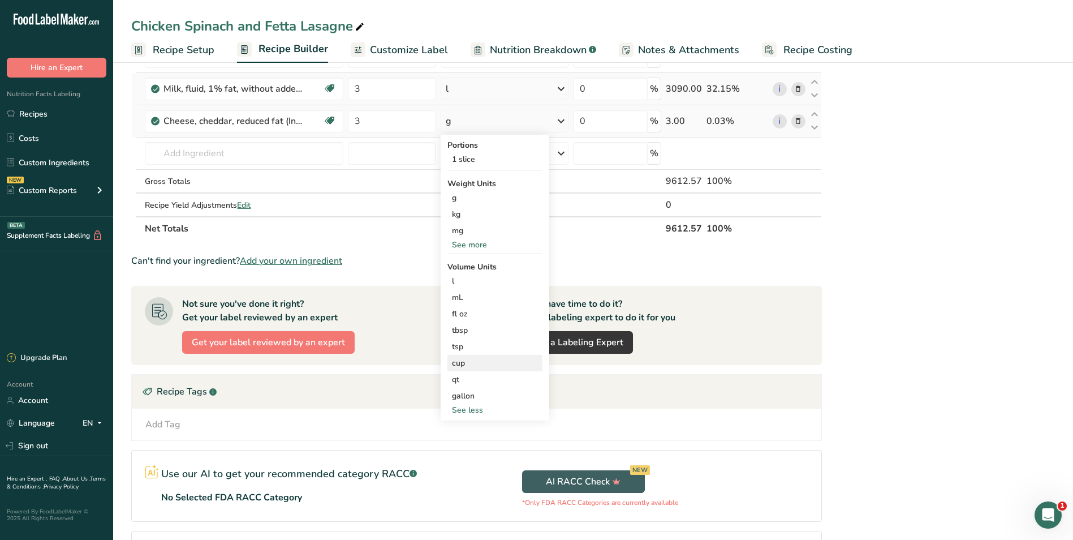
click at [458, 361] on div "cup" at bounding box center [495, 363] width 86 height 12
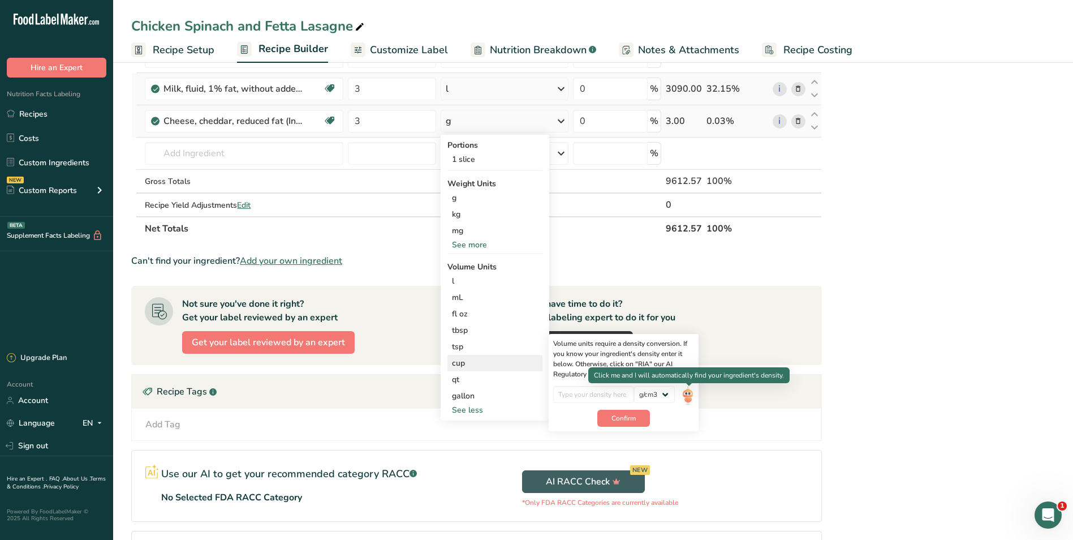
click at [688, 393] on img at bounding box center [688, 396] width 12 height 20
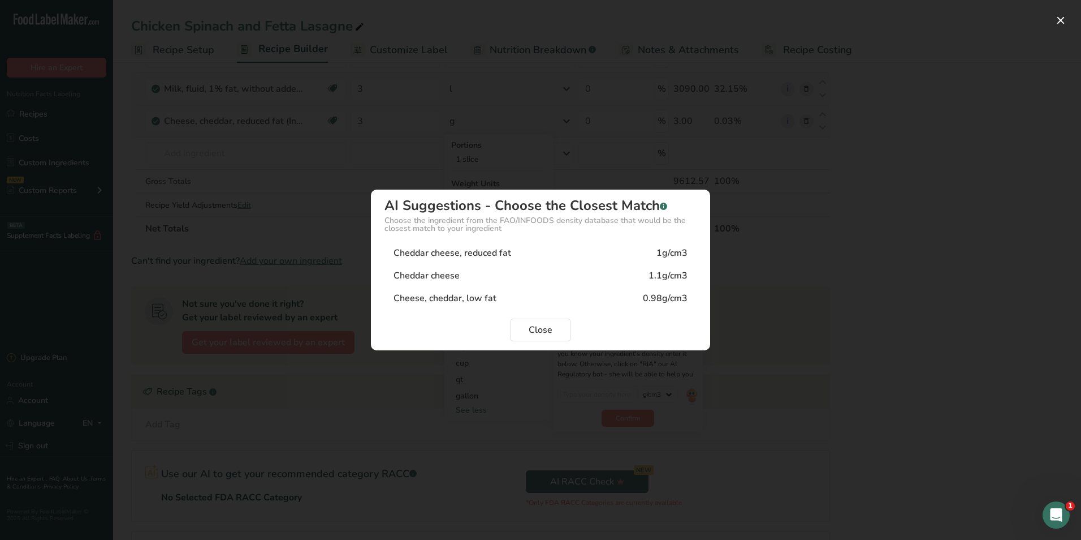
click at [292, 121] on div "Density Selection Modal" at bounding box center [540, 270] width 1081 height 540
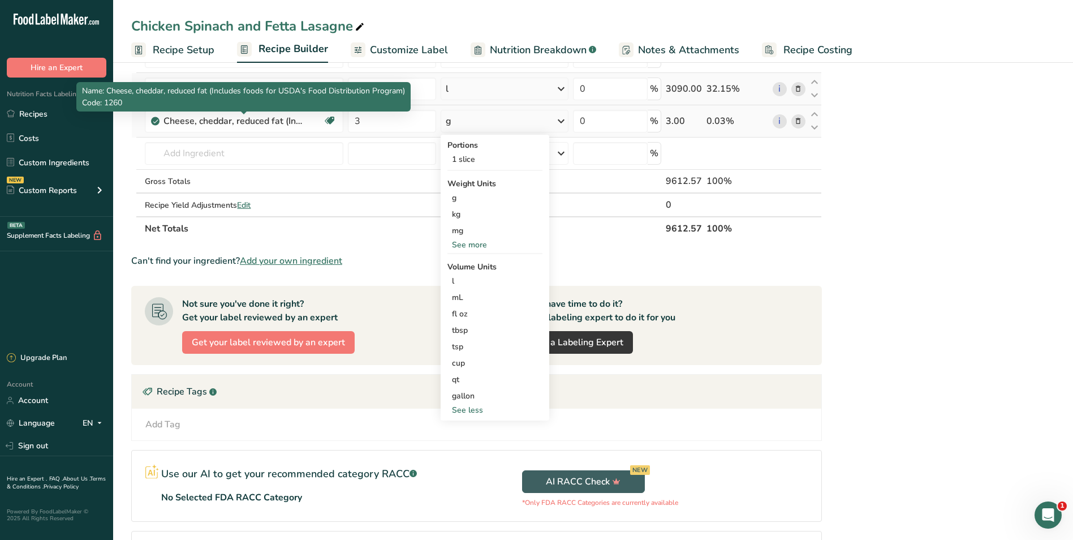
click at [292, 121] on div "Cheese, cheddar, reduced fat (Includes foods for USDA's Food Distribution Progr…" at bounding box center [233, 121] width 141 height 14
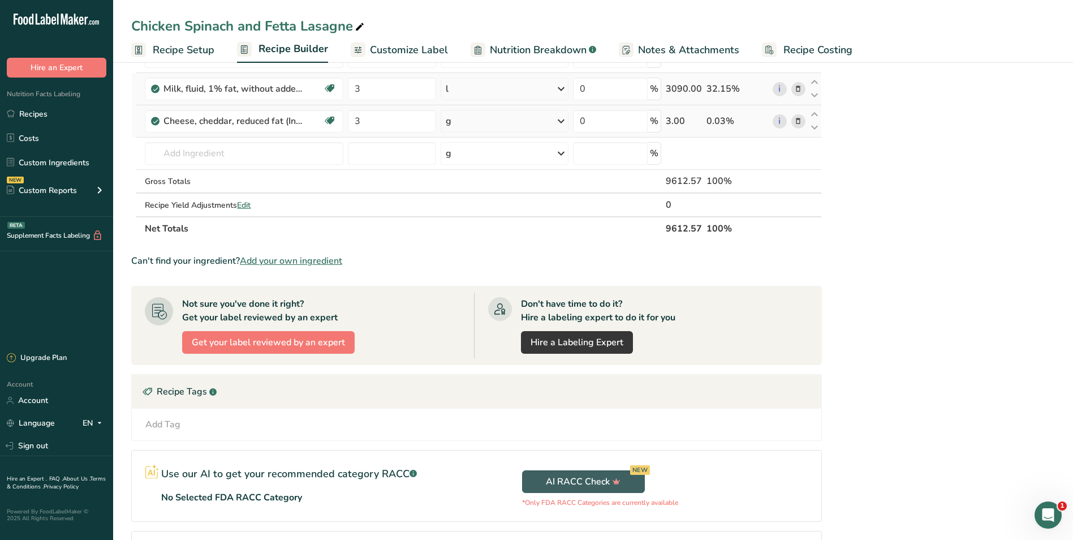
click at [292, 121] on div "Cheese, cheddar, reduced fat (Includes foods for USDA's Food Distribution Progr…" at bounding box center [233, 121] width 141 height 14
click at [800, 121] on icon at bounding box center [798, 121] width 8 height 12
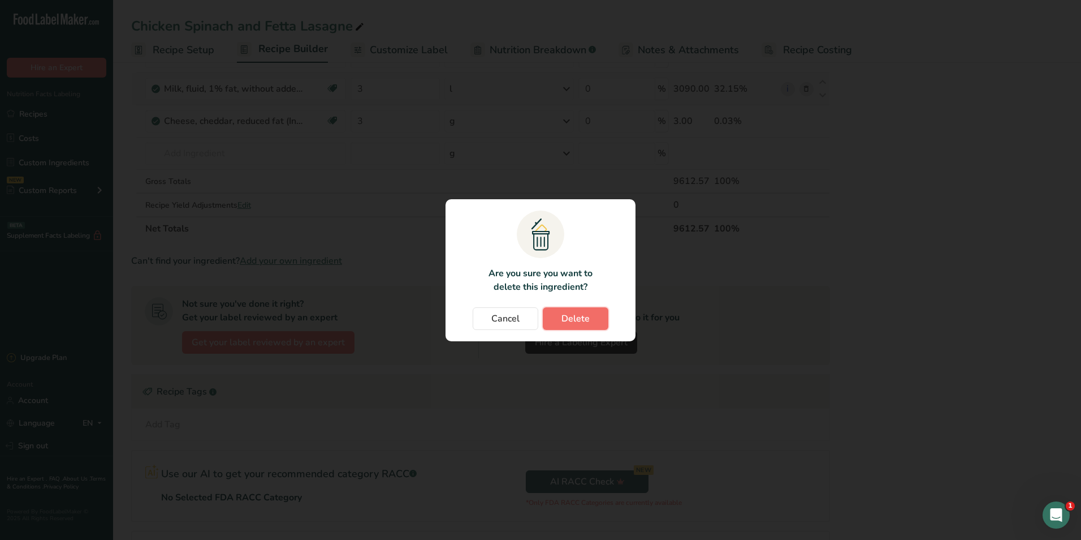
click at [583, 317] on span "Delete" at bounding box center [576, 319] width 28 height 14
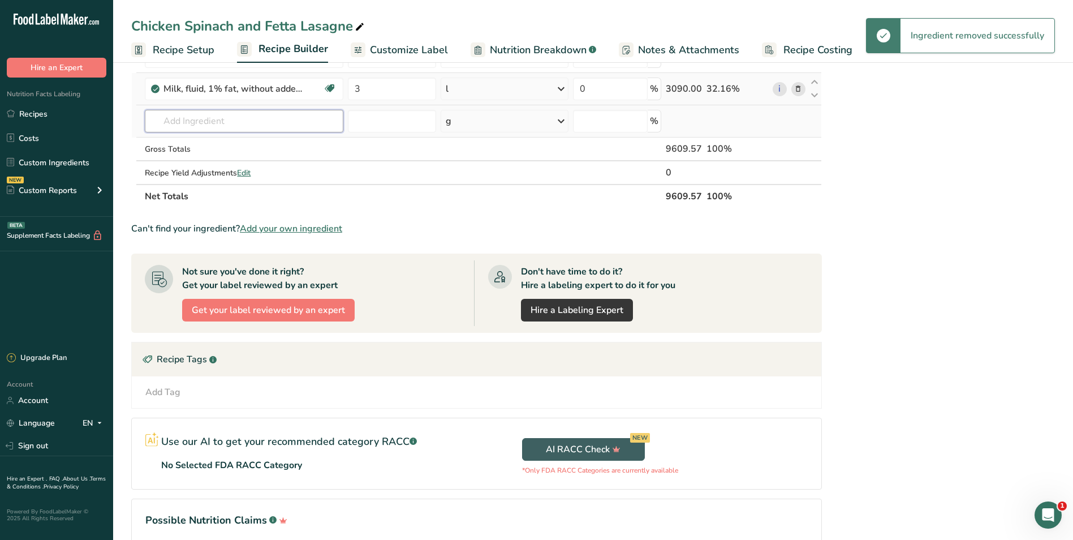
click at [200, 120] on input "text" at bounding box center [244, 121] width 199 height 23
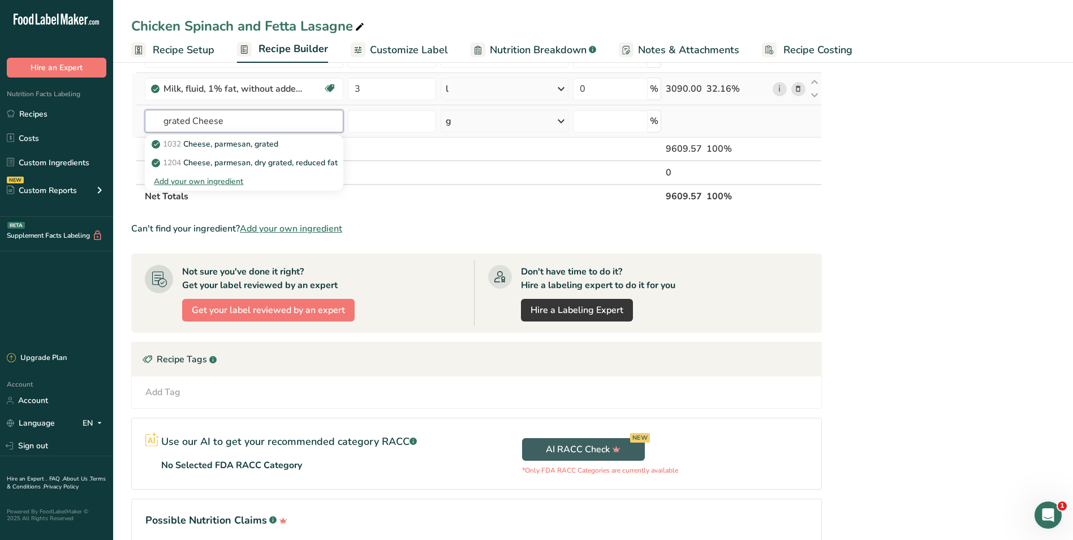
click at [189, 119] on input "grated Cheese" at bounding box center [244, 121] width 199 height 23
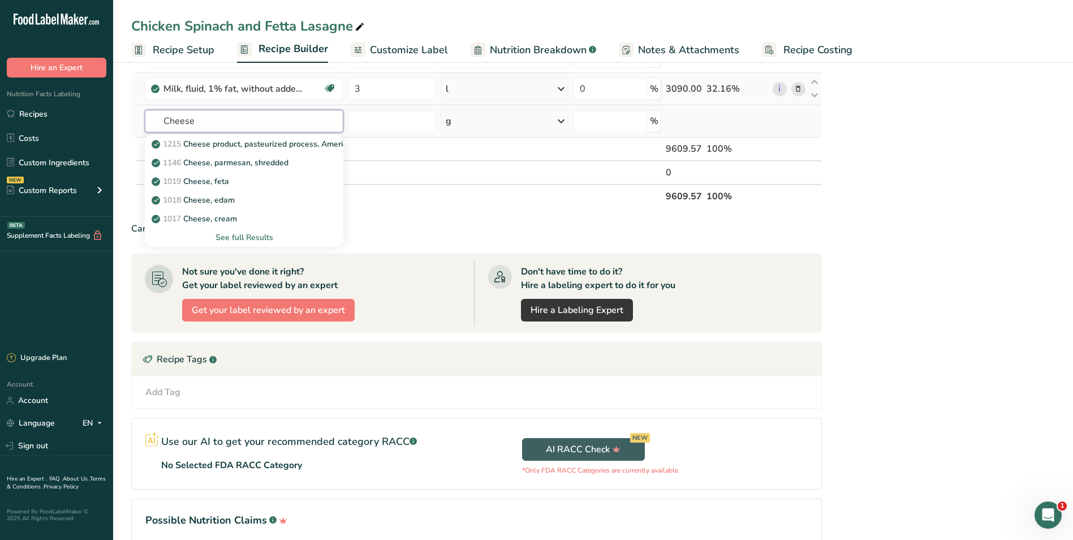
click at [212, 120] on input "Cheese" at bounding box center [244, 121] width 199 height 23
type input "C"
type input "cheese"
click at [263, 235] on div "See full Results" at bounding box center [244, 237] width 180 height 12
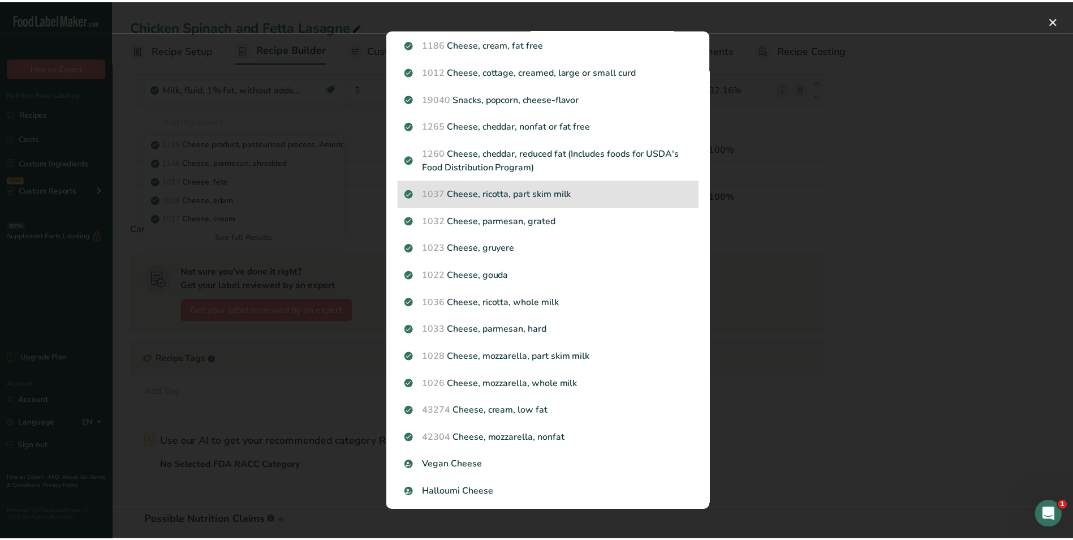
scroll to position [307, 0]
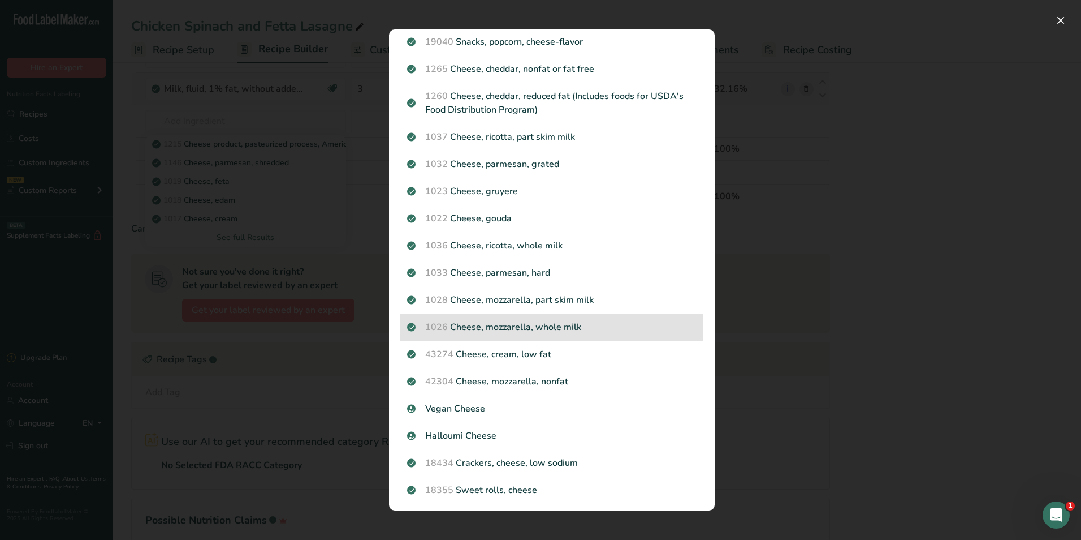
click at [499, 322] on p "1026 Cheese, mozzarella, whole milk" at bounding box center [552, 327] width 290 height 14
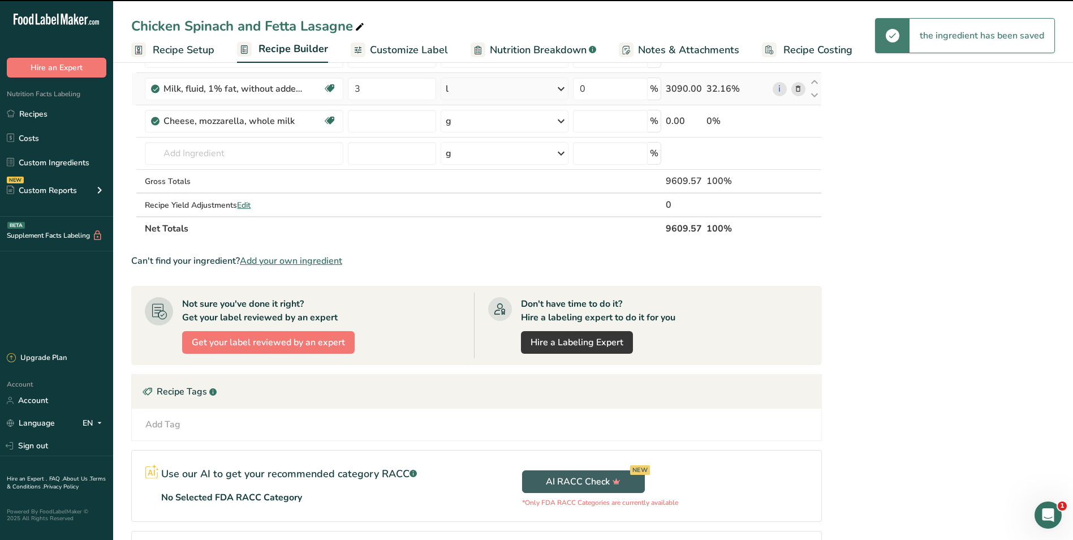
type input "0"
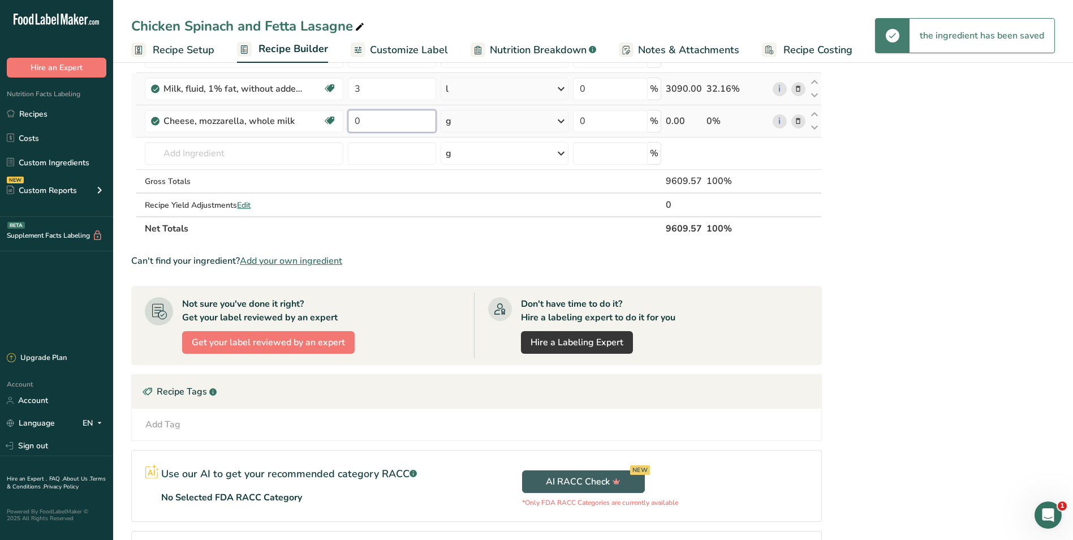
click at [370, 124] on input "0" at bounding box center [392, 121] width 88 height 23
type input "3"
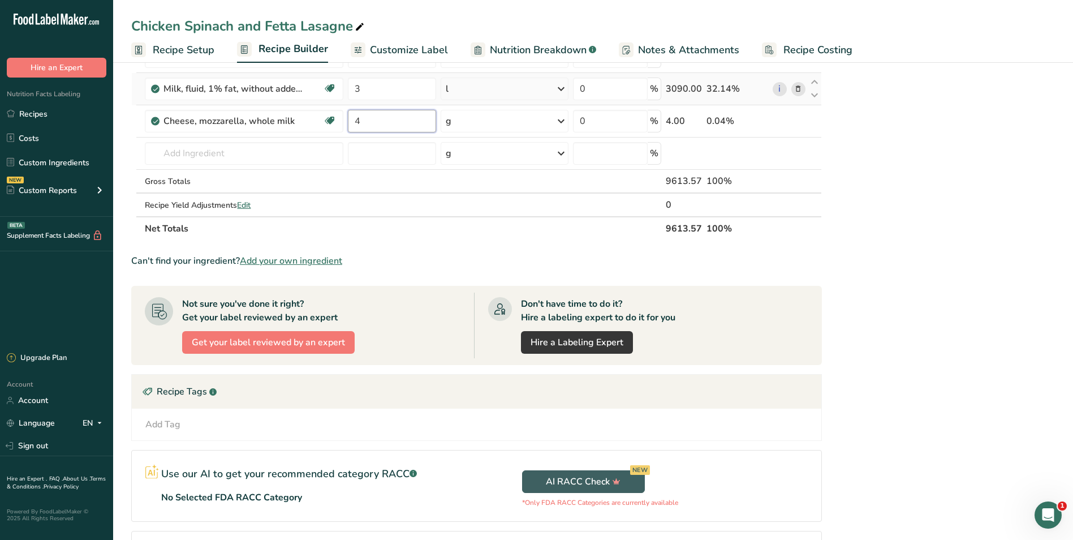
type input "4"
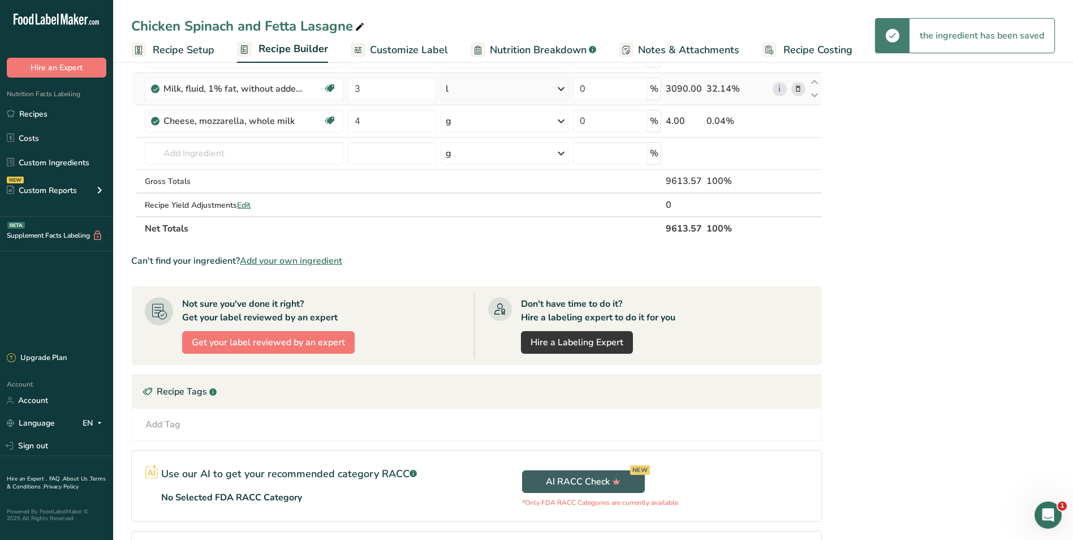
click at [561, 119] on icon at bounding box center [561, 121] width 14 height 20
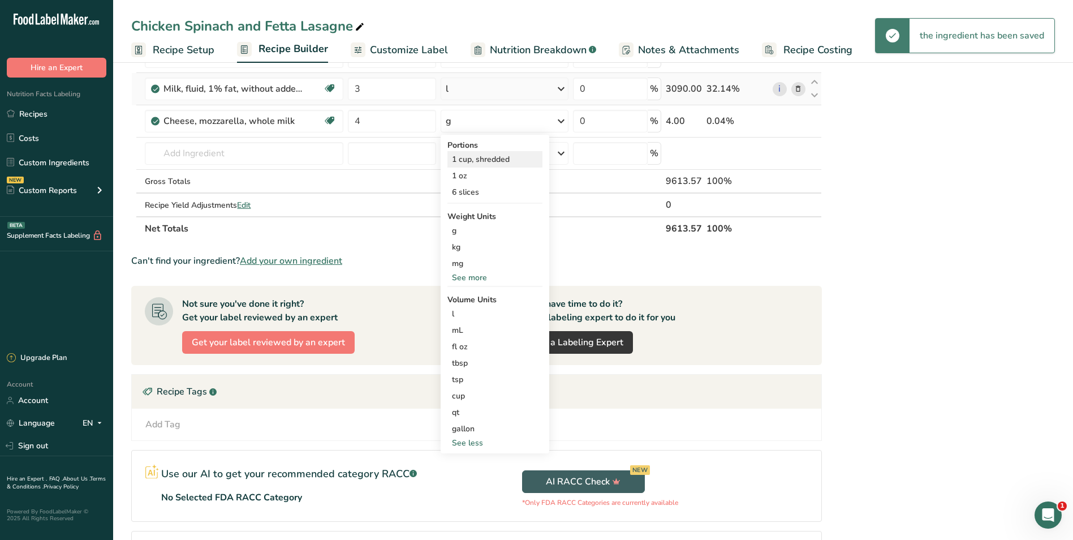
click at [495, 158] on div "1 cup, shredded" at bounding box center [494, 159] width 95 height 16
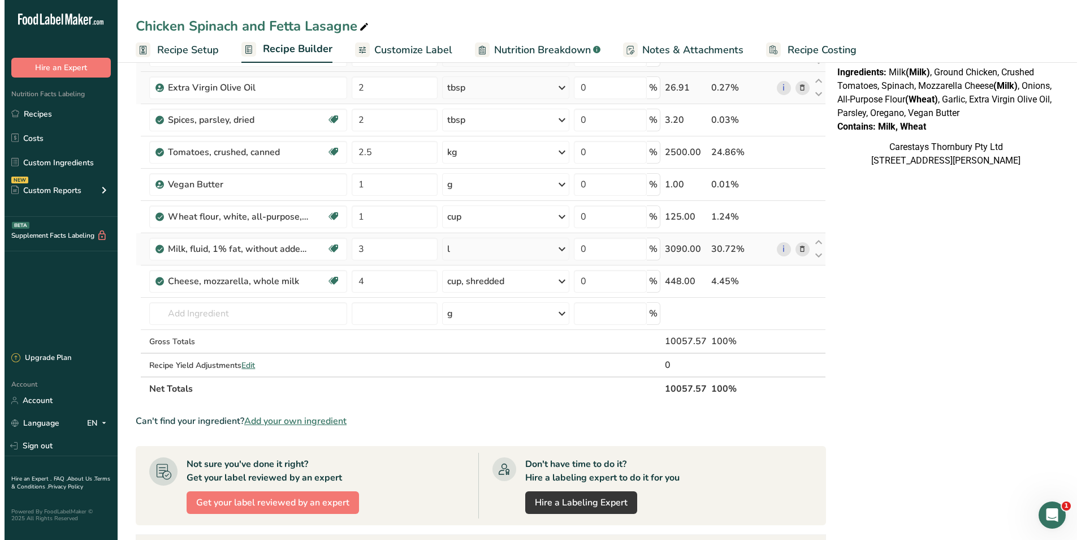
scroll to position [226, 0]
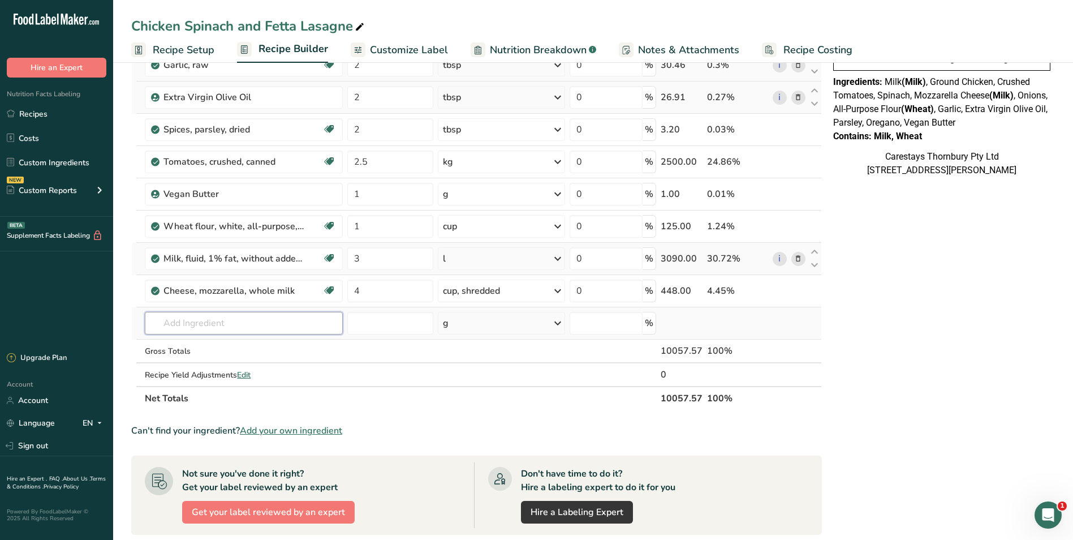
click at [210, 320] on input "text" at bounding box center [244, 323] width 198 height 23
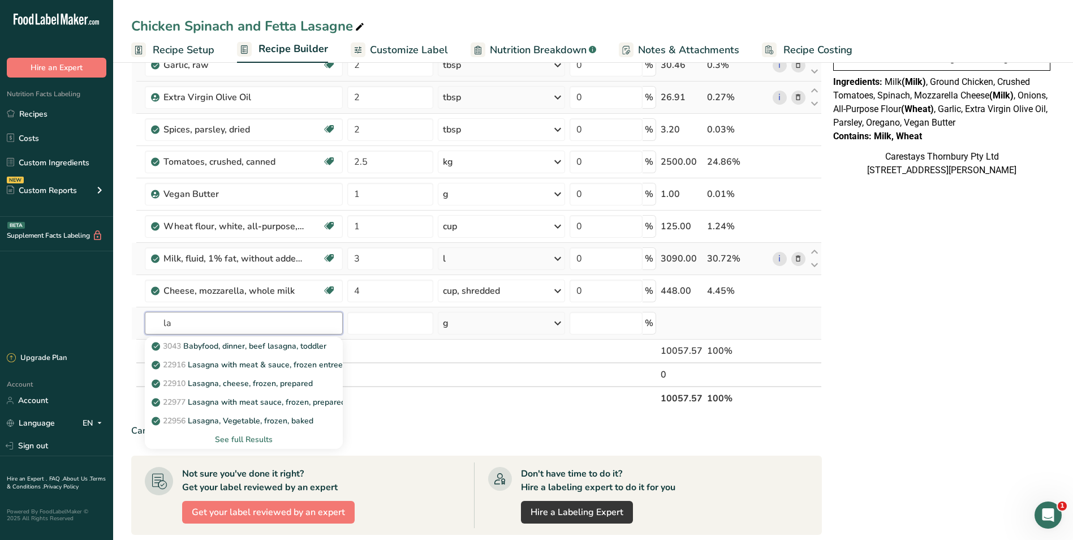
type input "l"
type input "pasta"
click at [243, 437] on div "See full Results" at bounding box center [244, 439] width 180 height 12
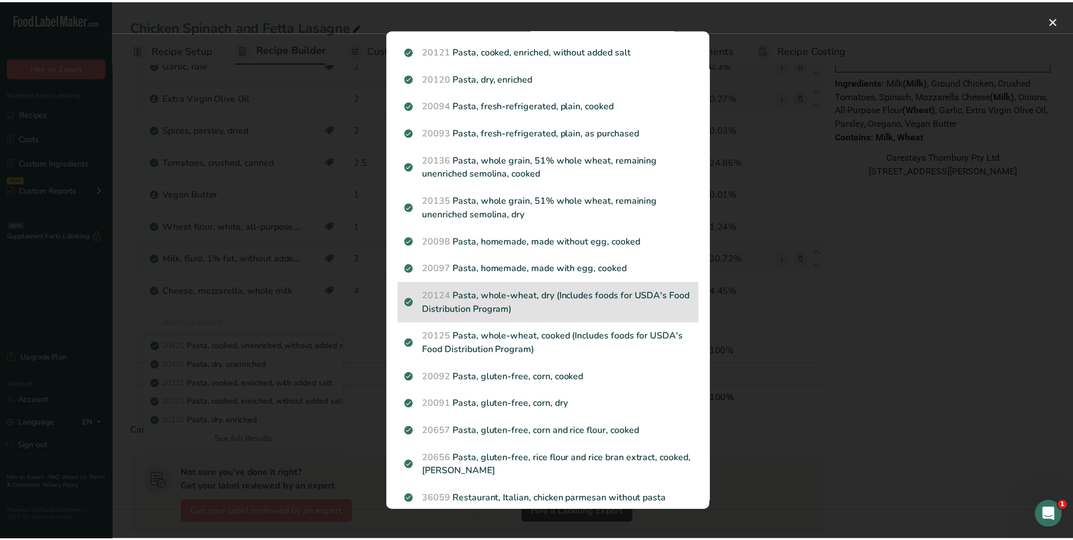
scroll to position [51, 0]
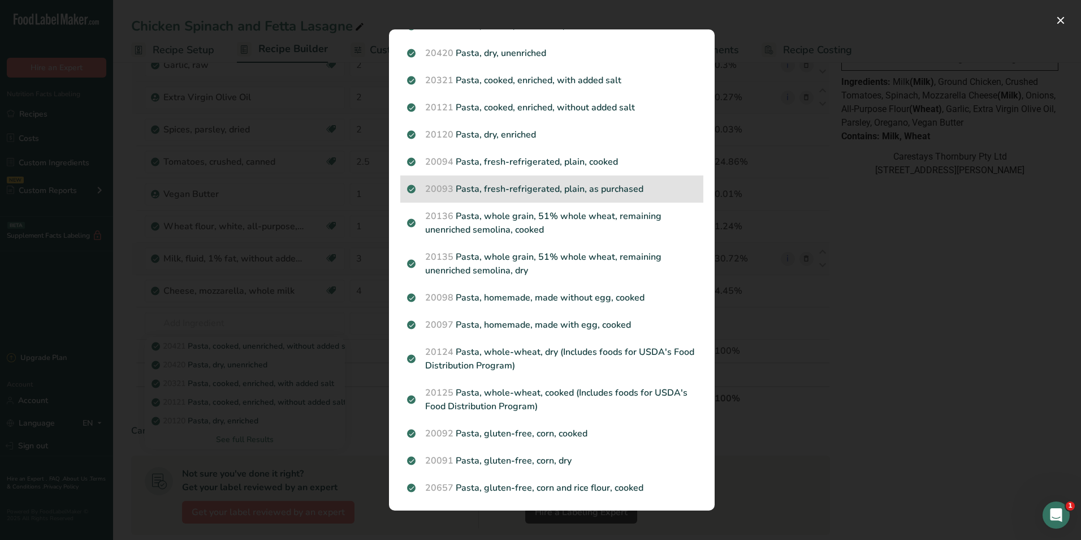
click at [562, 189] on p "20093 Pasta, fresh-refrigerated, plain, as purchased" at bounding box center [552, 189] width 290 height 14
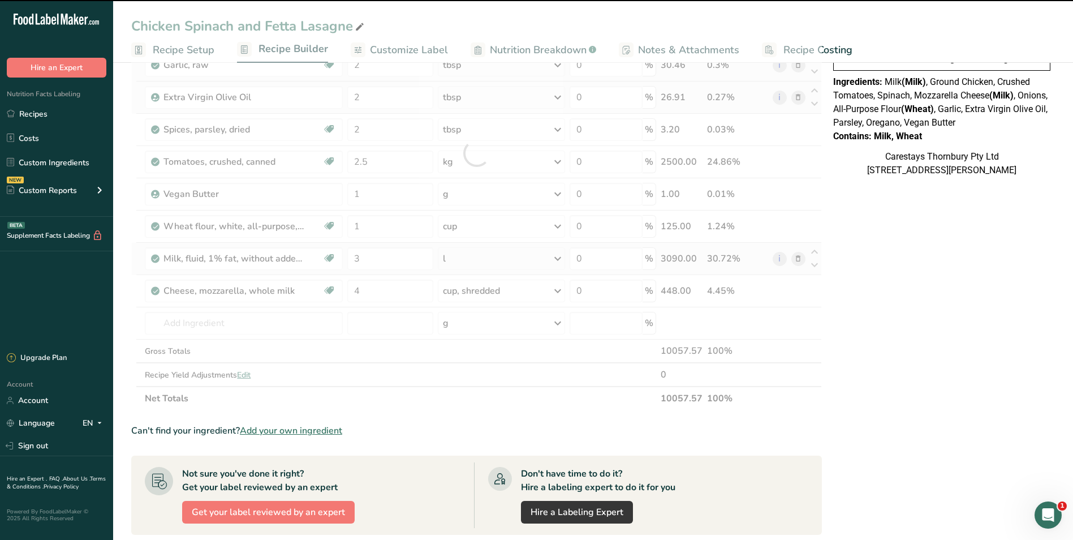
type input "0"
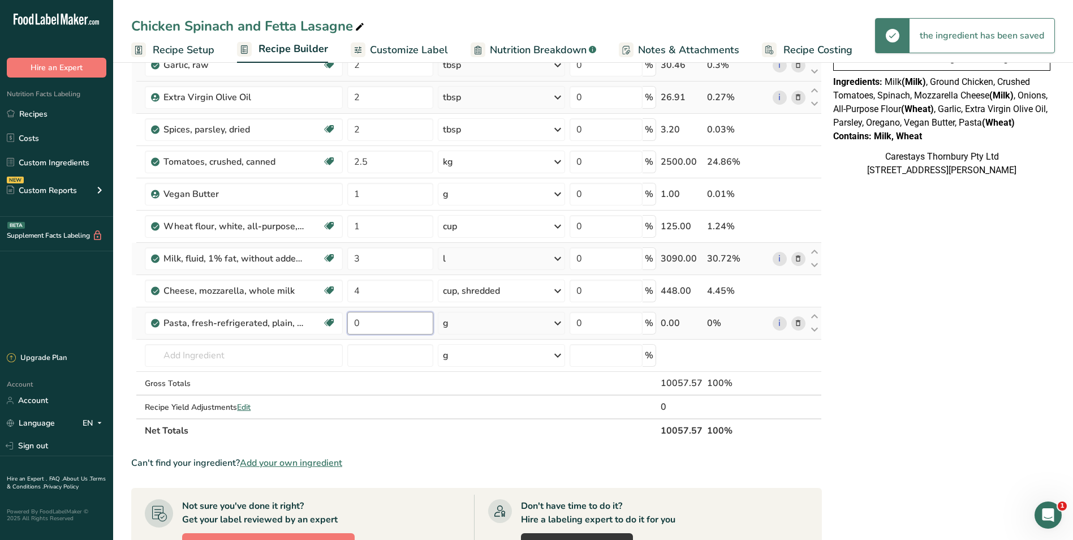
click at [381, 327] on input "0" at bounding box center [390, 323] width 86 height 23
type input "4"
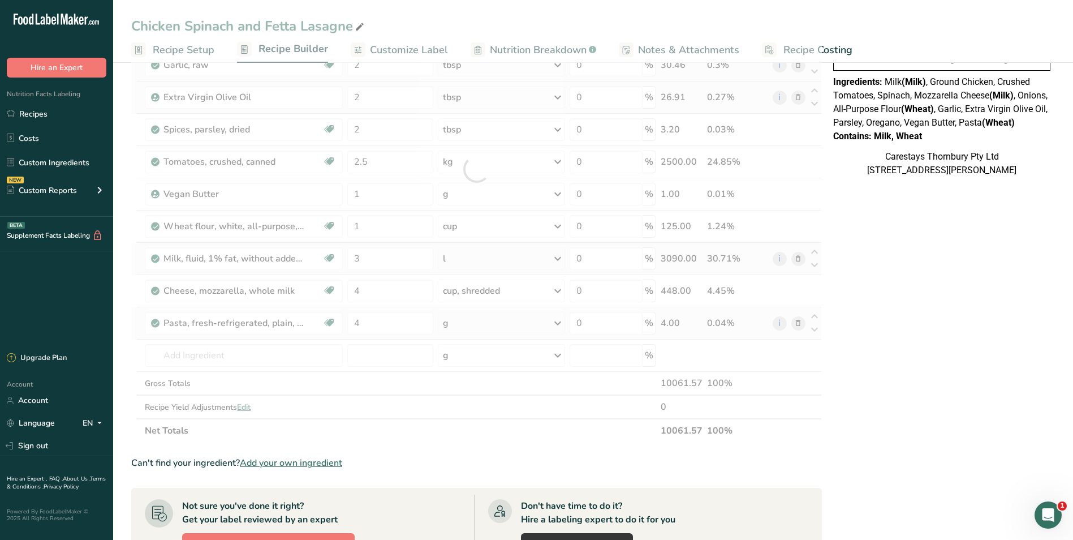
click at [559, 319] on div "Ingredient * Amount * Unit * Waste * .a-a{fill:#347362;}.b-a{fill:#fff;} Grams …" at bounding box center [476, 169] width 691 height 546
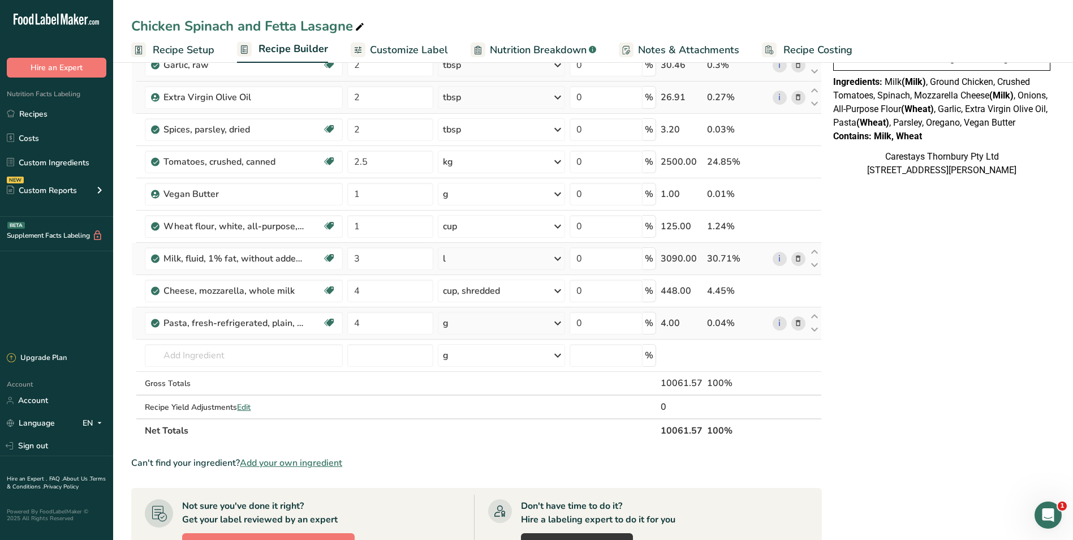
click at [557, 319] on icon at bounding box center [558, 323] width 14 height 20
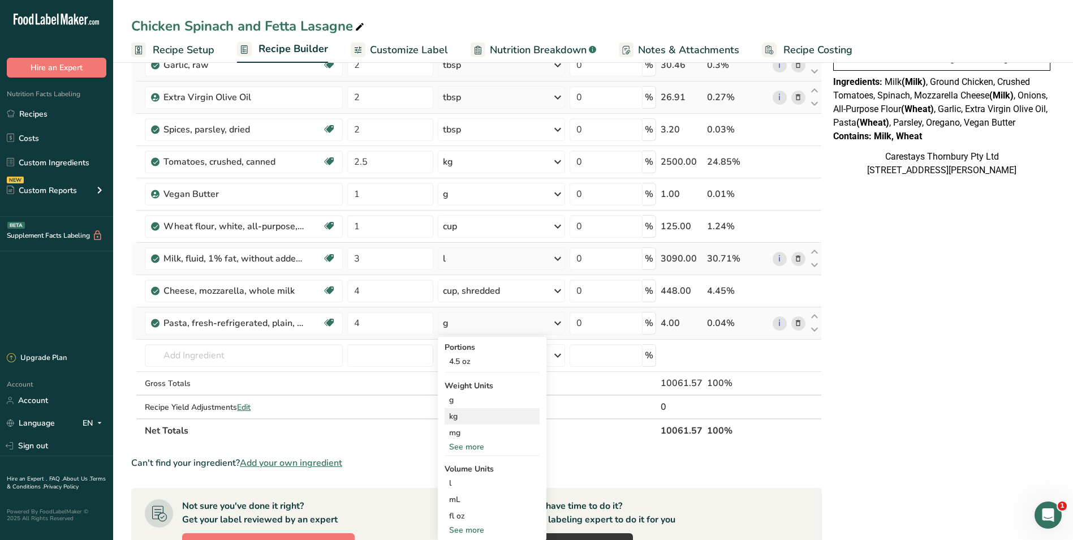
click at [480, 413] on div "kg" at bounding box center [492, 416] width 95 height 16
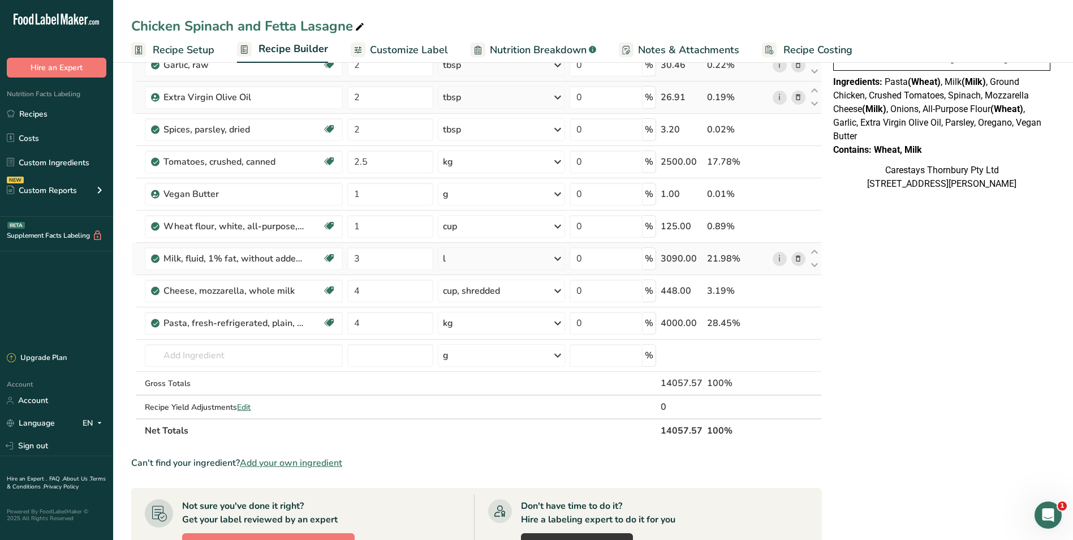
click at [790, 48] on span "Recipe Costing" at bounding box center [817, 49] width 69 height 15
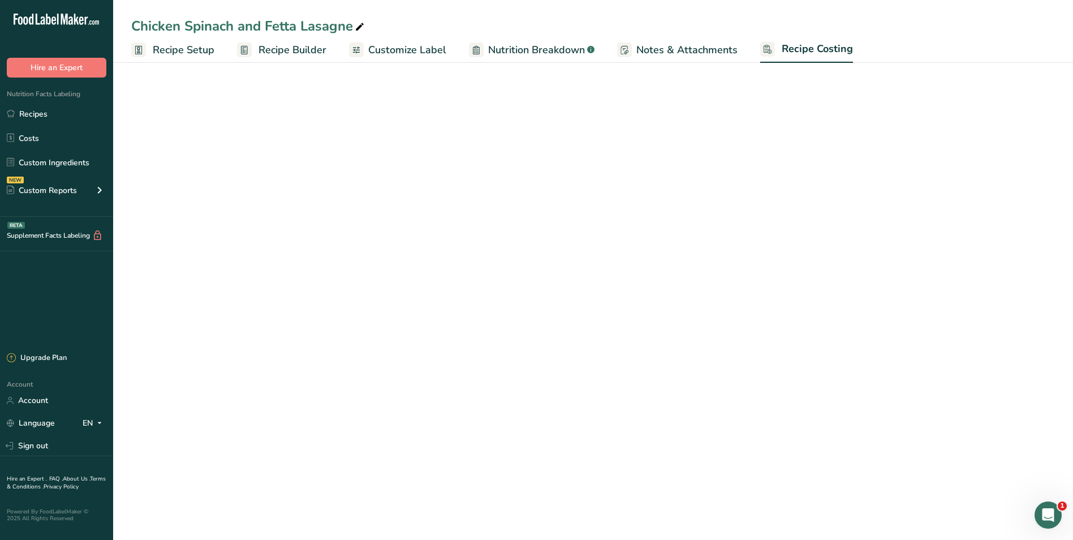
select select "1"
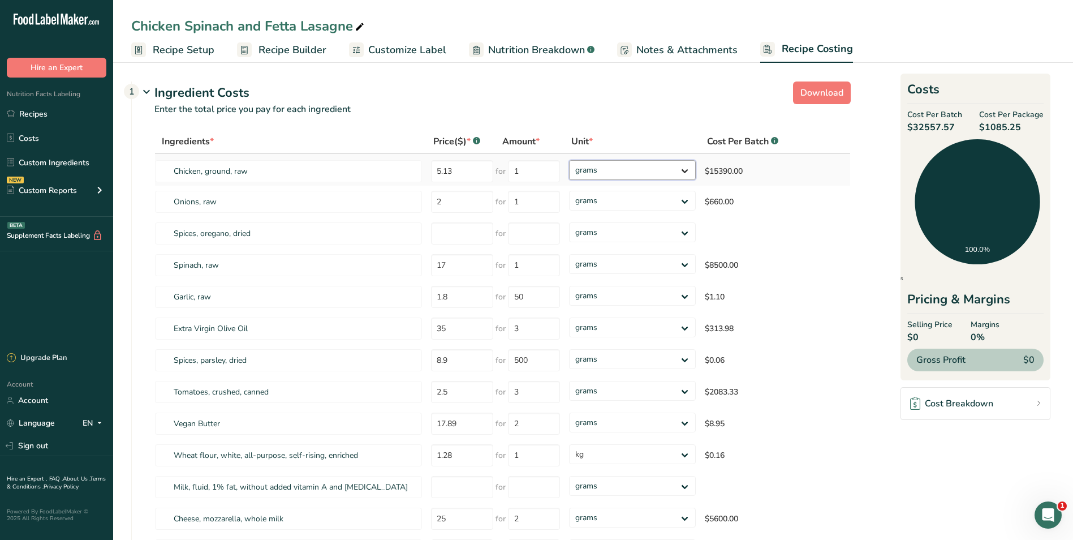
click at [685, 169] on select "grams kg mg mcg lb oz" at bounding box center [632, 170] width 127 height 20
select select "1"
click at [569, 160] on select "grams kg mg mcg lb oz" at bounding box center [632, 170] width 127 height 20
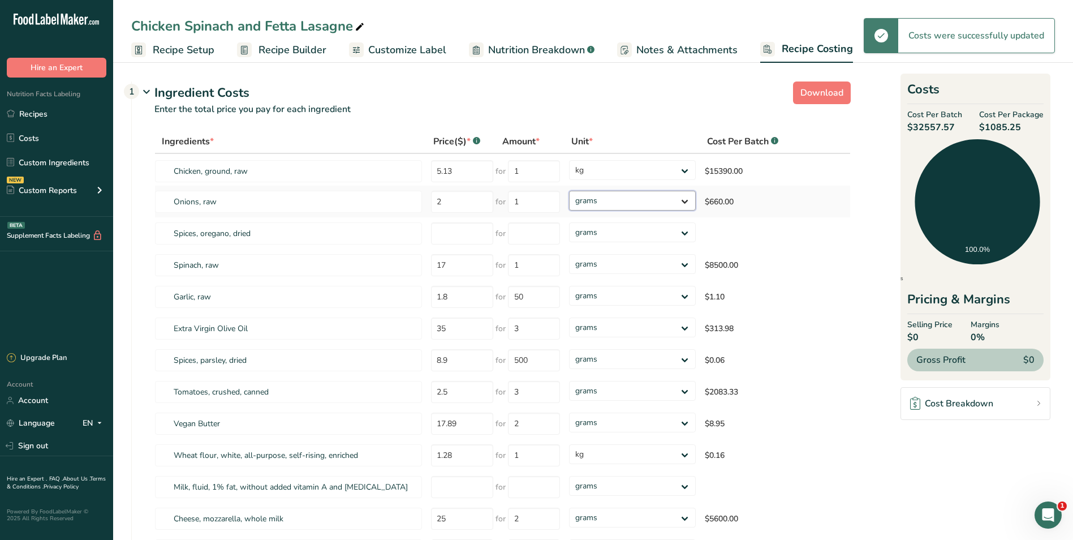
click at [685, 200] on select "grams kg mg mcg lb oz" at bounding box center [632, 201] width 127 height 20
select select "1"
click at [569, 191] on select "grams kg mg mcg lb oz" at bounding box center [632, 201] width 127 height 20
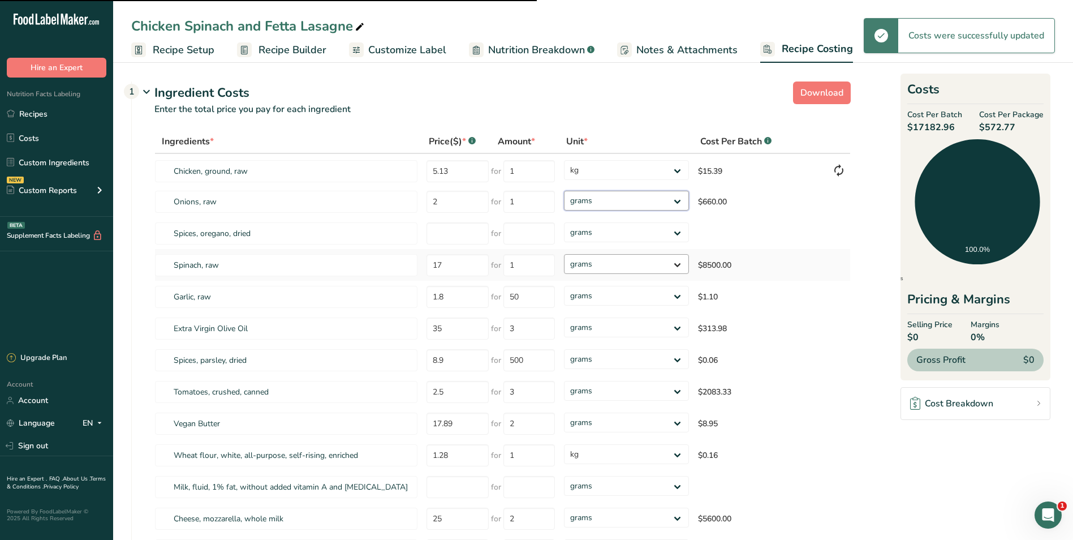
select select "1"
click at [677, 262] on select "grams kg mg mcg lb oz" at bounding box center [626, 264] width 124 height 20
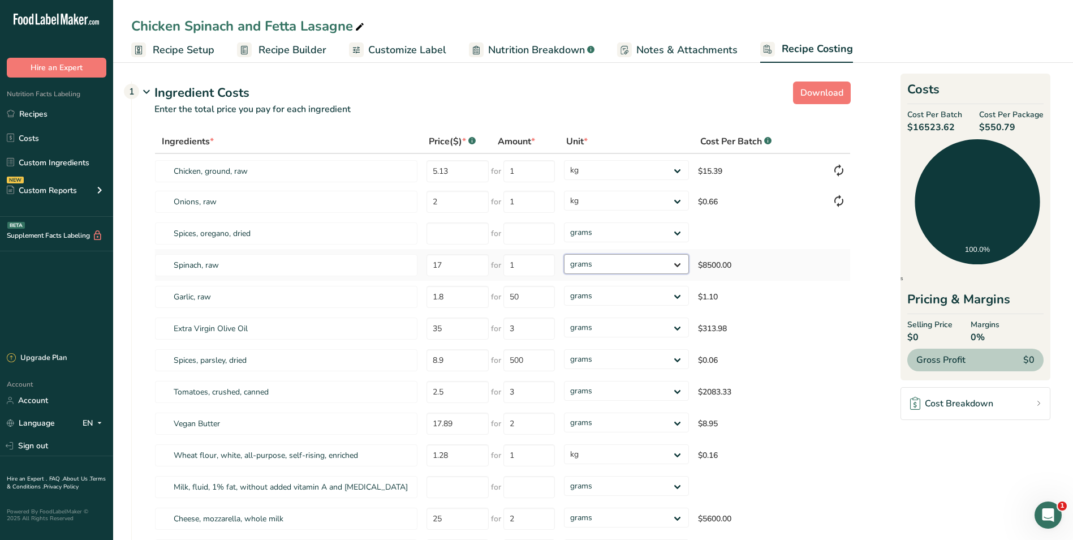
select select "1"
click at [564, 254] on select "grams kg mg mcg lb oz" at bounding box center [626, 264] width 124 height 20
click at [679, 327] on select "grams kg mg mcg lb oz" at bounding box center [626, 327] width 124 height 20
select select "1"
click at [564, 317] on select "grams kg mg mcg lb oz" at bounding box center [626, 327] width 124 height 20
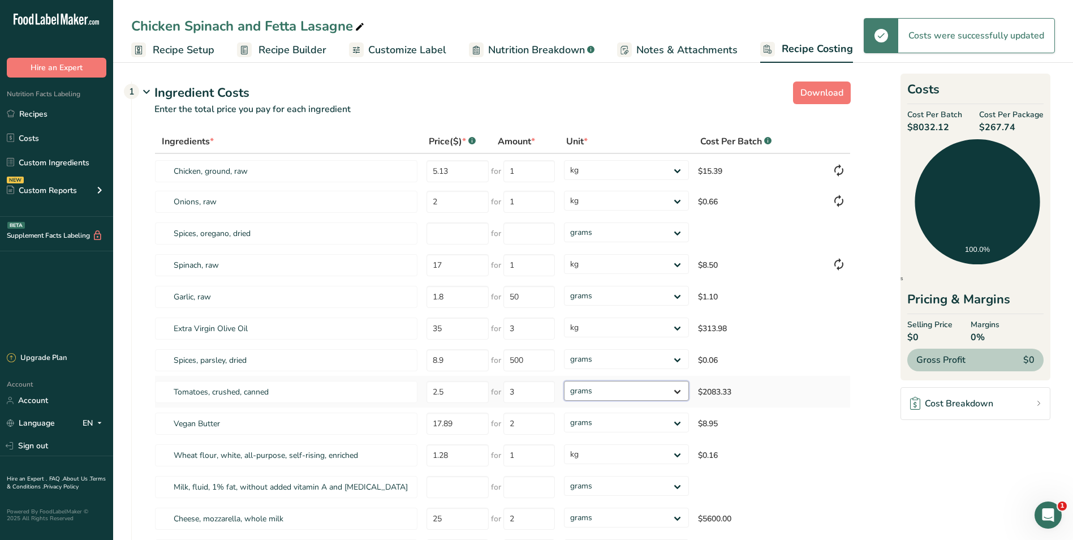
click at [676, 390] on select "grams kg mg mcg lb oz" at bounding box center [626, 391] width 124 height 20
select select "1"
click at [564, 381] on select "grams kg mg mcg lb oz" at bounding box center [626, 391] width 124 height 20
click at [676, 516] on select "grams kg mg mcg lb oz" at bounding box center [626, 517] width 124 height 20
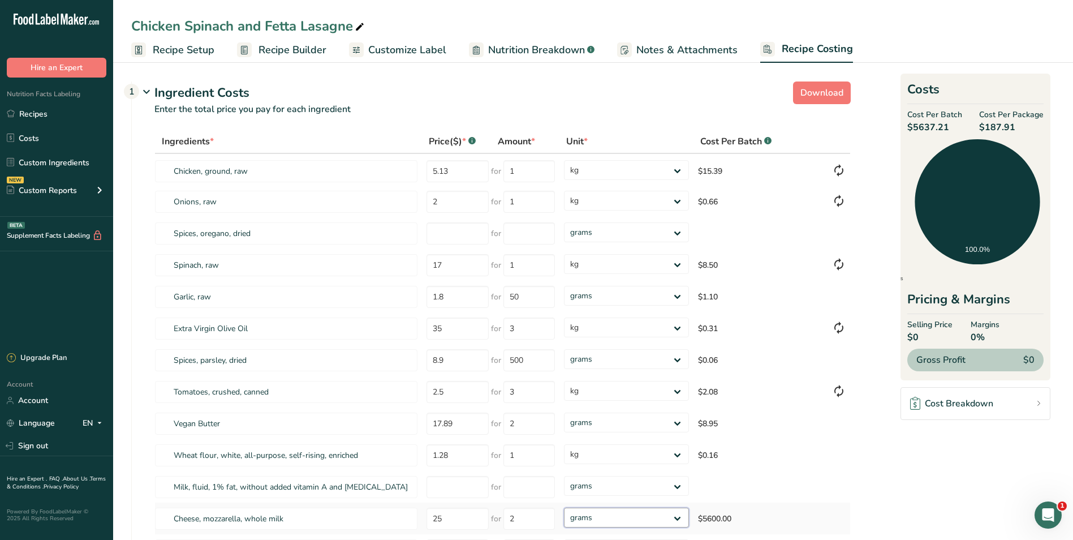
select select "1"
click at [564, 507] on select "grams kg mg mcg lb oz" at bounding box center [626, 517] width 124 height 20
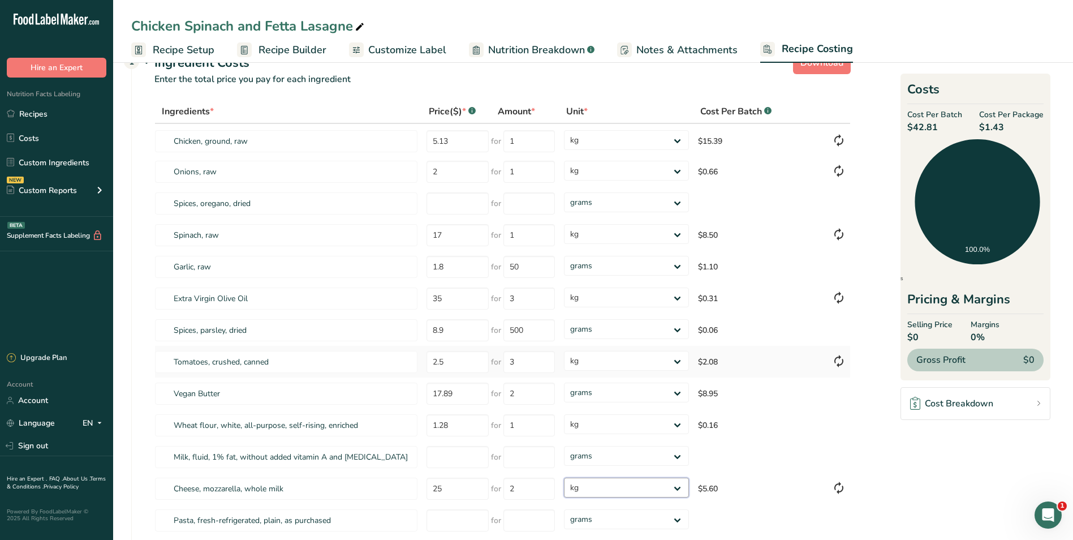
scroll to position [57, 0]
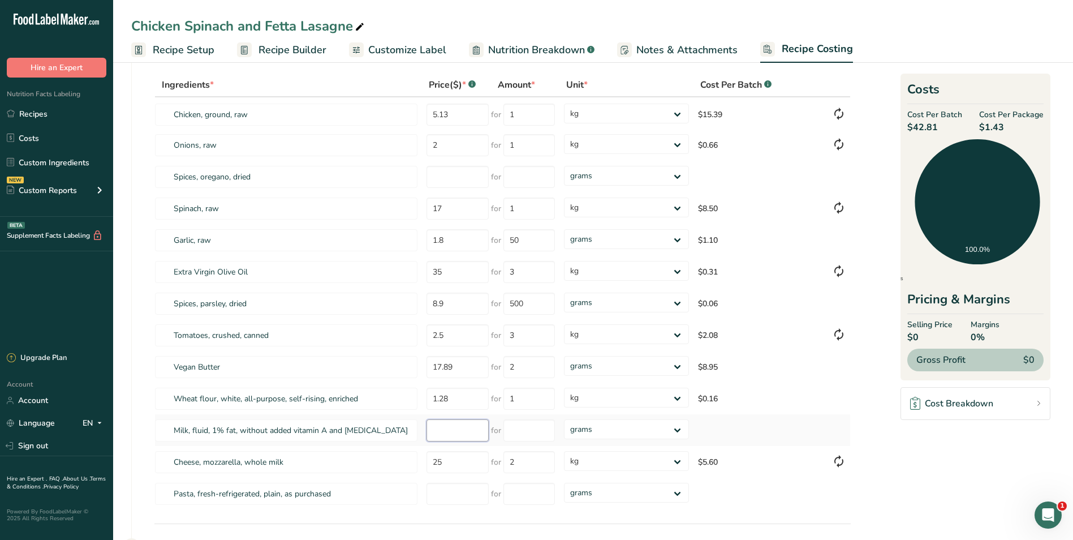
click at [464, 429] on input "number" at bounding box center [457, 430] width 62 height 22
type input "3.20"
click at [527, 432] on input "number" at bounding box center [528, 430] width 51 height 22
type input "1"
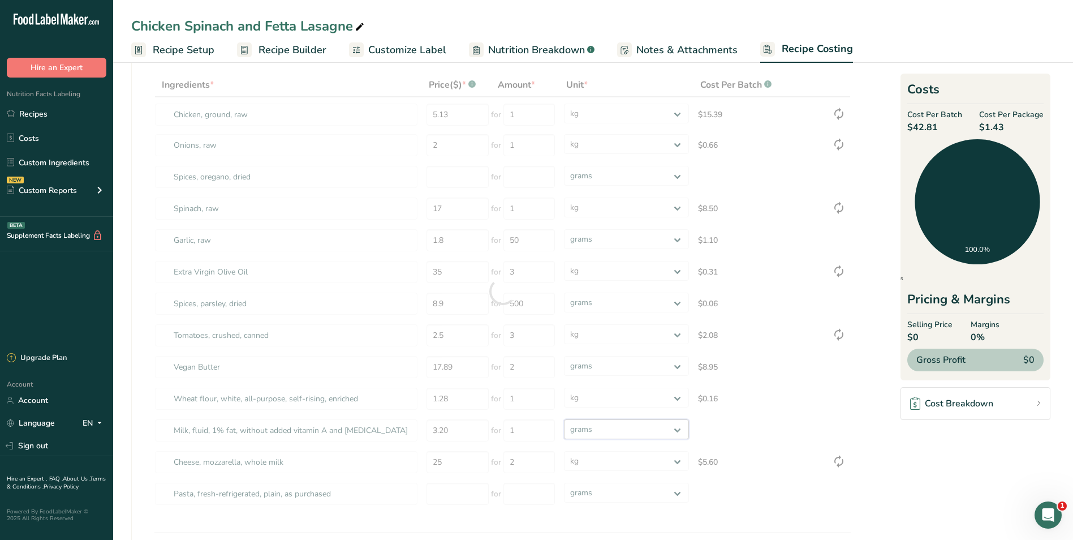
click at [679, 429] on div "Ingredients * Price($) * .a-a{fill:#347362;}.b-a{fill:#fff;} Amount * Unit * Co…" at bounding box center [502, 291] width 696 height 437
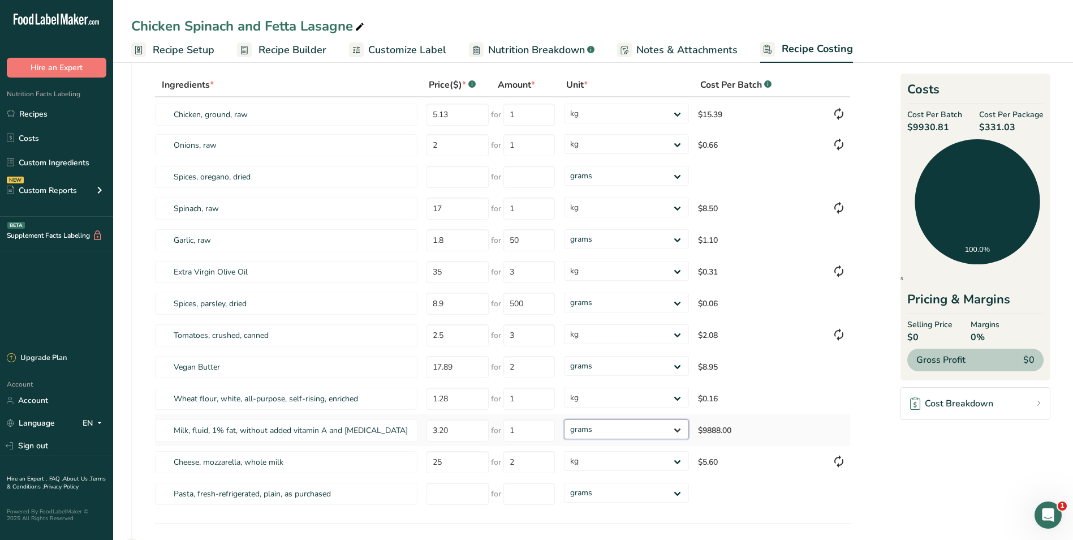
select select "1"
click at [564, 419] on select "grams kg mg mcg lb oz" at bounding box center [626, 429] width 124 height 20
click at [455, 492] on input "number" at bounding box center [457, 493] width 62 height 22
type input "39.10"
click at [519, 493] on input "number" at bounding box center [528, 493] width 51 height 22
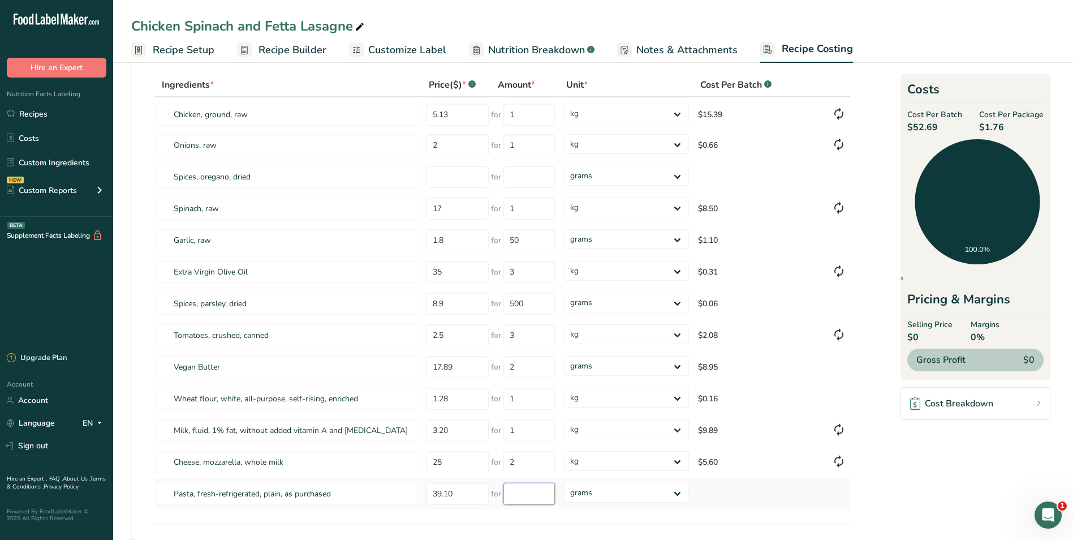
type input "3"
type input "4"
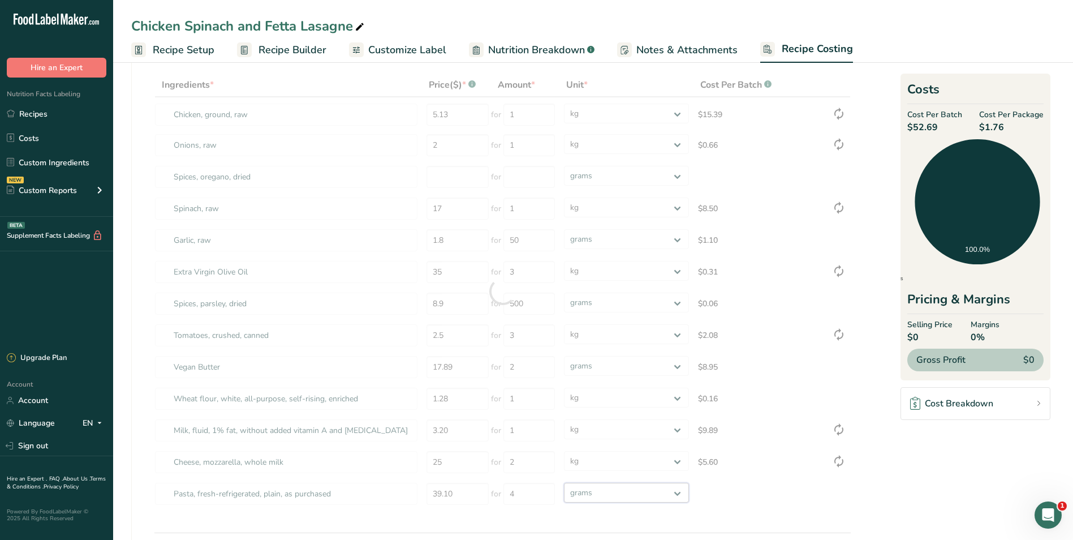
click at [679, 489] on div "Ingredients * Price($) * .a-a{fill:#347362;}.b-a{fill:#fff;} Amount * Unit * Co…" at bounding box center [502, 291] width 696 height 437
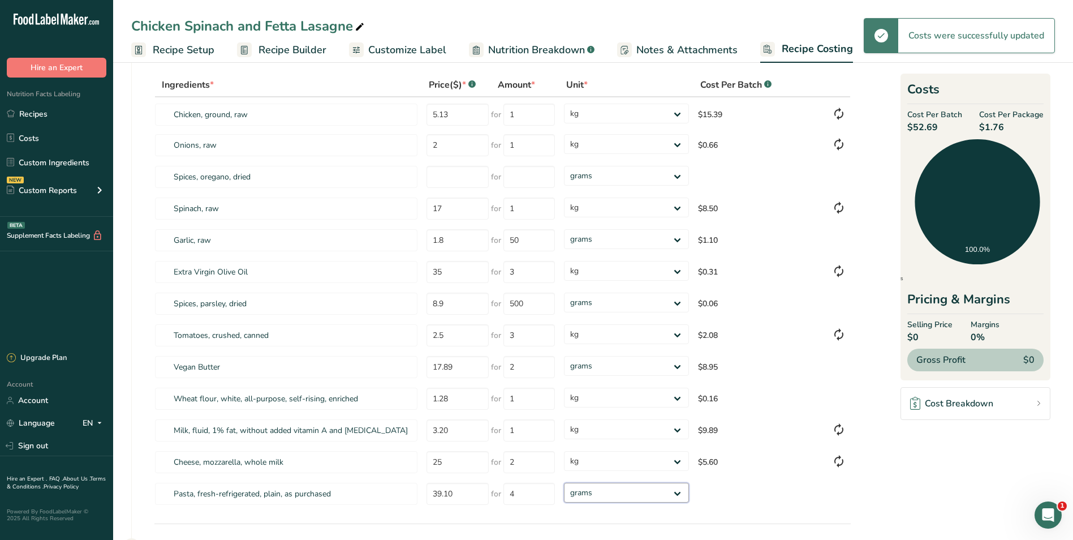
select select "1"
click at [564, 482] on select "grams kg mg mcg lb oz" at bounding box center [626, 492] width 124 height 20
select select "1"
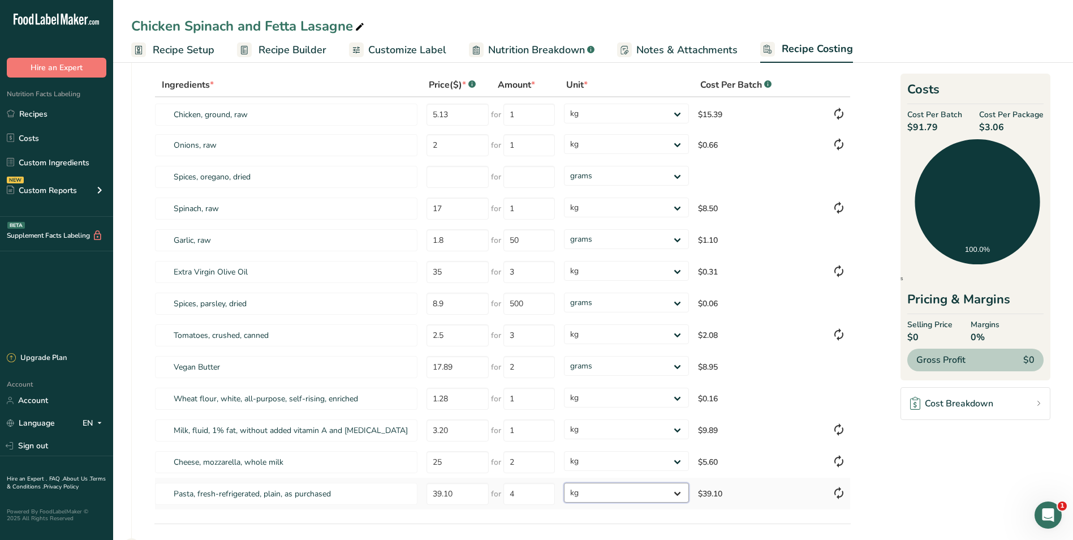
click at [676, 490] on select "grams kg mg mcg lb oz" at bounding box center [626, 492] width 124 height 20
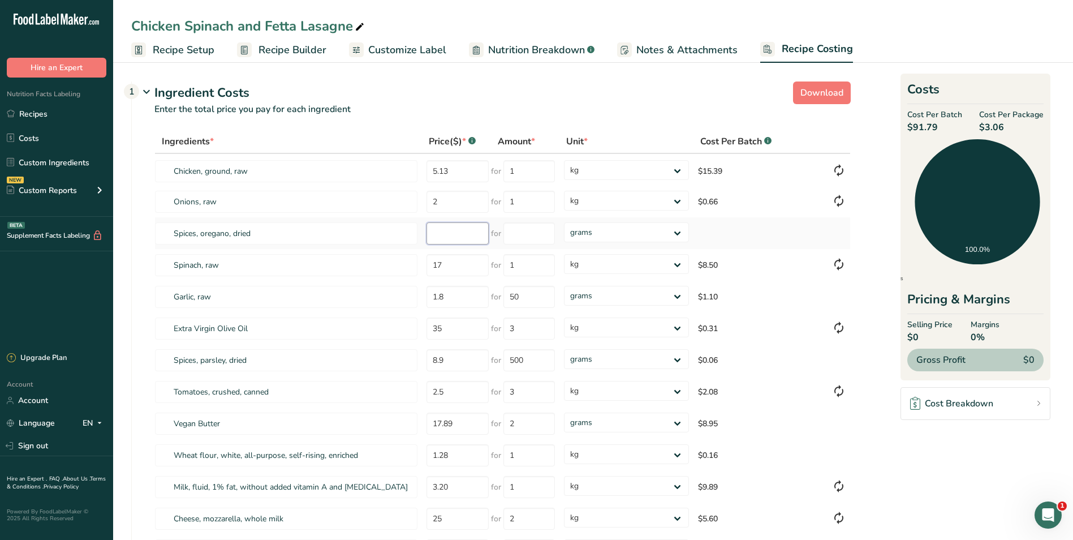
click at [441, 234] on input "number" at bounding box center [457, 233] width 62 height 22
type input "8.90"
click at [515, 231] on input "number" at bounding box center [528, 233] width 51 height 22
type input "500"
click at [766, 334] on div "Ingredients * Price($) * .a-a{fill:#347362;}.b-a{fill:#fff;} Amount * Unit * Co…" at bounding box center [502, 348] width 696 height 437
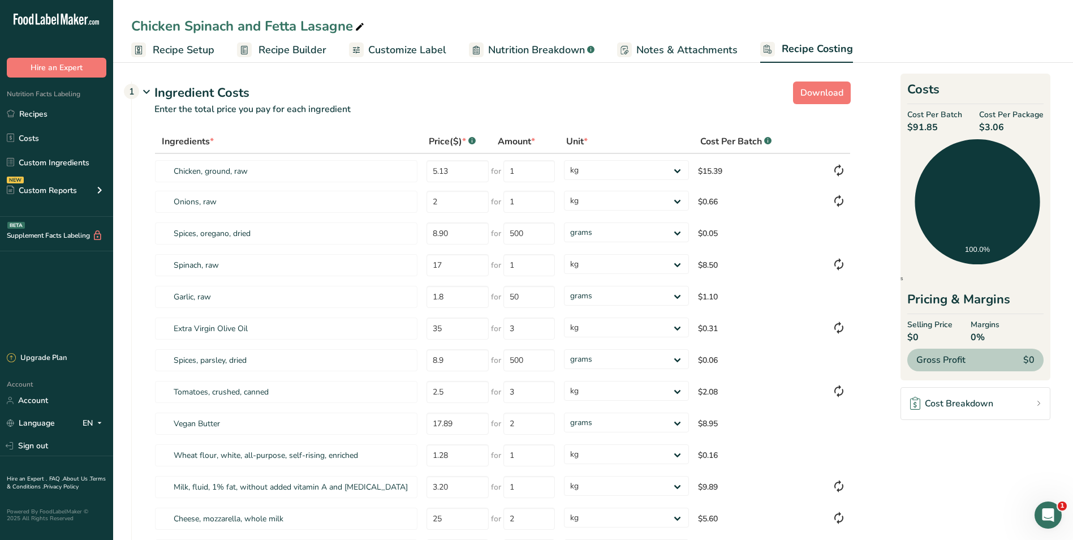
click at [825, 49] on span "Recipe Costing" at bounding box center [817, 48] width 71 height 15
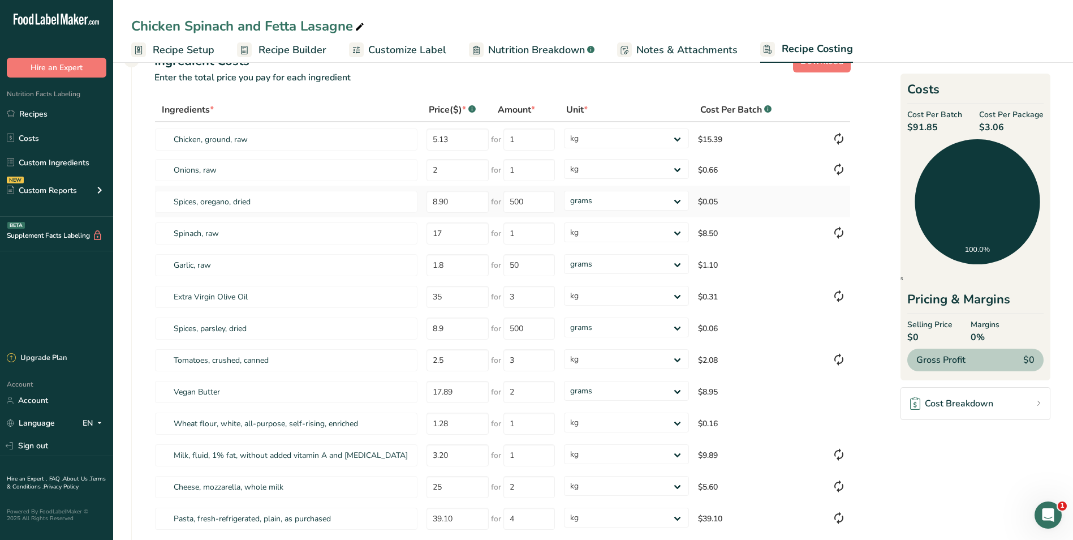
scroll to position [57, 0]
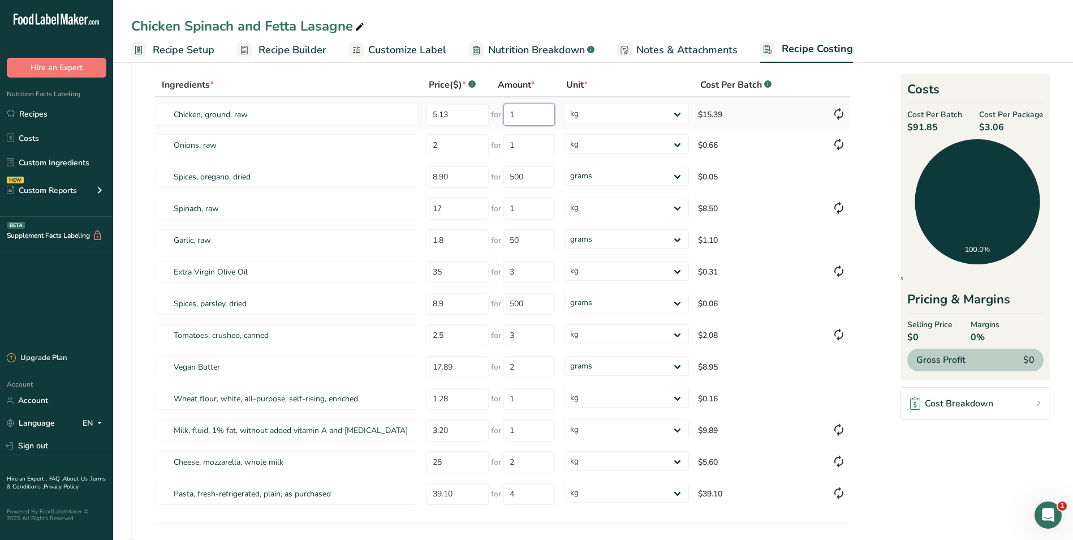
click at [531, 115] on input "1" at bounding box center [528, 115] width 51 height 22
type input "3"
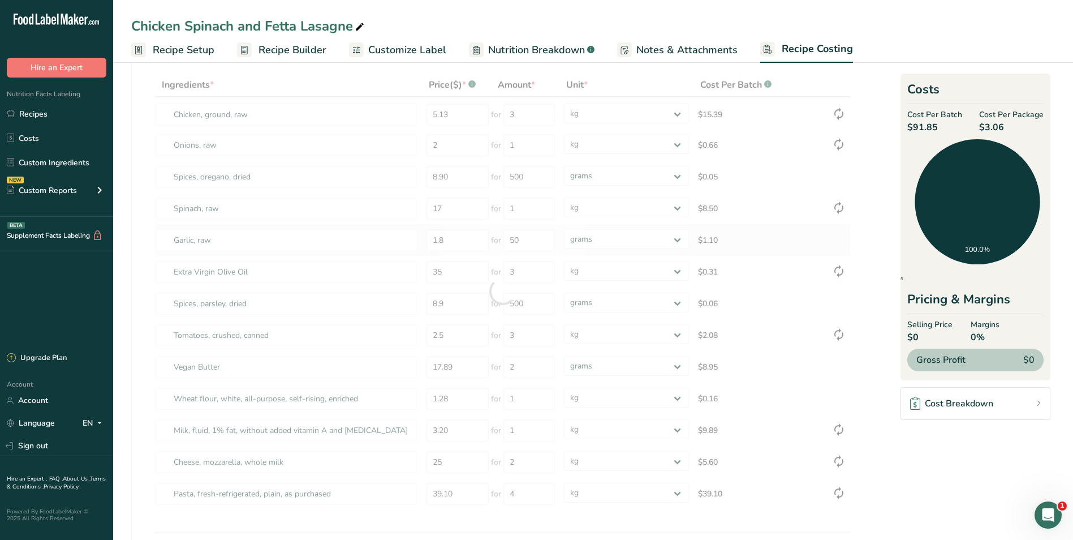
click at [804, 247] on div "Ingredients * Price($) * .a-a{fill:#347362;}.b-a{fill:#fff;} Amount * Unit * Co…" at bounding box center [502, 291] width 696 height 437
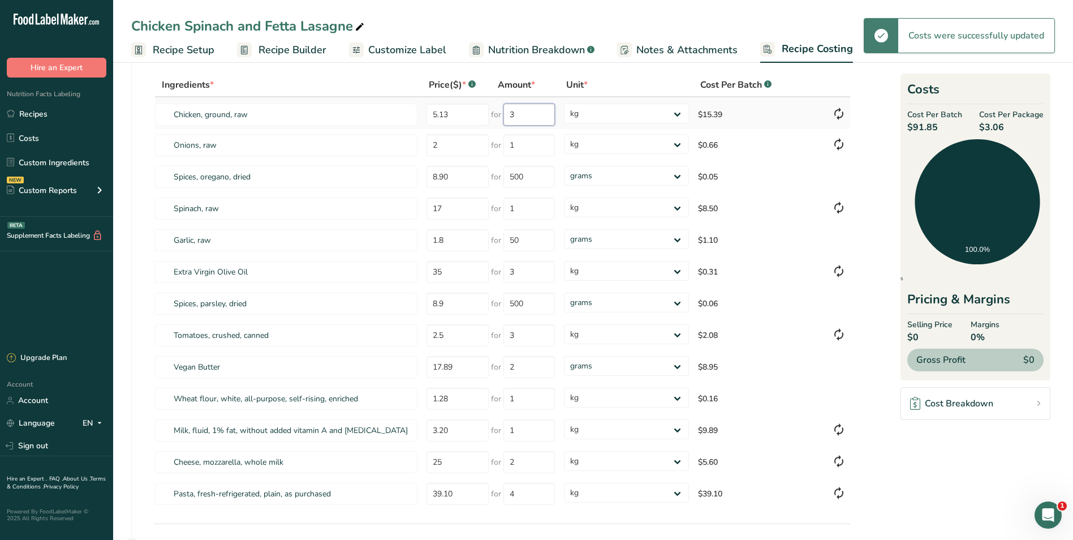
click at [531, 116] on input "3" at bounding box center [528, 115] width 51 height 22
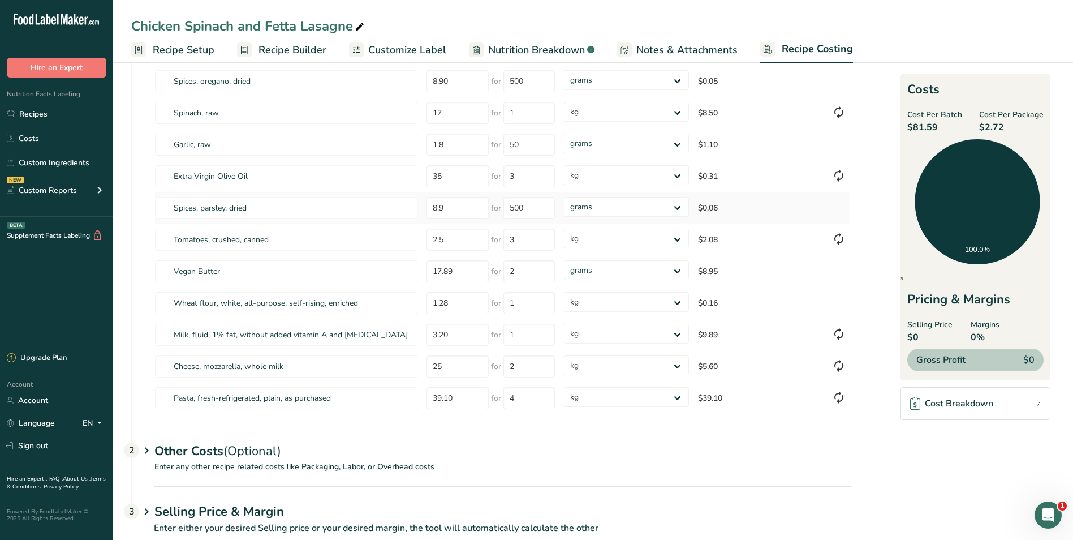
scroll to position [179, 0]
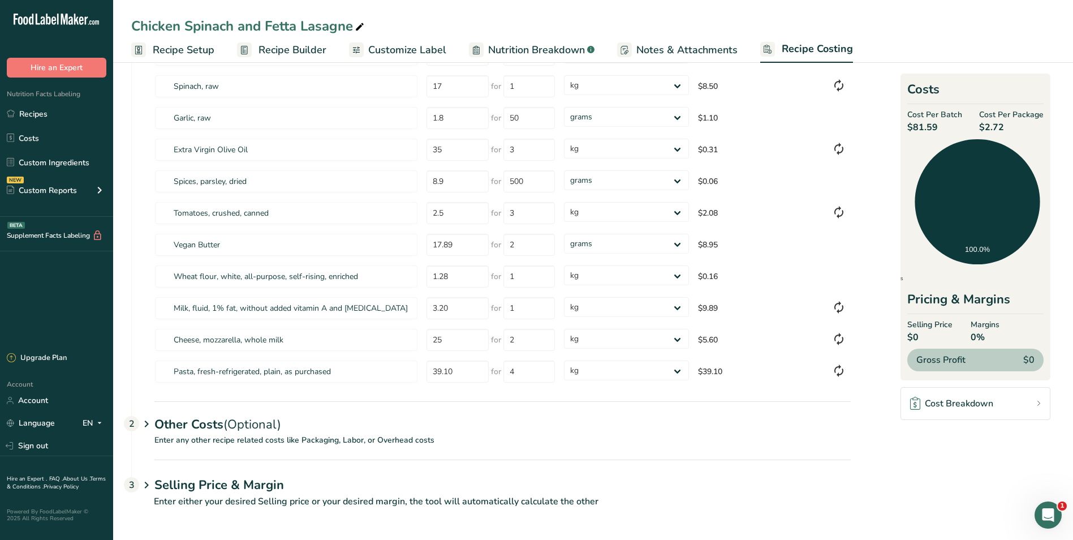
type input "1"
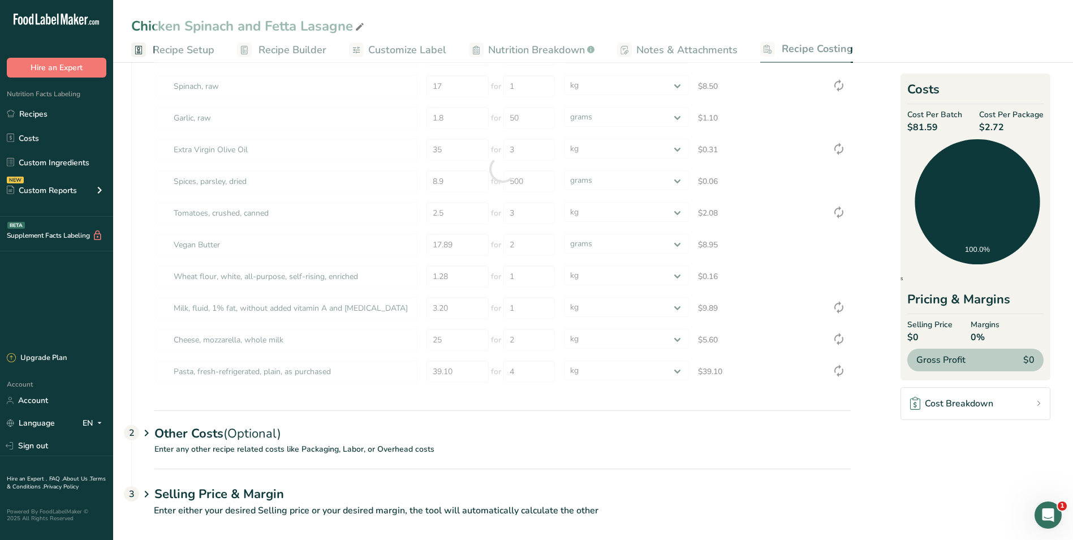
click at [164, 47] on div "Chicken Spinach and Fetta Lasagne Recipe Setup Recipe Builder Customize Label N…" at bounding box center [593, 214] width 960 height 669
